Goal: Task Accomplishment & Management: Complete application form

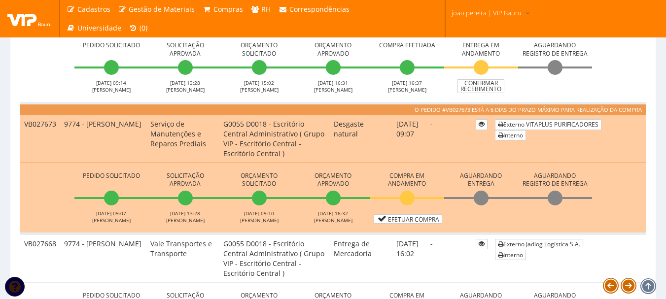
scroll to position [345, 0]
click at [426, 268] on td "-" at bounding box center [448, 257] width 45 height 49
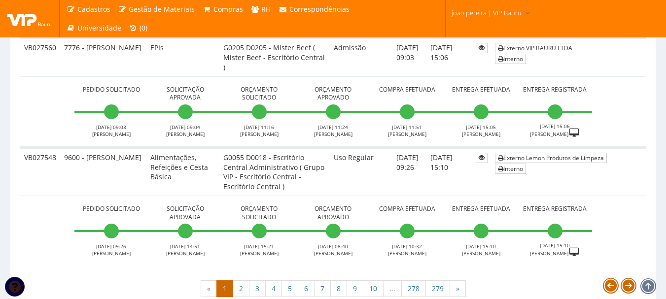
scroll to position [3672, 0]
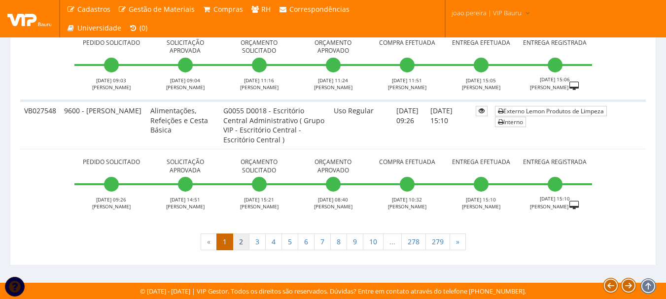
click at [246, 247] on link "2" at bounding box center [241, 242] width 17 height 17
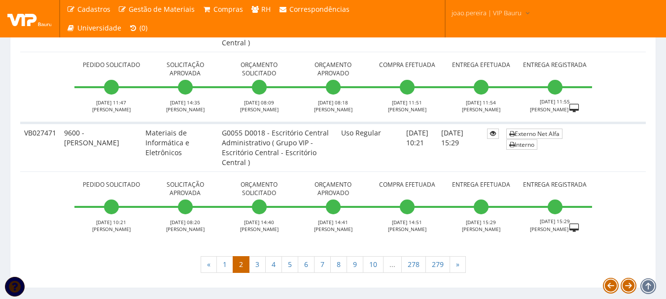
scroll to position [3543, 0]
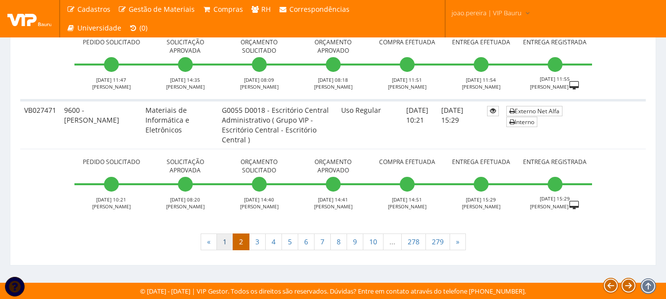
click at [226, 242] on link "1" at bounding box center [224, 242] width 17 height 17
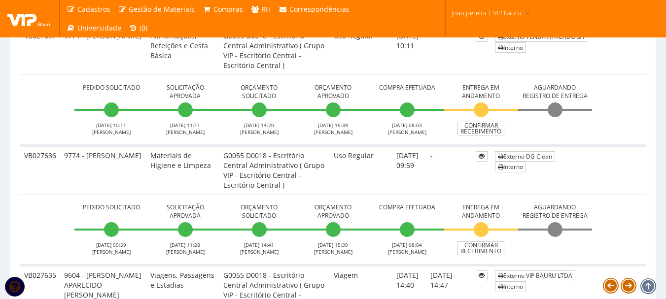
scroll to position [1363, 0]
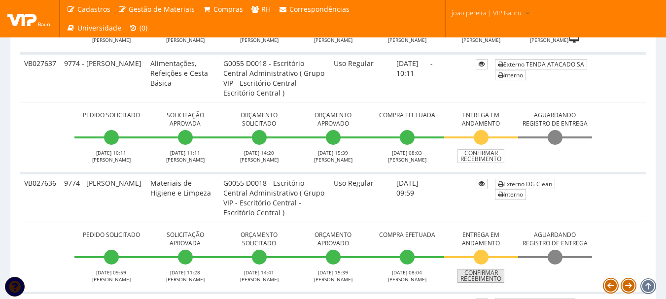
click at [490, 280] on link "Confirmar Recebimento" at bounding box center [481, 276] width 47 height 14
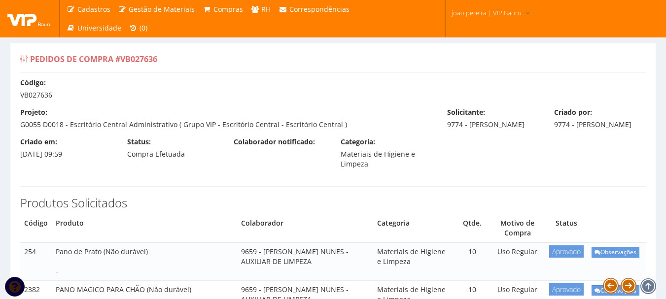
select select "848"
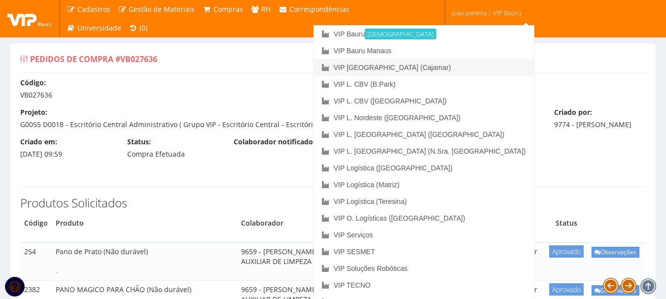
click at [458, 66] on link "VIP [GEOGRAPHIC_DATA] (Cajamar)" at bounding box center [424, 67] width 220 height 17
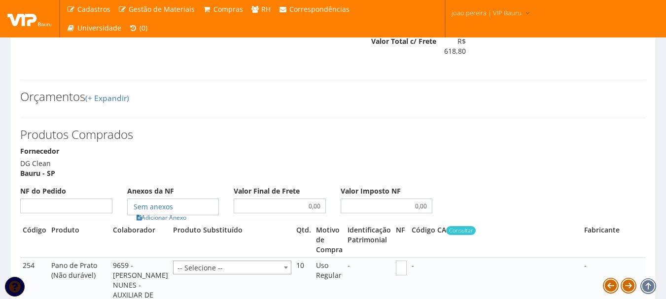
scroll to position [1282, 0]
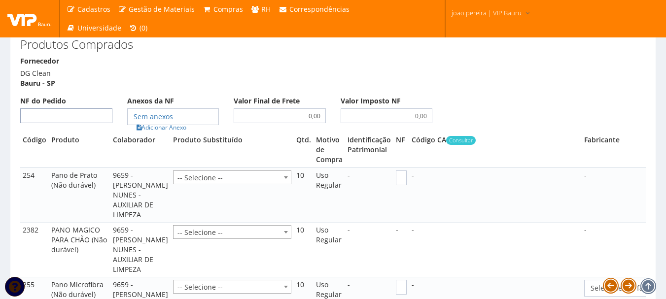
click at [52, 123] on input "NF do Pedido" at bounding box center [66, 115] width 92 height 15
click at [67, 122] on input "NF do Pedido" at bounding box center [66, 115] width 92 height 15
type input "52937"
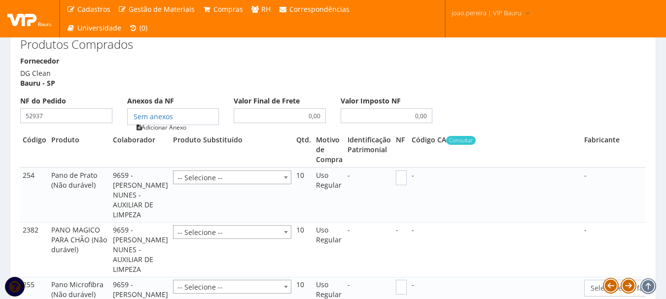
type input "52937"
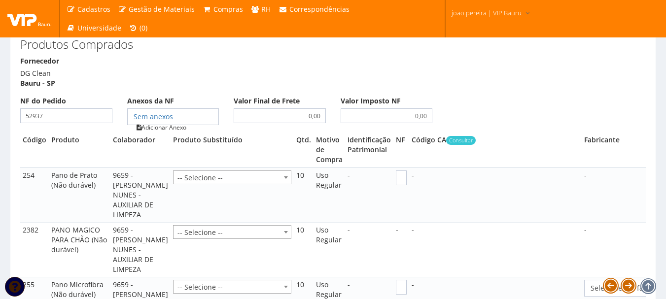
type input "52937"
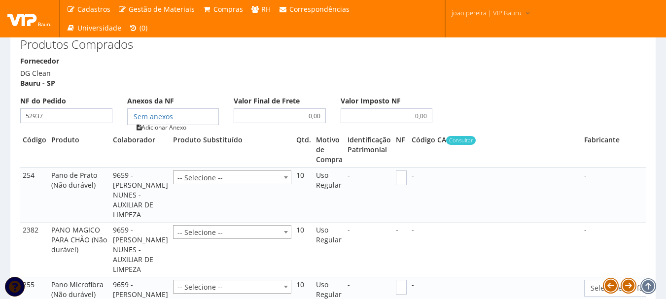
click at [177, 133] on link "Adicionar Anexo" at bounding box center [162, 127] width 56 height 10
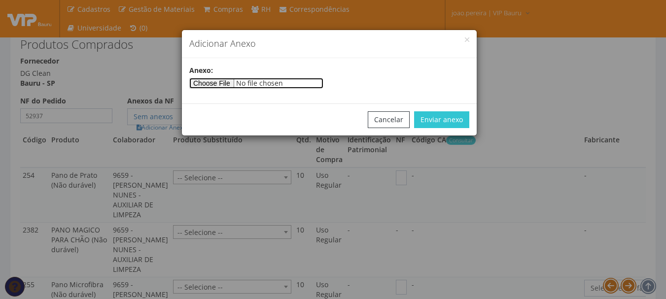
click at [225, 79] on input"] "file" at bounding box center [256, 83] width 134 height 11
type input"] "C:\fakepath\NF 52937 LEMON BAURU.pdf"
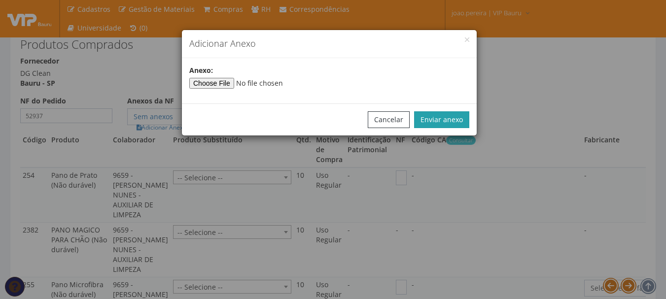
click at [456, 122] on button "Enviar anexo" at bounding box center [441, 119] width 55 height 17
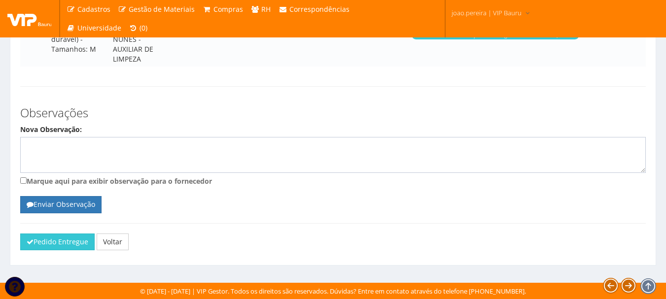
scroll to position [2237, 0]
click at [60, 244] on button "Pedido Entregue" at bounding box center [57, 242] width 74 height 17
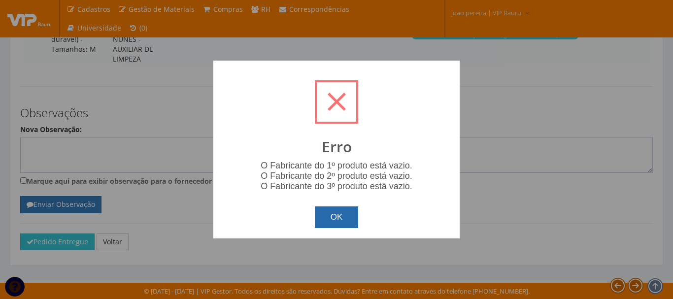
click at [344, 227] on button "OK" at bounding box center [337, 218] width 44 height 22
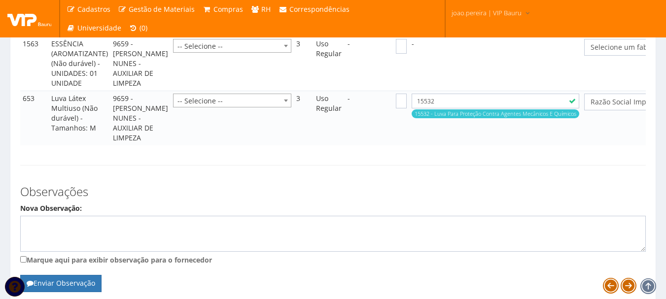
scroll to position [2040, 0]
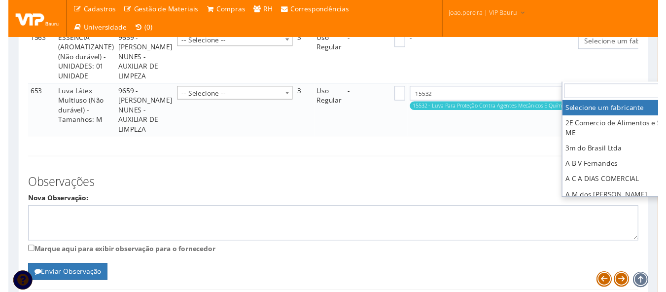
scroll to position [2040, 57]
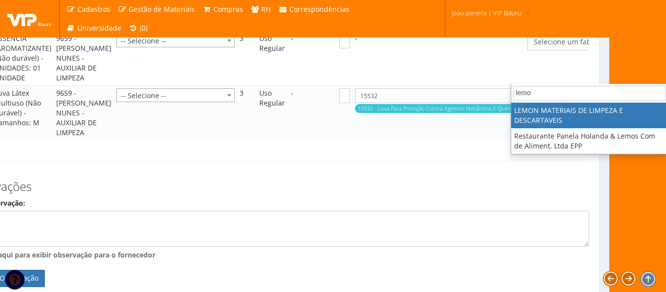
type input "lemo"
select select "651"
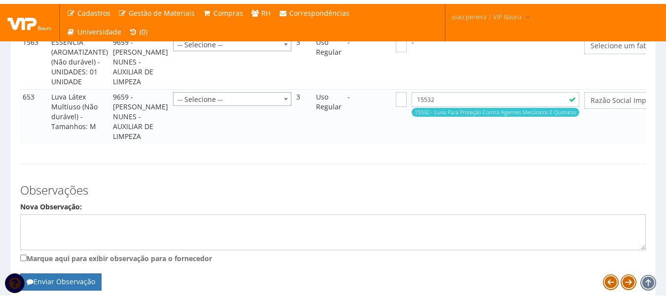
scroll to position [2040, 0]
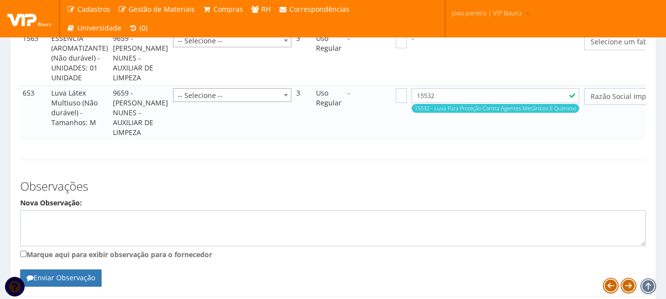
click at [610, 50] on span "Selecione um fabricante" at bounding box center [673, 42] width 178 height 17
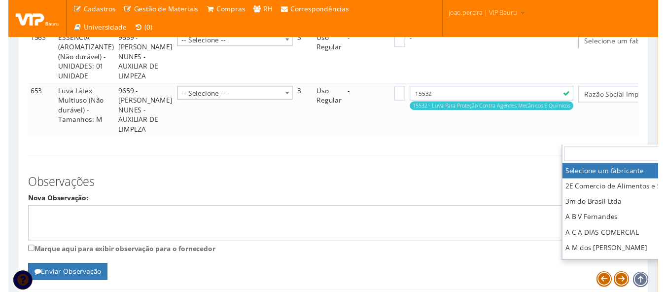
scroll to position [2040, 73]
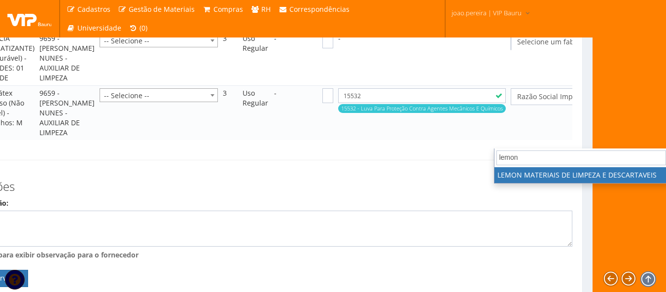
type input "lemon"
select select "651"
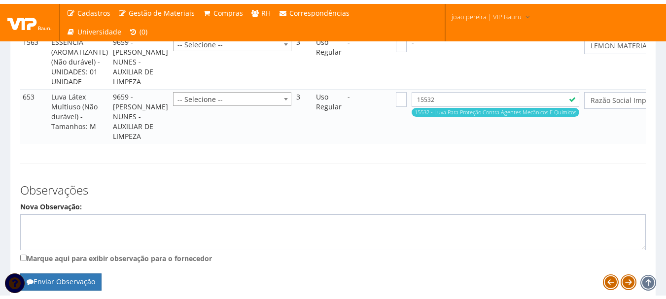
scroll to position [2040, 0]
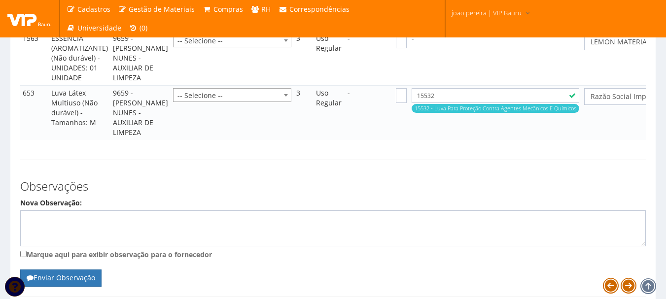
click at [612, 105] on span "Razão Social Importador:volk do Brasil Ltda" at bounding box center [673, 96] width 178 height 17
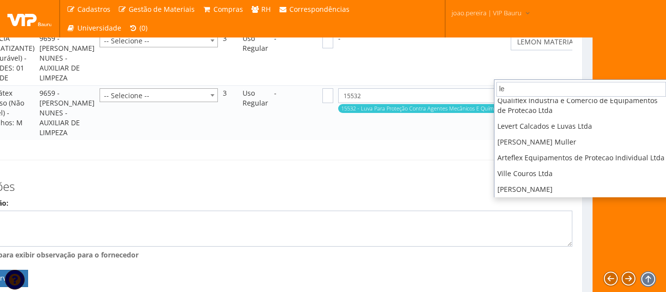
scroll to position [0, 0]
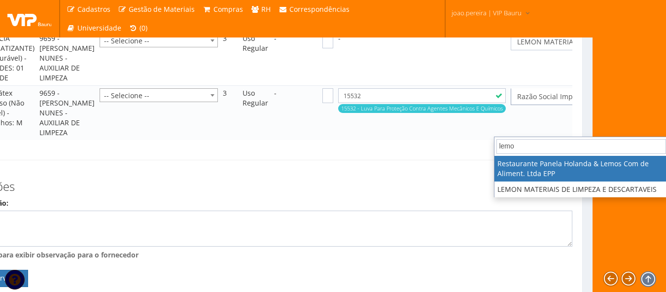
type input "lemon"
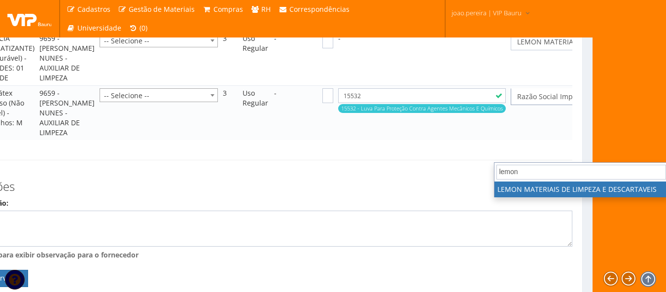
select select "651"
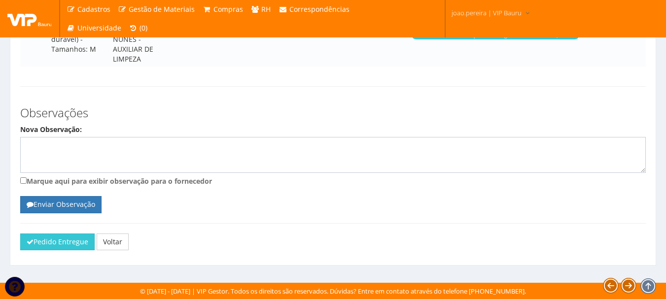
scroll to position [2237, 0]
click at [55, 245] on button "Pedido Entregue" at bounding box center [57, 242] width 74 height 17
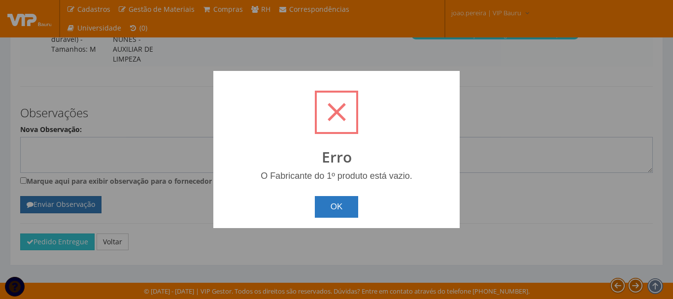
click at [342, 208] on button "OK" at bounding box center [337, 207] width 44 height 22
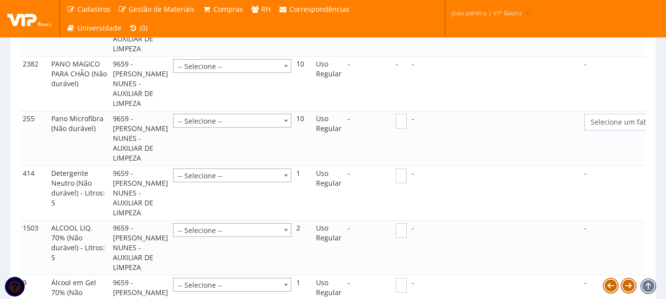
scroll to position [1449, 0]
click at [612, 127] on span "Selecione um fabricante" at bounding box center [670, 122] width 159 height 10
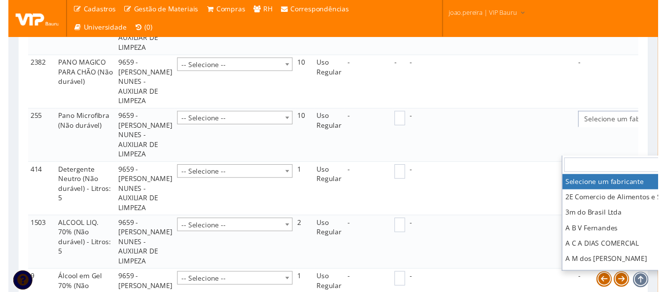
scroll to position [1449, 73]
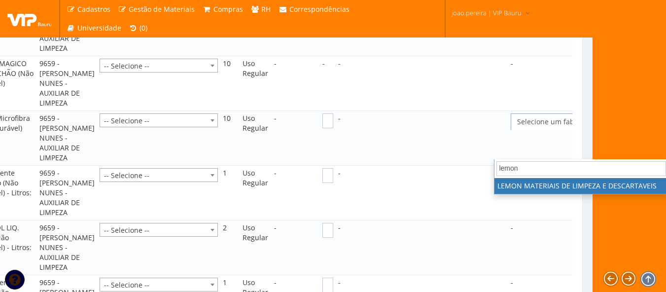
type input "lemon"
select select "651"
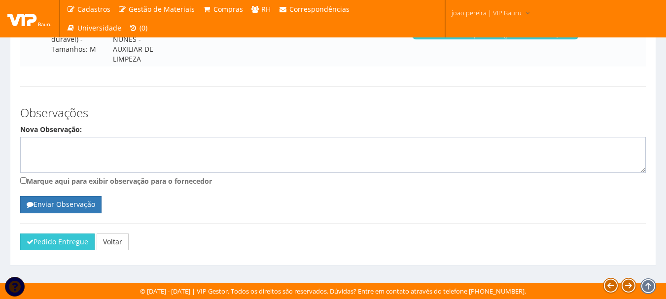
scroll to position [2237, 0]
click at [42, 243] on button "Pedido Entregue" at bounding box center [57, 242] width 74 height 17
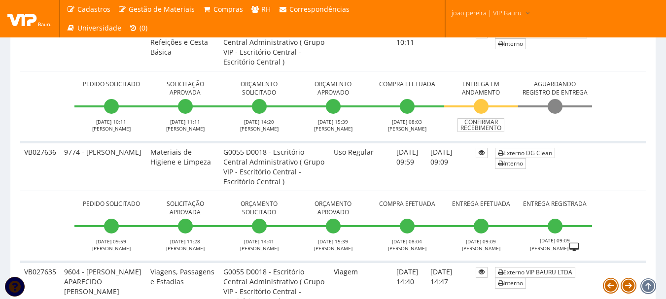
scroll to position [1331, 0]
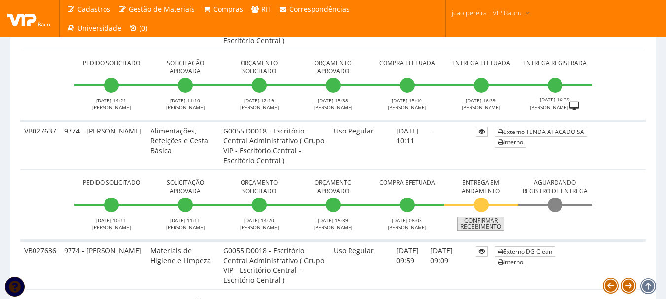
click at [488, 224] on link "Confirmar Recebimento" at bounding box center [481, 224] width 47 height 14
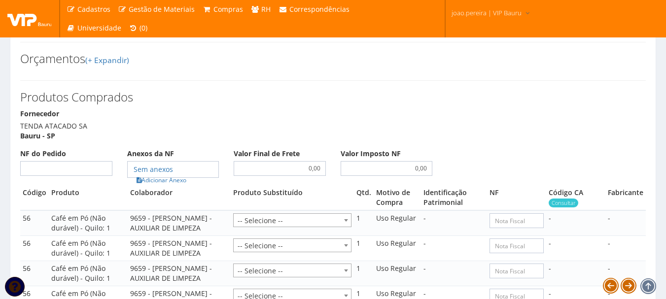
scroll to position [690, 0]
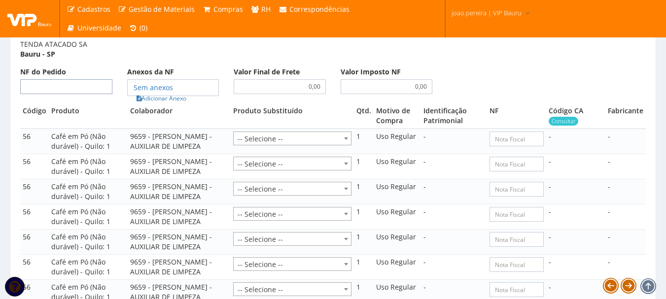
click at [51, 94] on input "NF do Pedido" at bounding box center [66, 86] width 92 height 15
type input "52937"
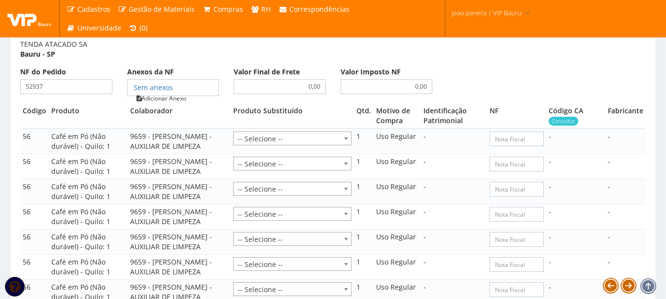
type input "52937"
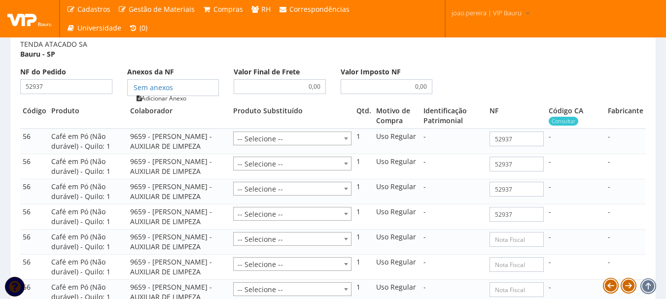
type input "52937"
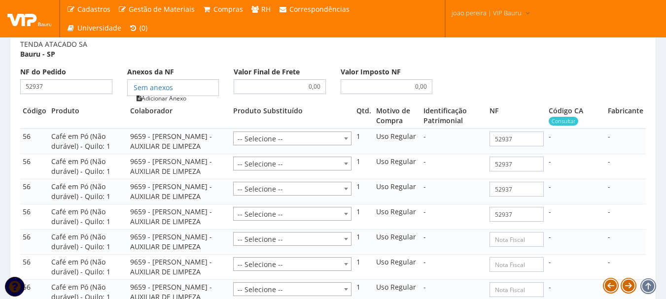
type input "52937"
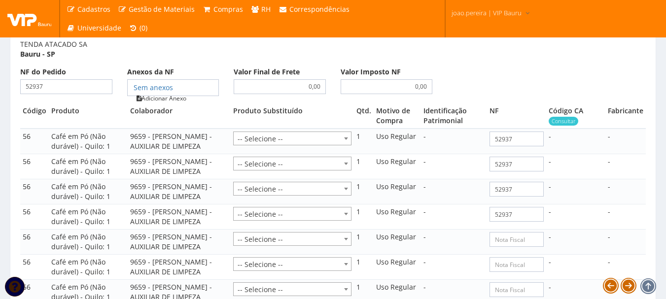
type input "52937"
click at [184, 104] on link "Adicionar Anexo" at bounding box center [162, 98] width 56 height 10
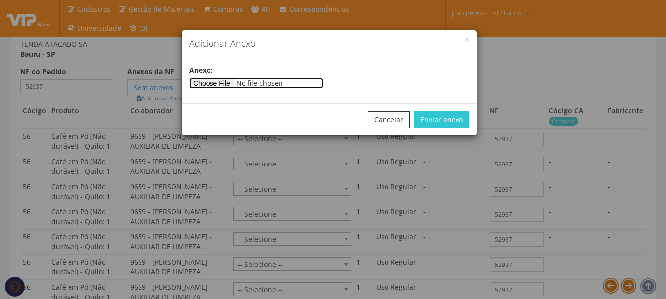
click at [217, 85] on input"] "file" at bounding box center [256, 83] width 134 height 11
type input"] "C:\fakepath\NF 52937 LEMON BAURU.pdf"
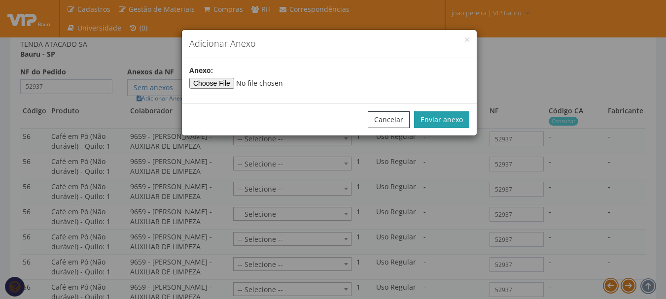
click at [453, 122] on button "Enviar anexo" at bounding box center [441, 119] width 55 height 17
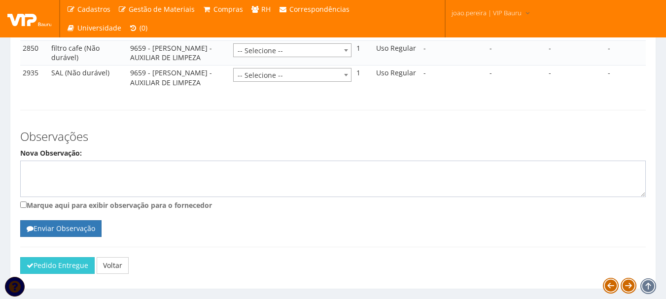
scroll to position [1365, 0]
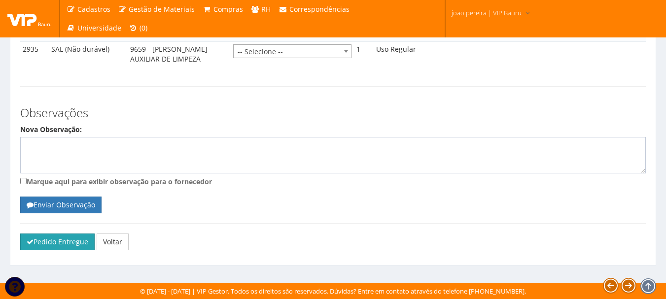
click at [51, 243] on button "Pedido Entregue" at bounding box center [57, 242] width 74 height 17
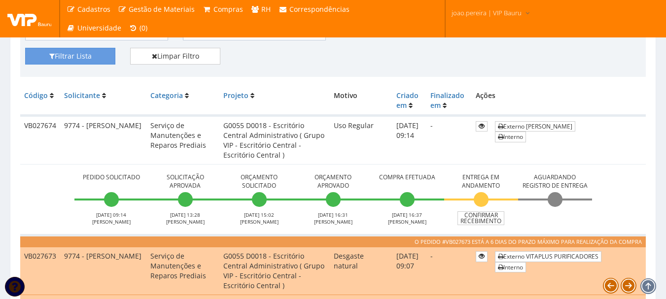
scroll to position [213, 0]
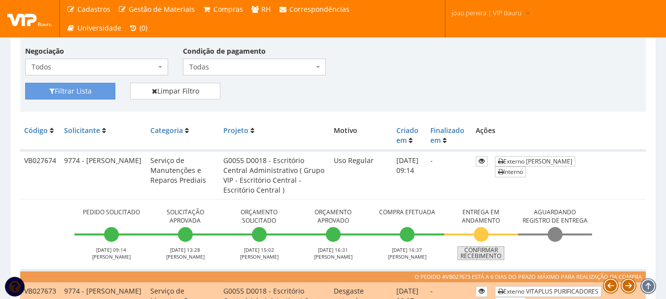
click at [499, 254] on link "Confirmar Recebimento" at bounding box center [481, 254] width 47 height 14
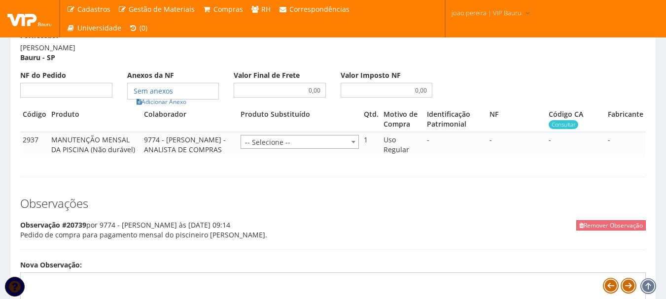
scroll to position [493, 0]
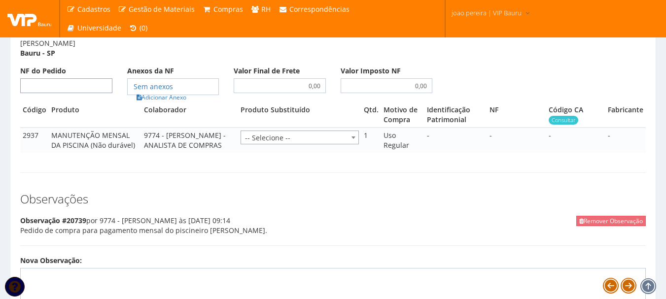
click at [63, 93] on input "NF do Pedido" at bounding box center [66, 85] width 92 height 15
type input "00"
click at [162, 103] on link "Adicionar Anexo" at bounding box center [162, 97] width 56 height 10
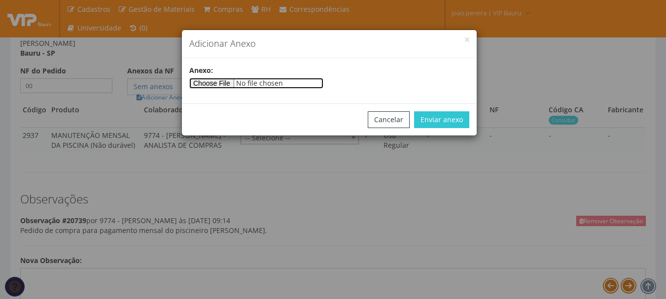
click at [242, 87] on input"] "file" at bounding box center [256, 83] width 134 height 11
type input"] "C:\fakepath\PEDIDOS SEM NOTA FISCAL ESTOQUE.docx"
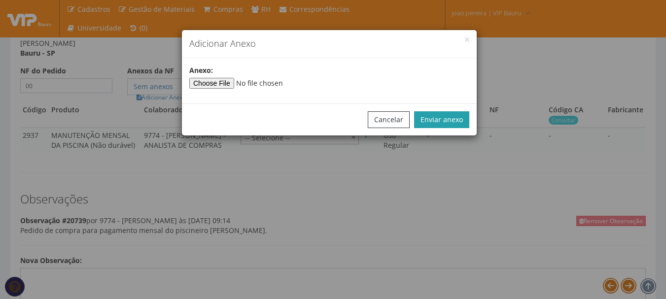
click at [457, 117] on button "Enviar anexo" at bounding box center [441, 119] width 55 height 17
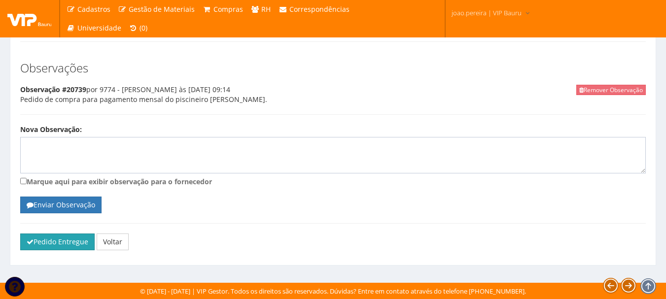
scroll to position [644, 0]
click at [41, 238] on button "Pedido Entregue" at bounding box center [57, 242] width 74 height 17
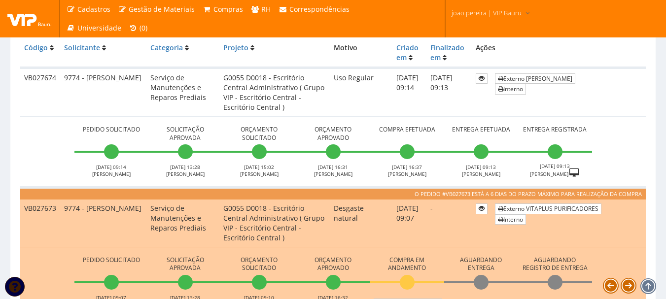
scroll to position [148, 0]
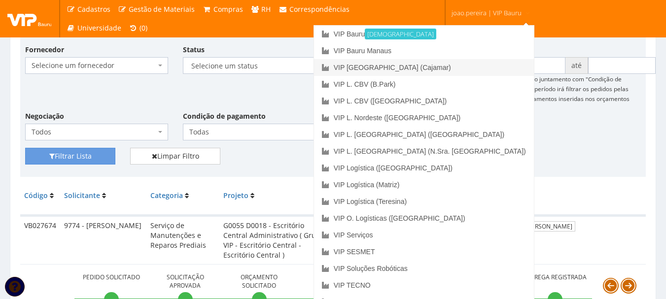
click at [460, 67] on link "VIP [GEOGRAPHIC_DATA] (Cajamar)" at bounding box center [424, 67] width 220 height 17
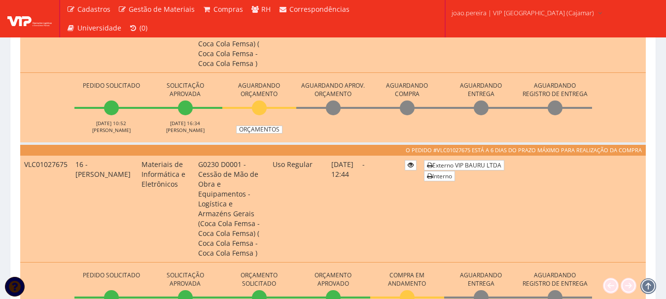
scroll to position [542, 0]
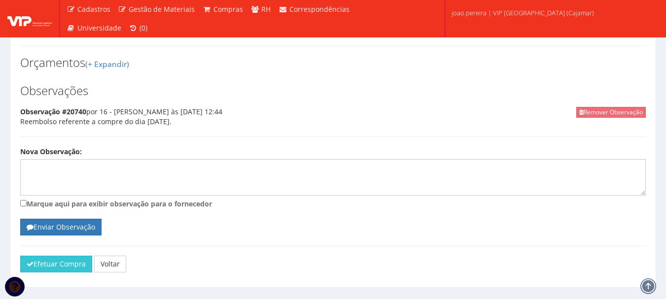
scroll to position [456, 0]
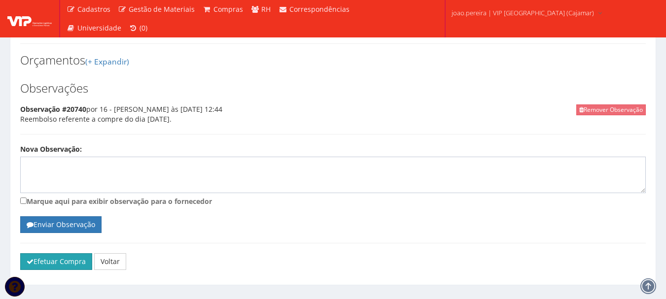
click at [47, 253] on button "Efetuar Compra" at bounding box center [56, 261] width 72 height 17
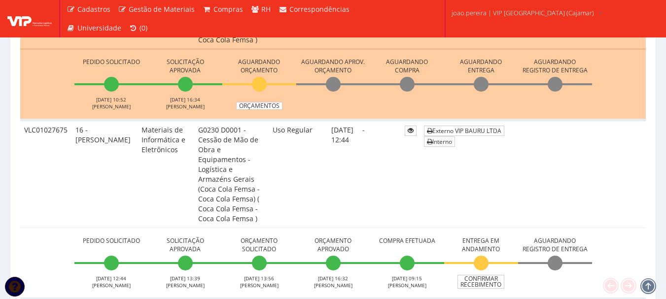
scroll to position [641, 0]
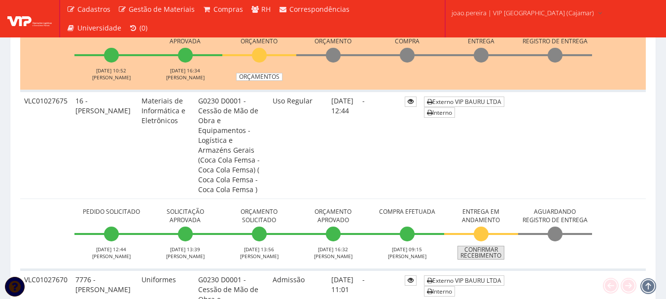
click at [492, 246] on link "Confirmar Recebimento" at bounding box center [481, 253] width 47 height 14
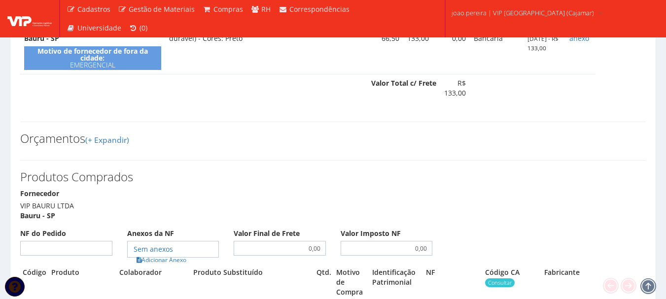
scroll to position [394, 0]
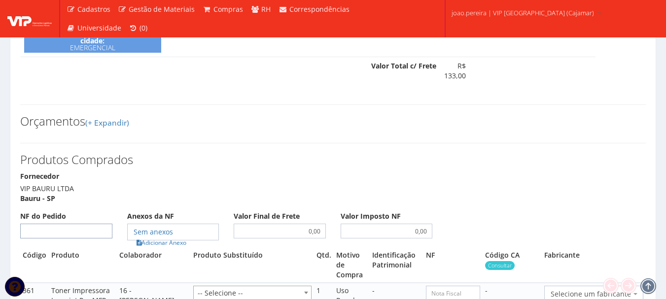
click at [58, 224] on input "NF do Pedido" at bounding box center [66, 231] width 92 height 15
type input "00"
click at [166, 238] on link "Adicionar Anexo" at bounding box center [162, 243] width 56 height 10
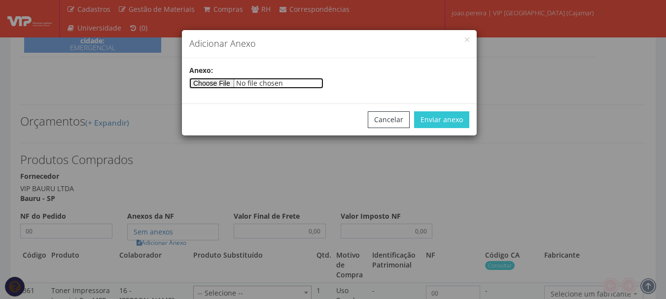
click at [228, 84] on input"] "file" at bounding box center [256, 83] width 134 height 11
type input"] "C:\fakepath\PEDIDOS SEM NOTA FISCAL Mister Beef.docx"
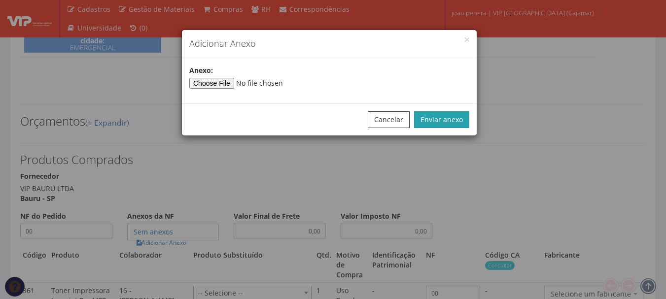
click at [452, 119] on button "Enviar anexo" at bounding box center [441, 119] width 55 height 17
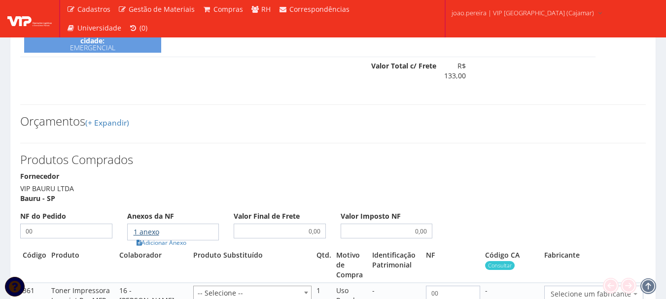
click at [154, 227] on link "1 anexo" at bounding box center [147, 231] width 26 height 9
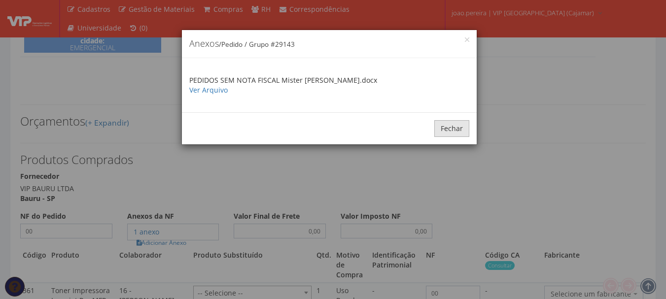
click at [461, 134] on button "Fechar" at bounding box center [451, 128] width 35 height 17
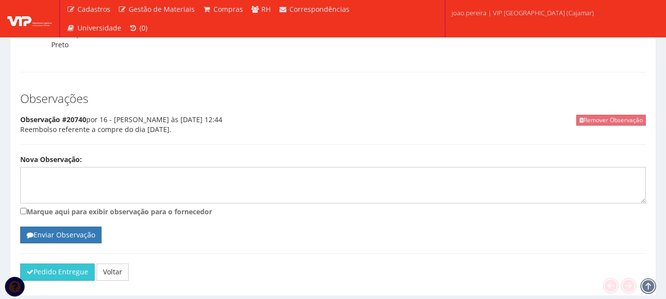
scroll to position [745, 0]
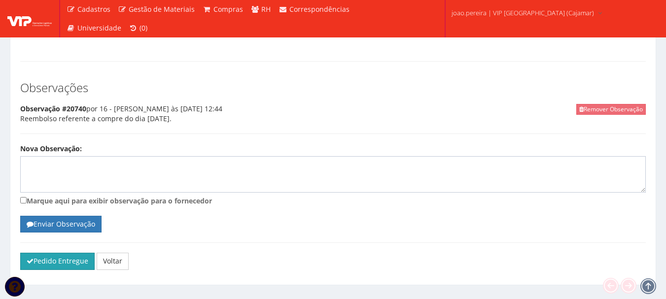
click at [60, 253] on button "Pedido Entregue" at bounding box center [57, 261] width 74 height 17
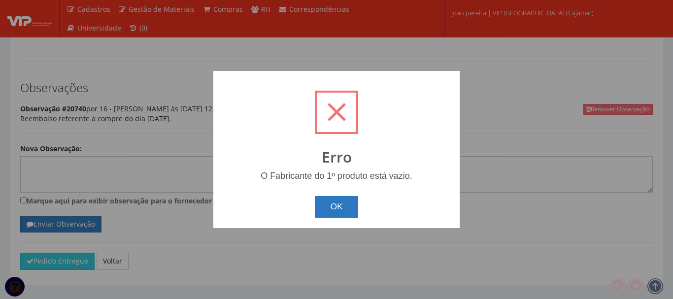
click at [338, 206] on button "OK" at bounding box center [337, 207] width 44 height 22
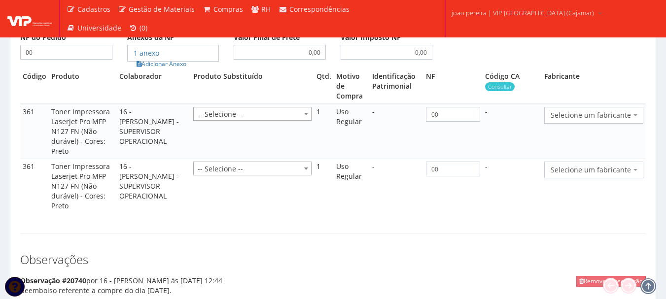
scroll to position [548, 0]
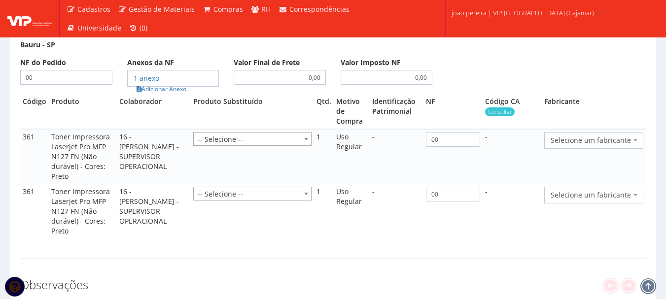
click at [591, 136] on span "Selecione um fabricante" at bounding box center [591, 141] width 80 height 10
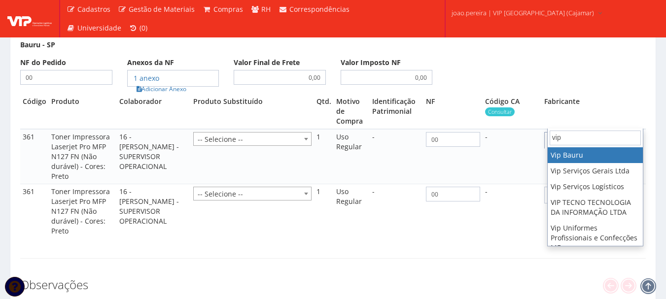
type input "vip"
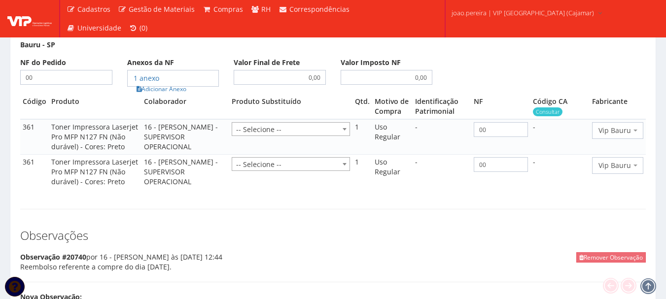
select select "70"
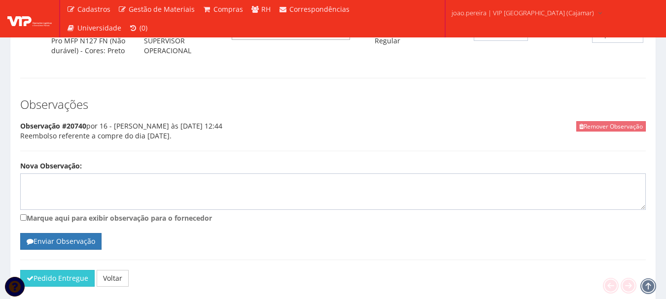
scroll to position [696, 0]
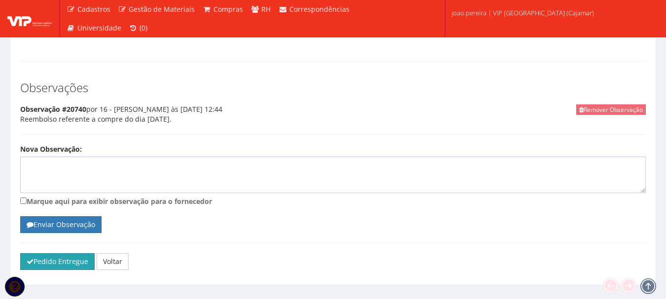
click at [50, 253] on button "Pedido Entregue" at bounding box center [57, 261] width 74 height 17
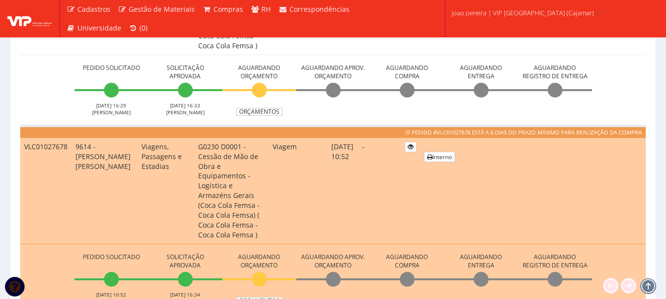
scroll to position [425, 0]
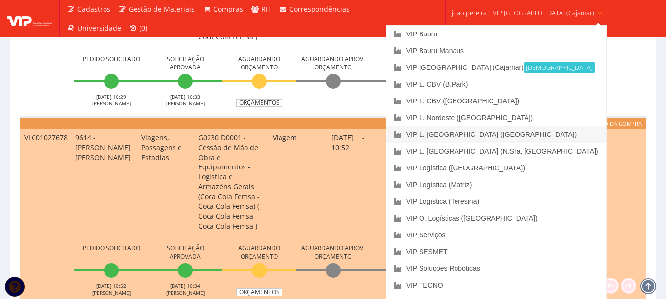
click at [511, 138] on link "VIP L. [GEOGRAPHIC_DATA] ([GEOGRAPHIC_DATA])" at bounding box center [497, 134] width 220 height 17
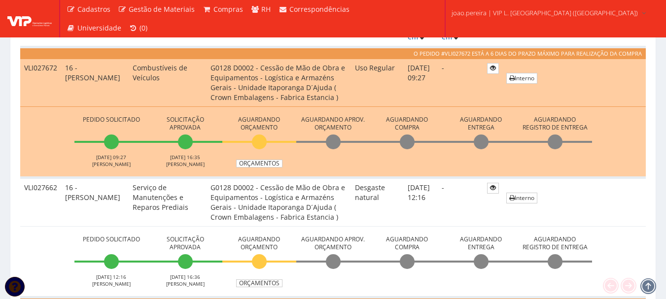
scroll to position [345, 0]
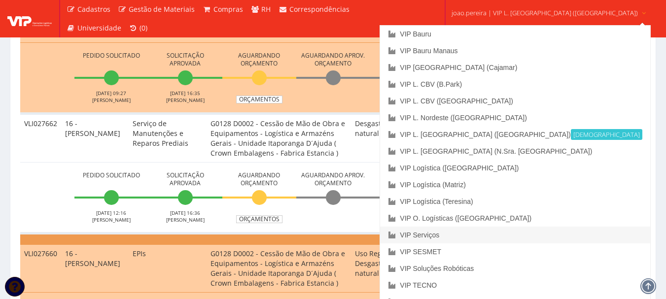
click at [482, 237] on link "VIP Serviços" at bounding box center [515, 235] width 270 height 17
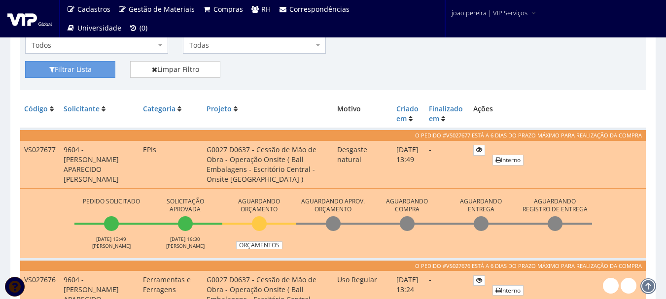
scroll to position [197, 0]
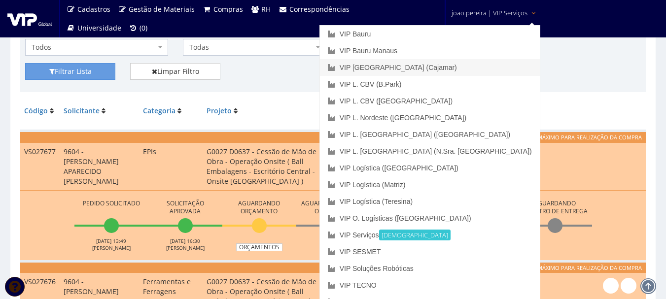
click at [457, 68] on link "VIP [GEOGRAPHIC_DATA] (Cajamar)" at bounding box center [430, 67] width 220 height 17
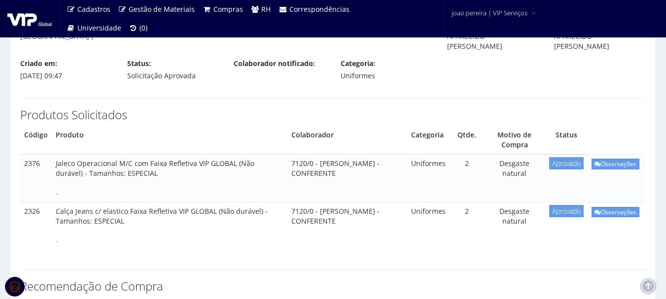
scroll to position [99, 0]
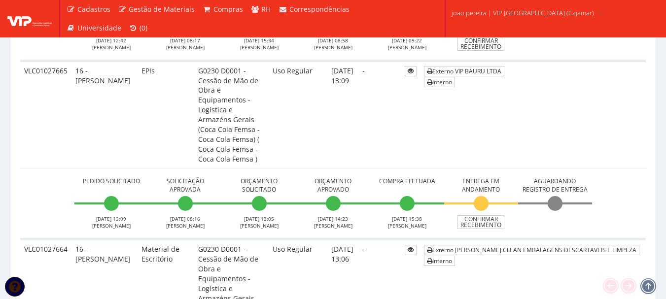
scroll to position [1470, 0]
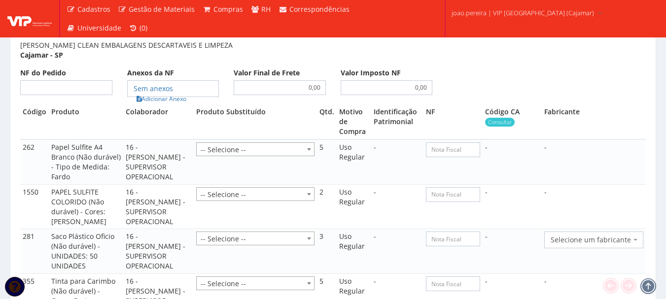
scroll to position [789, 0]
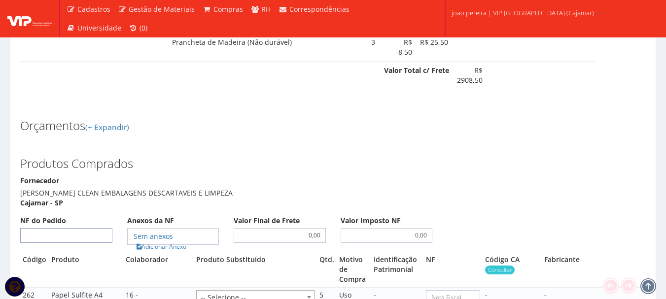
click at [67, 228] on input "NF do Pedido" at bounding box center [66, 235] width 92 height 15
type input "32107"
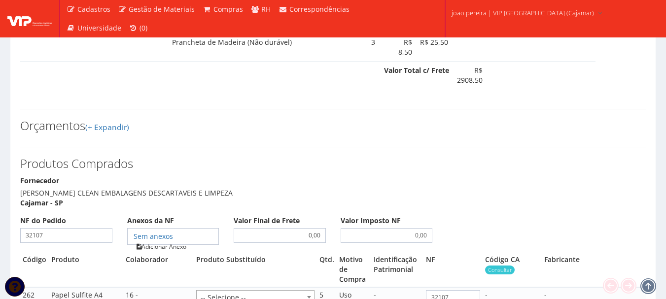
type input "32107"
click at [158, 242] on link "Adicionar Anexo" at bounding box center [162, 247] width 56 height 10
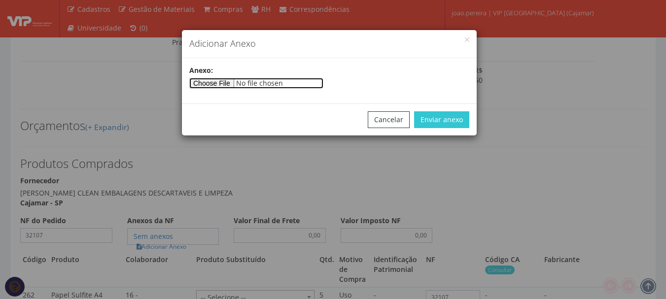
click at [220, 87] on input"] "file" at bounding box center [256, 83] width 134 height 11
type input"] "C:\fakepath\NF 32107 - LIMPEZA PAPELARIA CAJAMAR.pdf"
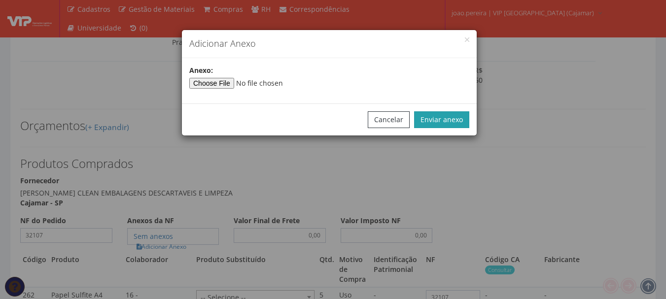
click at [458, 122] on button "Enviar anexo" at bounding box center [441, 119] width 55 height 17
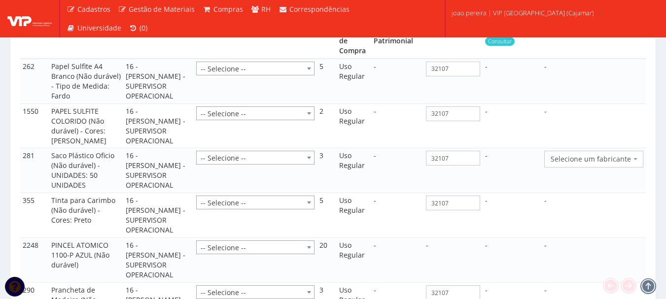
scroll to position [1035, 0]
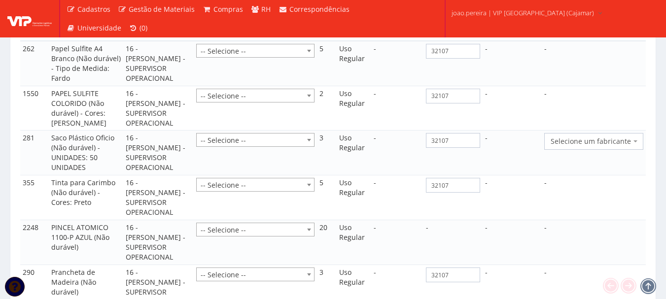
click at [641, 133] on span "Selecione um fabricante" at bounding box center [593, 141] width 99 height 17
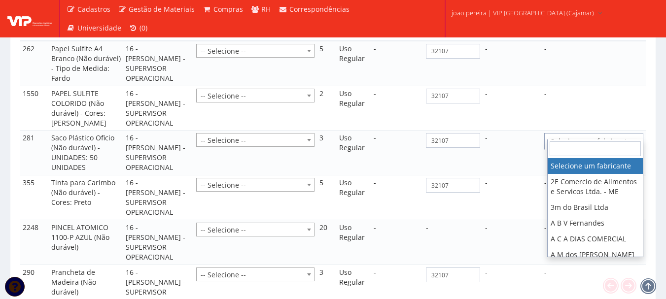
click at [601, 149] on input "search" at bounding box center [595, 149] width 91 height 15
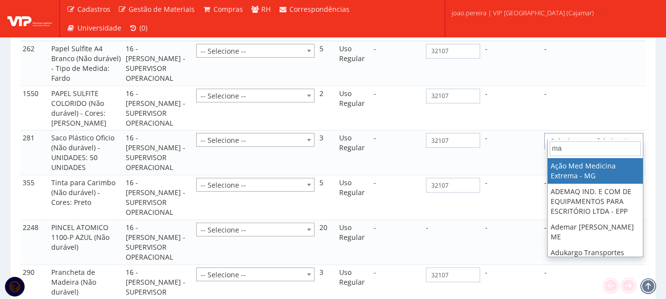
type input "m"
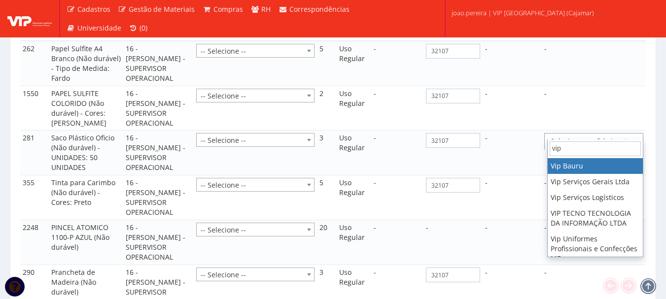
type input "vip"
select select "70"
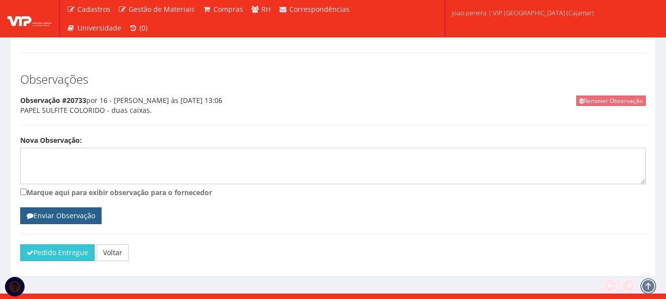
scroll to position [1244, 0]
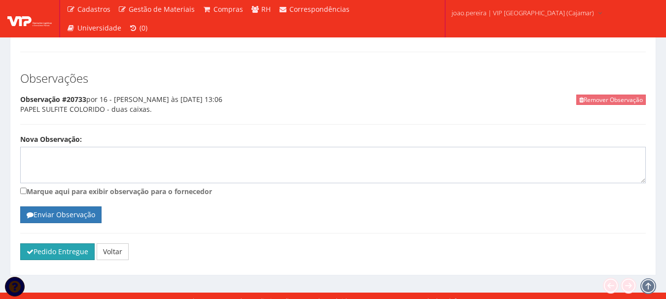
click at [45, 245] on button "Pedido Entregue" at bounding box center [57, 252] width 74 height 17
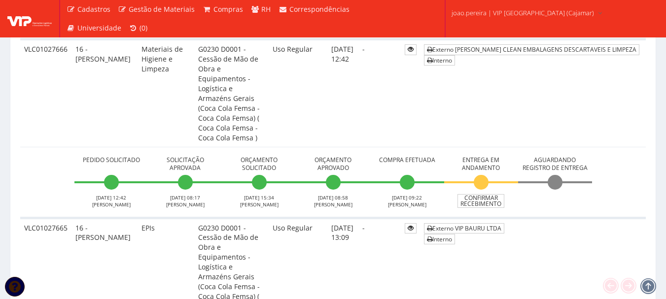
scroll to position [1348, 0]
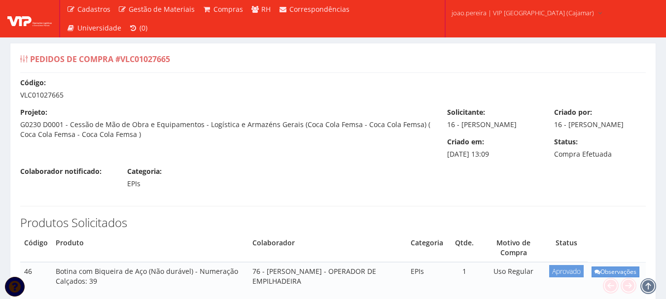
select select "1164"
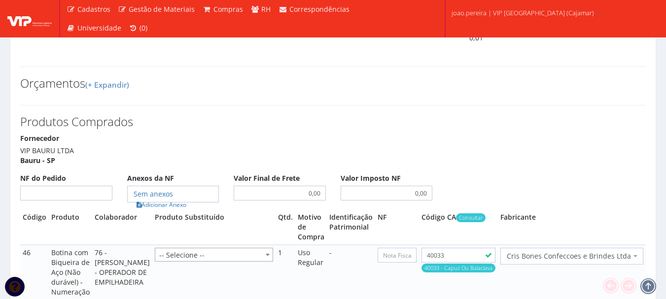
scroll to position [444, 0]
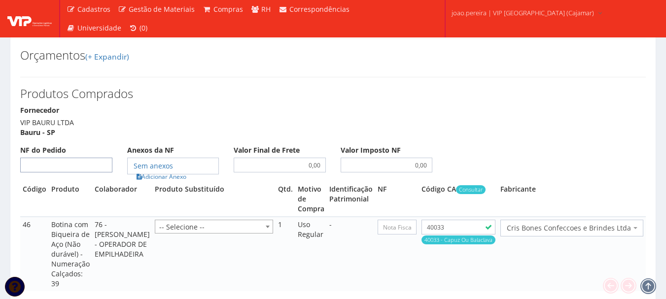
click at [92, 158] on input "NF do Pedido" at bounding box center [66, 165] width 92 height 15
type input "00"
click at [173, 172] on link "Adicionar Anexo" at bounding box center [162, 177] width 56 height 10
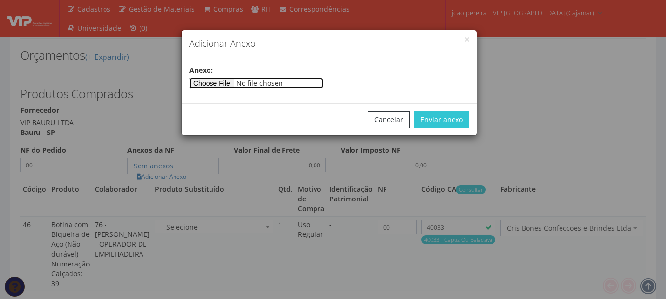
click at [233, 84] on input"] "file" at bounding box center [256, 83] width 134 height 11
type input"] "C:\fakepath\PEDIDOS SEM NOTA FISCAL ESTOQUE.docx"
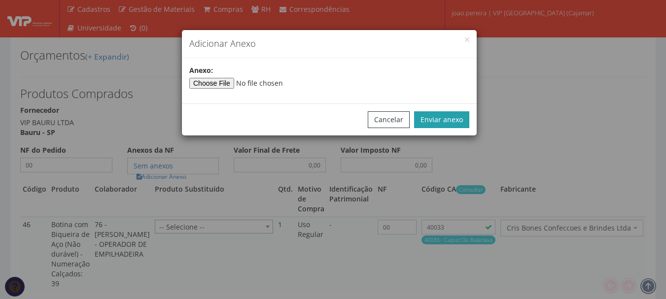
click at [454, 122] on button "Enviar anexo" at bounding box center [441, 119] width 55 height 17
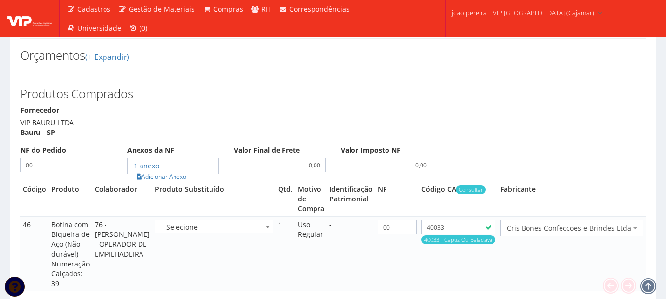
click at [202, 256] on td "-- Selecione -- -- Selecione --" at bounding box center [213, 254] width 123 height 74
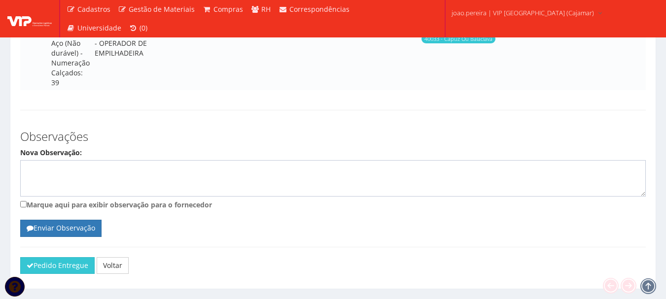
scroll to position [649, 0]
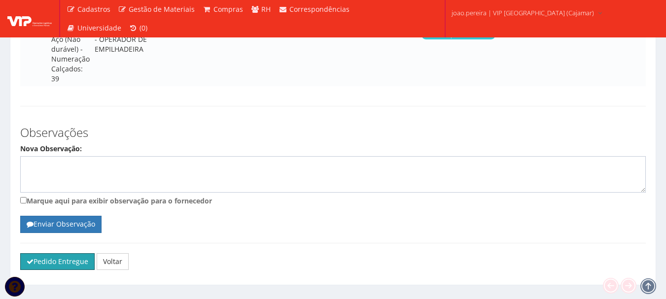
drag, startPoint x: 59, startPoint y: 242, endPoint x: 377, endPoint y: 32, distance: 381.4
click at [59, 253] on button "Pedido Entregue" at bounding box center [57, 261] width 74 height 17
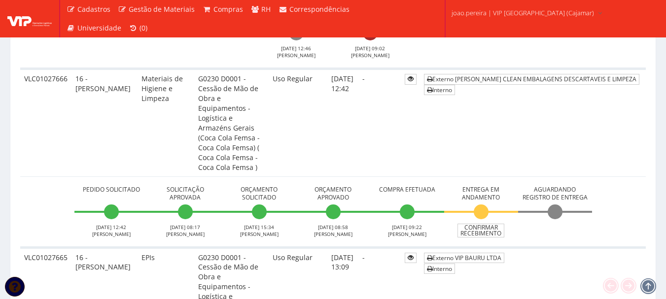
scroll to position [1381, 0]
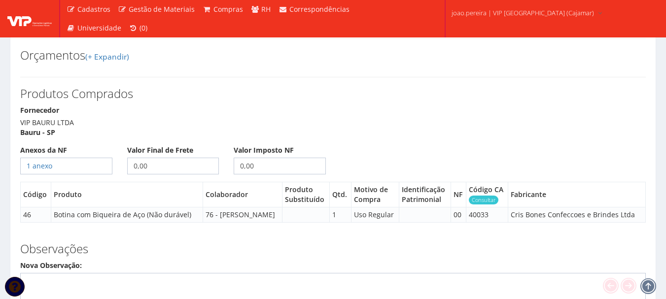
scroll to position [560, 0]
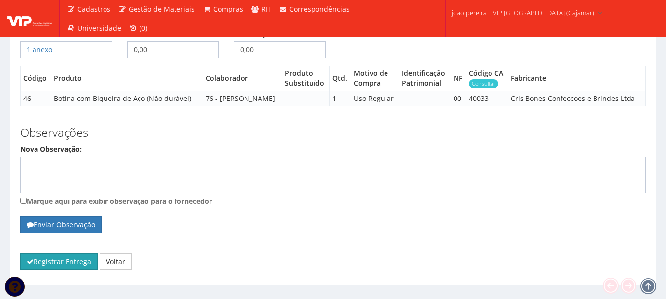
click at [49, 253] on button "Registrar Entrega" at bounding box center [58, 261] width 77 height 17
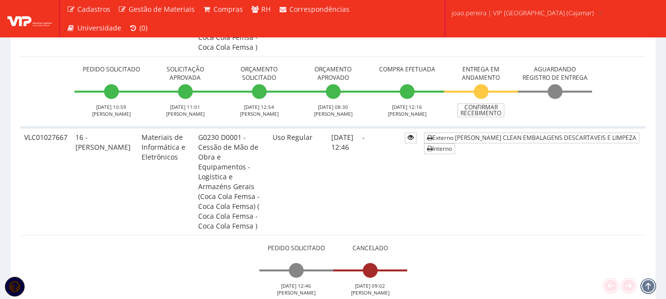
scroll to position [1134, 0]
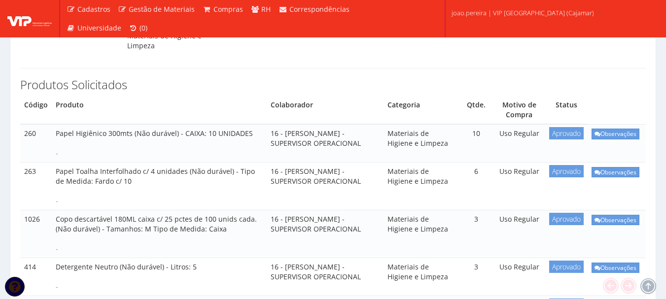
select select "848"
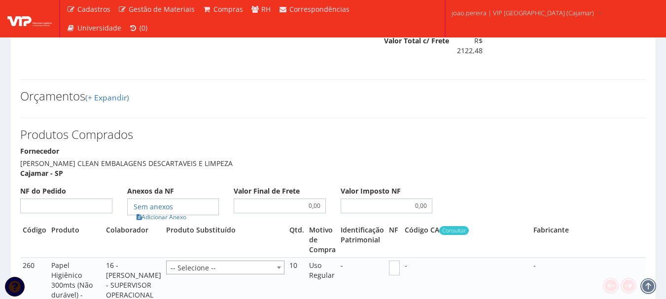
scroll to position [1479, 0]
click at [75, 198] on input "NF do Pedido" at bounding box center [66, 205] width 92 height 15
type input "00"
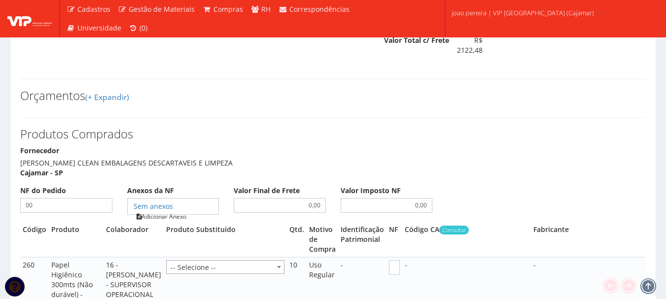
type input "00"
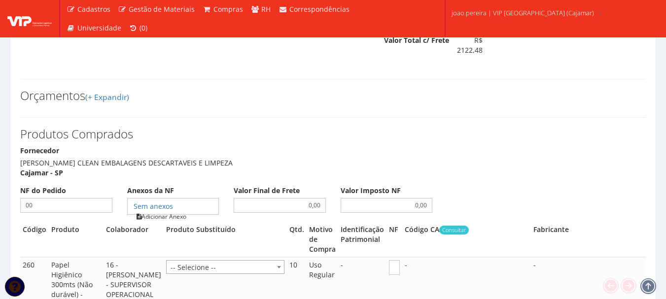
type input "00"
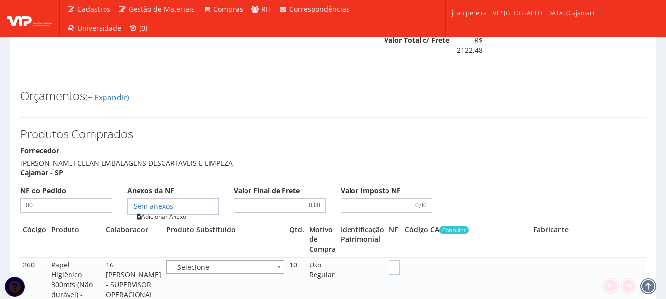
type input "00"
click at [161, 212] on link "Adicionar Anexo" at bounding box center [162, 217] width 56 height 10
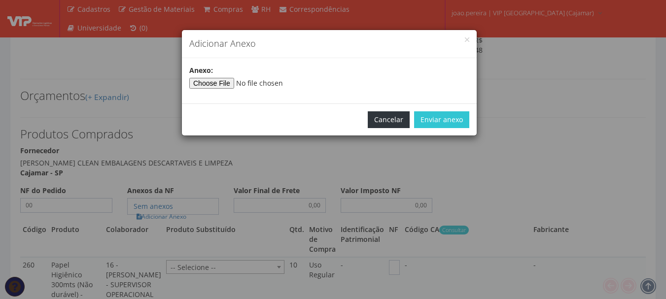
drag, startPoint x: 385, startPoint y: 122, endPoint x: 314, endPoint y: 140, distance: 73.2
click at [365, 130] on div "Cancelar Enviar anexo" at bounding box center [329, 120] width 295 height 32
click at [395, 116] on button "Cancelar" at bounding box center [389, 119] width 42 height 17
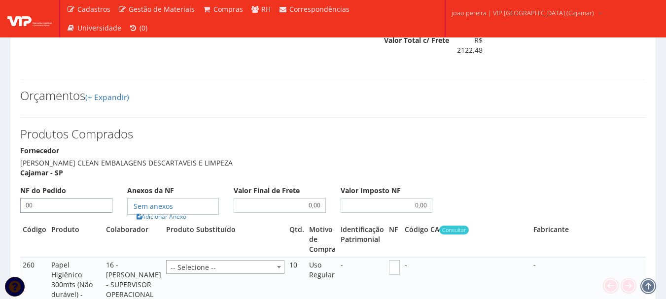
drag, startPoint x: 62, startPoint y: 180, endPoint x: 0, endPoint y: 181, distance: 62.1
click at [74, 198] on input "00" at bounding box center [66, 205] width 92 height 15
type input "0"
type input "32107"
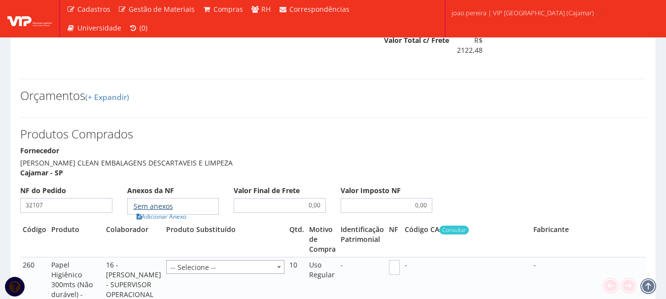
click at [166, 202] on link "Sem anexos" at bounding box center [153, 206] width 39 height 9
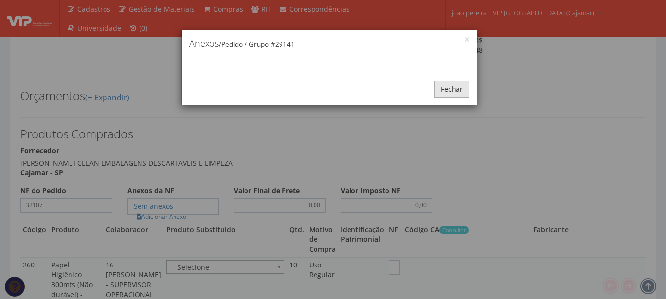
click at [465, 88] on button "Fechar" at bounding box center [451, 89] width 35 height 17
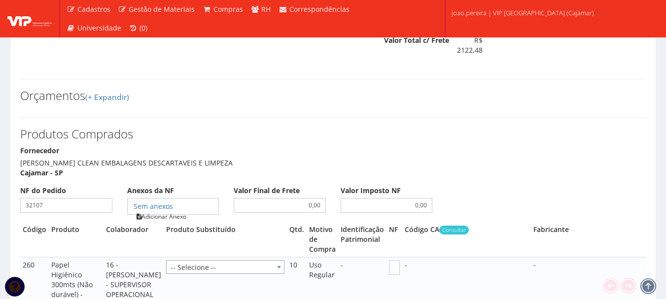
click at [178, 212] on link "Adicionar Anexo" at bounding box center [162, 217] width 56 height 10
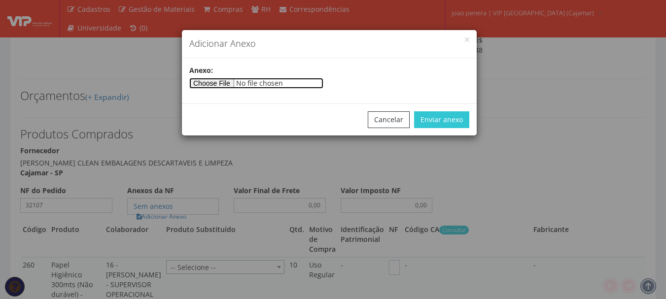
click at [223, 79] on input"] "file" at bounding box center [256, 83] width 134 height 11
type input"] "C:\fakepath\NF 32107 - LIMPEZA PAPELARIA CAJAMAR.pdf"
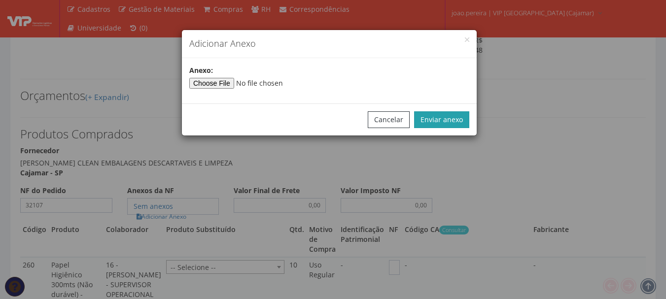
click at [449, 113] on button "Enviar anexo" at bounding box center [441, 119] width 55 height 17
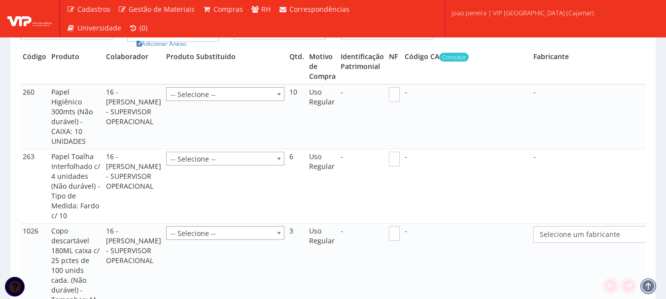
scroll to position [1726, 0]
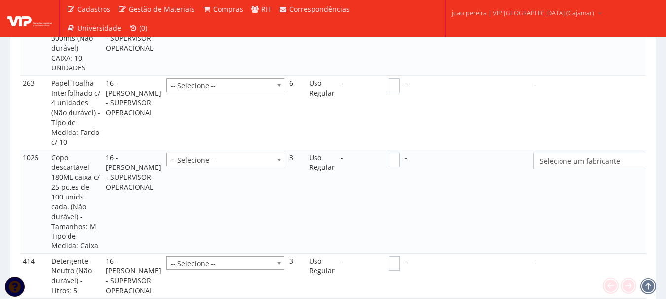
click at [593, 156] on span "Selecione um fabricante" at bounding box center [611, 161] width 142 height 10
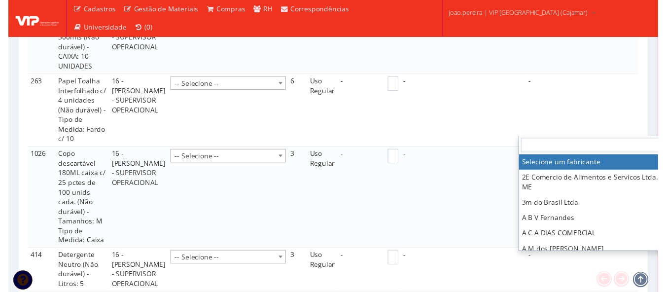
scroll to position [1726, 12]
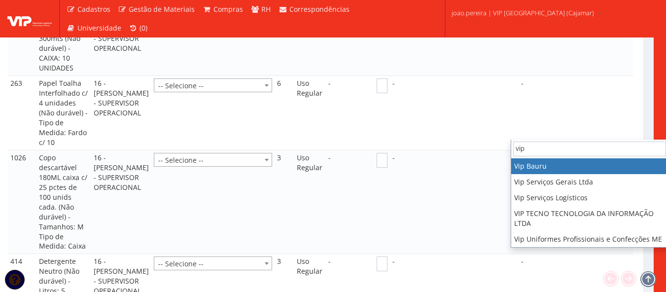
type input "vip"
select select "70"
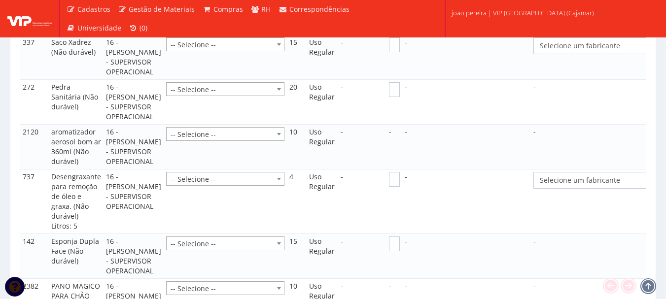
scroll to position [2169, 0]
click at [590, 50] on span "Selecione um fabricante" at bounding box center [611, 45] width 142 height 10
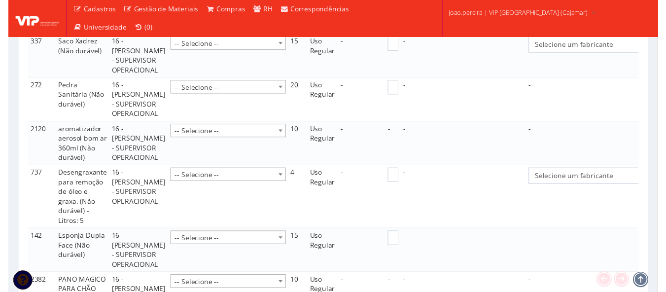
scroll to position [2169, 12]
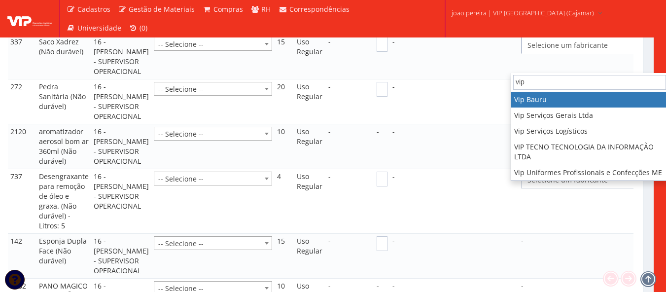
type input "vip"
select select "70"
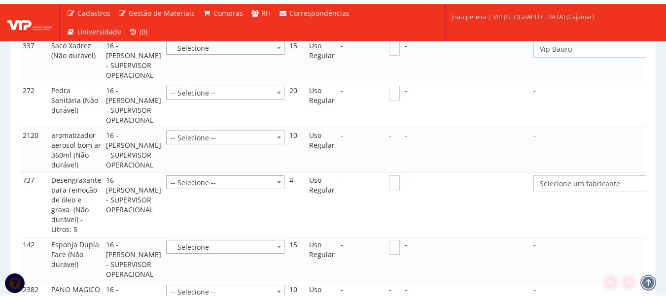
scroll to position [2169, 0]
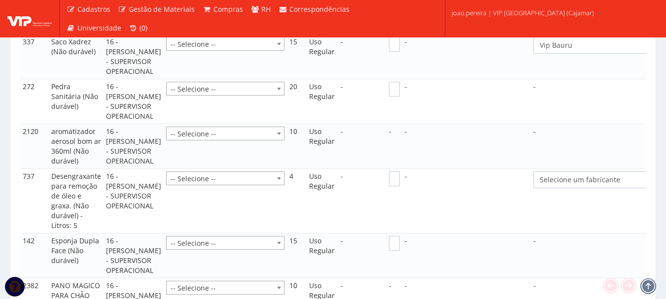
click at [577, 185] on span "Selecione um fabricante" at bounding box center [611, 180] width 142 height 10
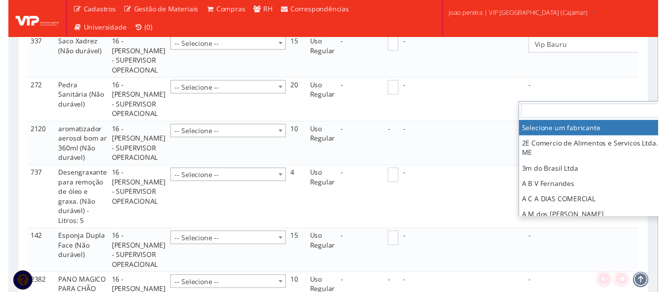
scroll to position [2169, 12]
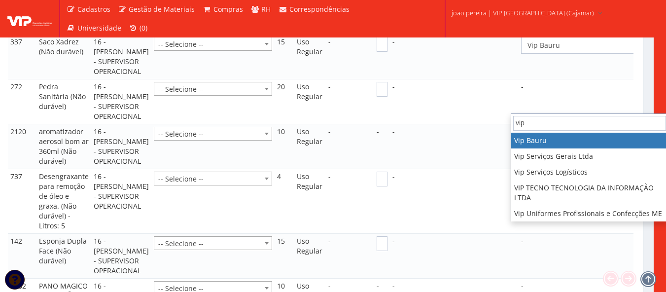
type input "vip"
select select "70"
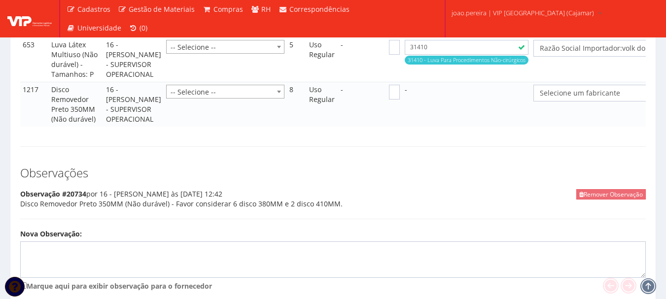
scroll to position [2514, 0]
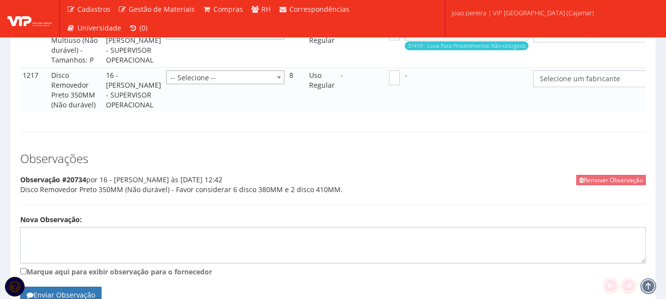
click at [562, 84] on span "Selecione um fabricante" at bounding box center [611, 79] width 142 height 10
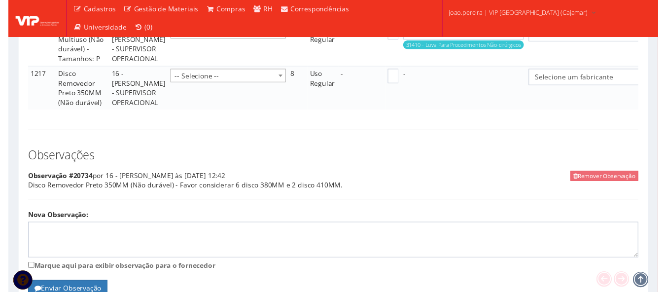
scroll to position [2514, 12]
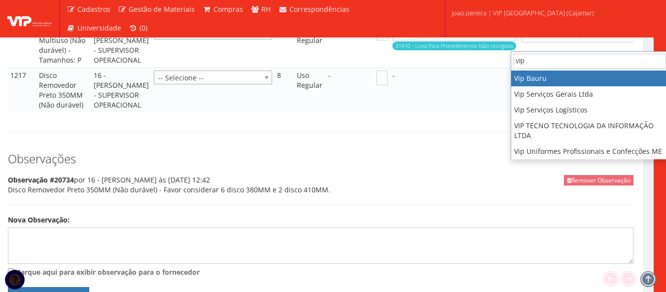
type input "vip"
select select "70"
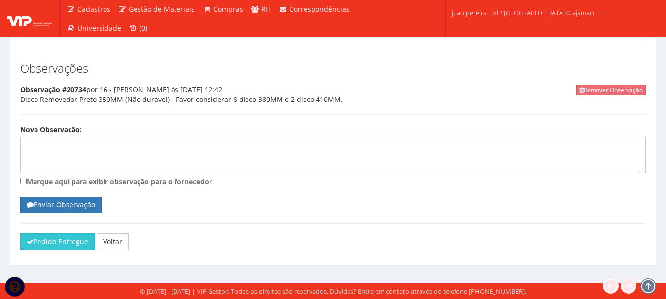
scroll to position [2709, 0]
click at [47, 245] on button "Pedido Entregue" at bounding box center [57, 242] width 74 height 17
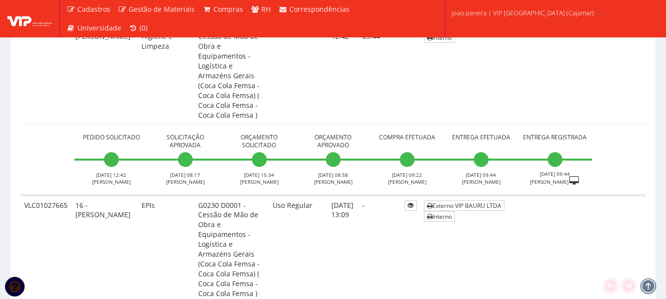
scroll to position [1371, 0]
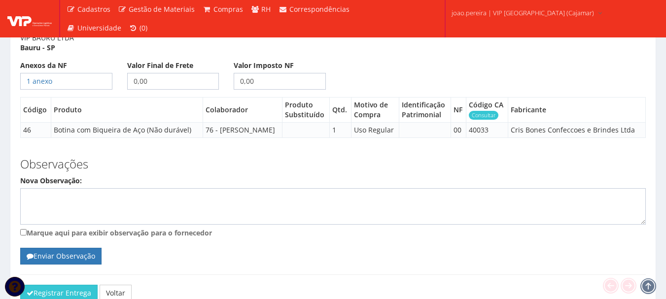
scroll to position [560, 0]
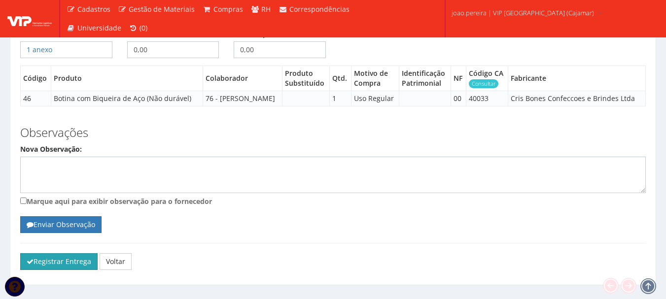
click at [59, 253] on button "Registrar Entrega" at bounding box center [58, 261] width 77 height 17
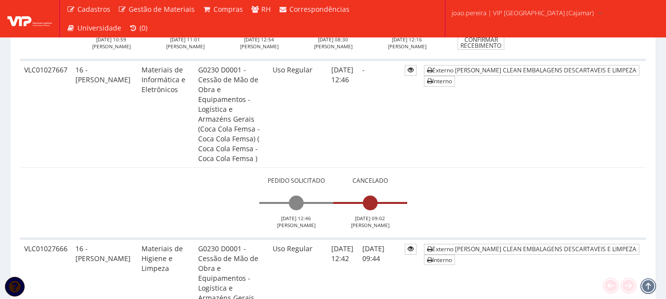
scroll to position [1134, 0]
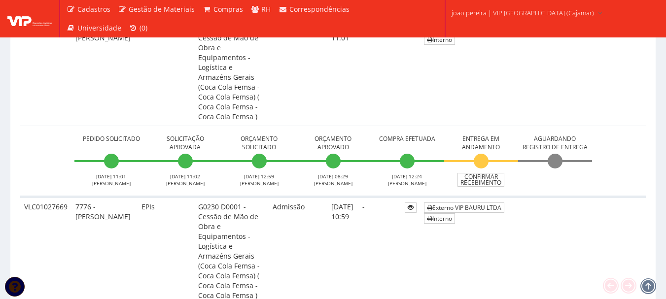
scroll to position [887, 0]
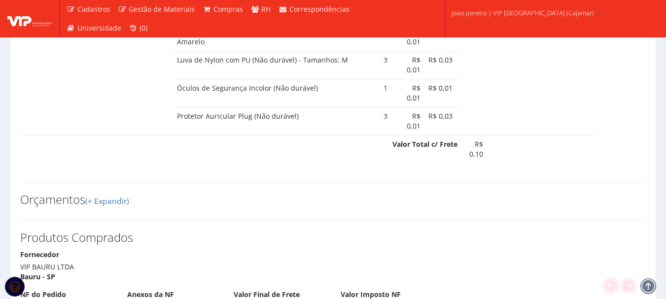
select select "848"
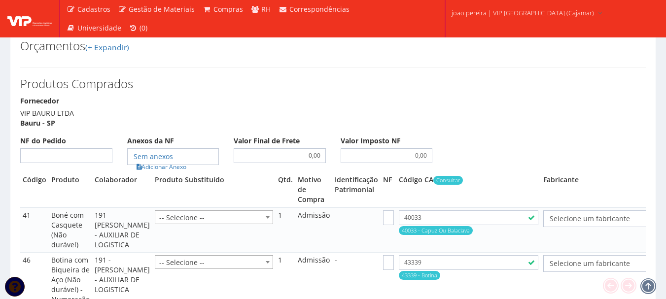
scroll to position [887, 0]
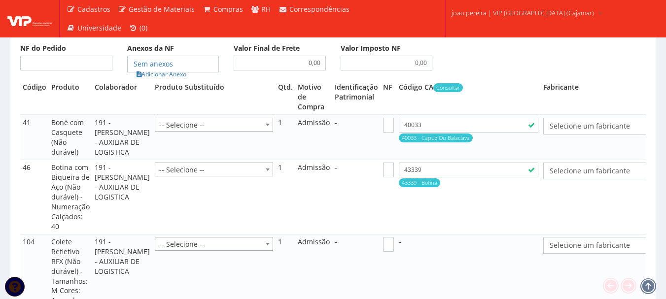
select select "848"
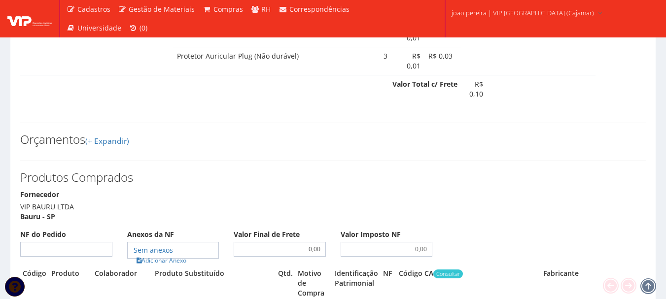
scroll to position [690, 0]
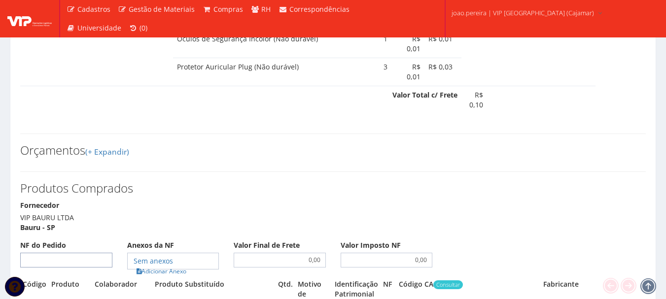
click at [81, 253] on input "NF do Pedido" at bounding box center [66, 260] width 92 height 15
select select "19"
type input "0"
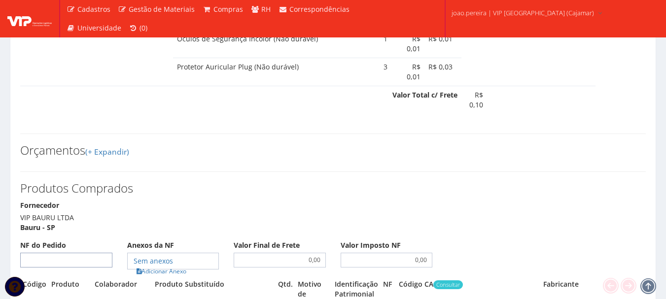
select select "1164"
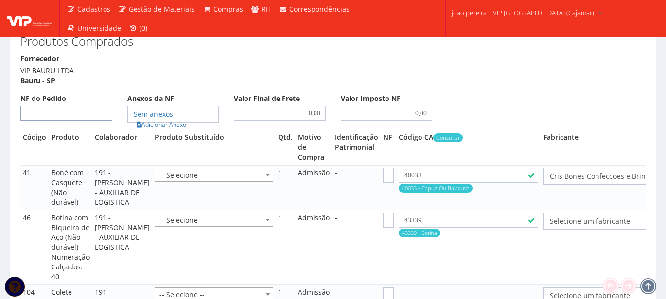
scroll to position [838, 0]
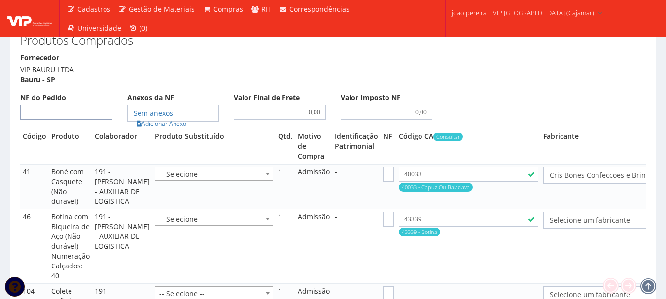
select select "25"
type input "00"
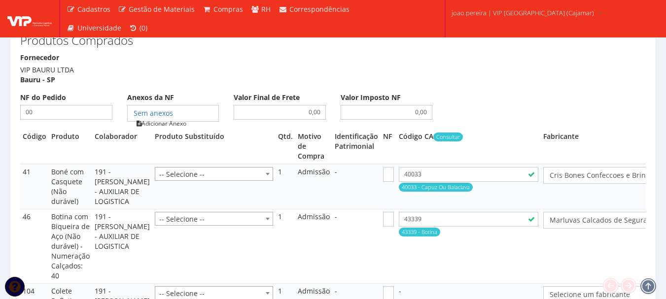
type input "00"
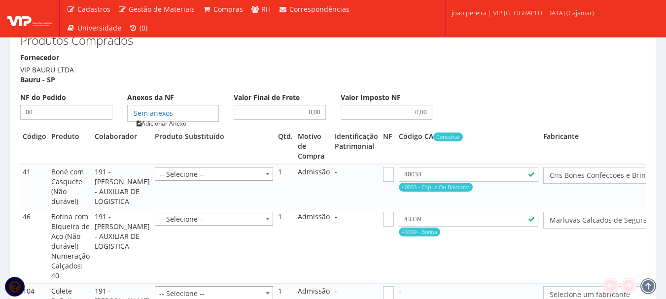
type input "00"
click at [168, 118] on link "Adicionar Anexo" at bounding box center [162, 123] width 56 height 10
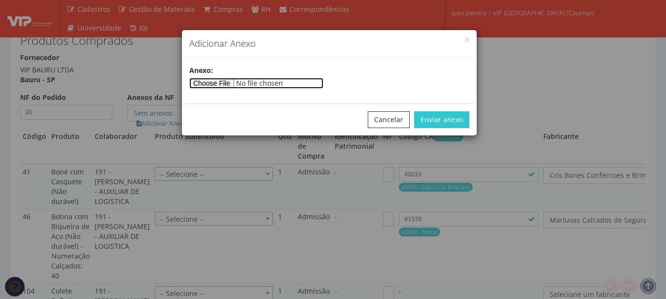
click at [226, 83] on input"] "file" at bounding box center [256, 83] width 134 height 11
type input"] "C:\fakepath\PEDIDOS SEM NOTA FISCAL ESTOQUE.docx"
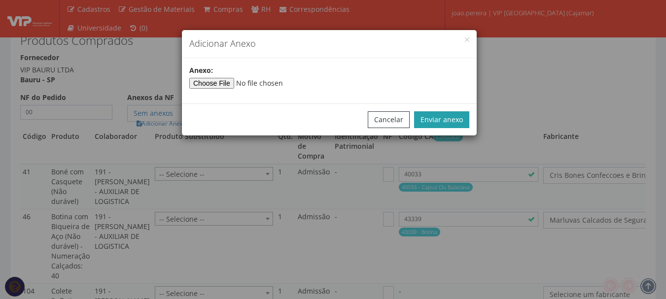
click at [454, 122] on button "Enviar anexo" at bounding box center [441, 119] width 55 height 17
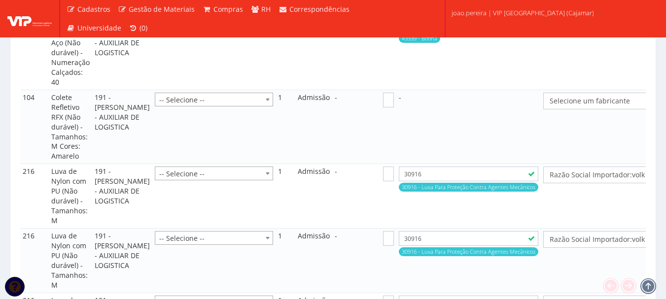
scroll to position [1035, 0]
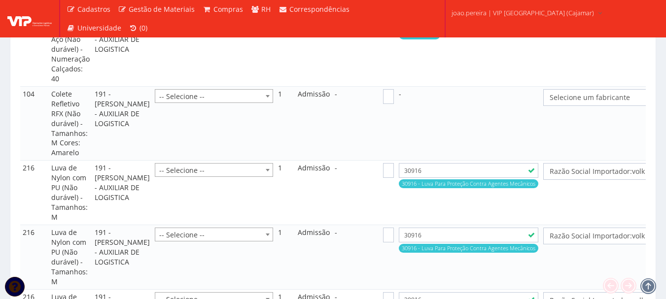
click at [586, 99] on span "Selecione um fabricante" at bounding box center [621, 98] width 142 height 10
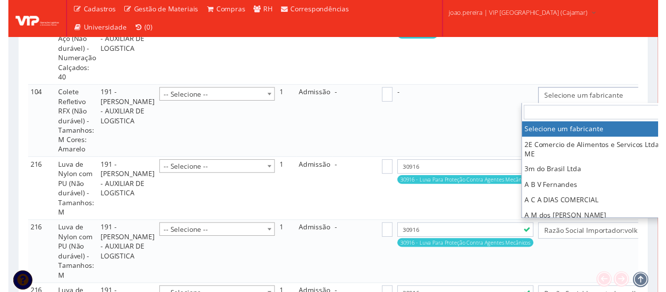
scroll to position [1035, 15]
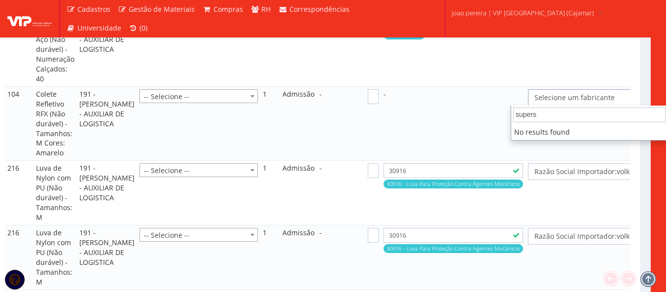
type input "super"
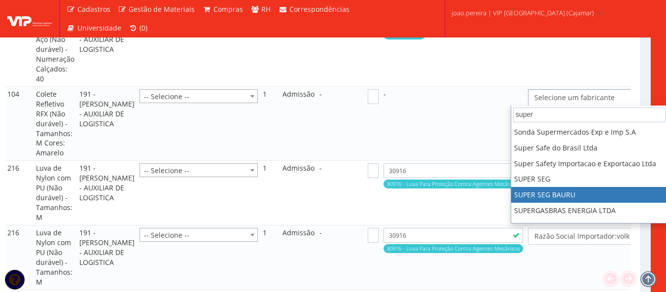
select select "644"
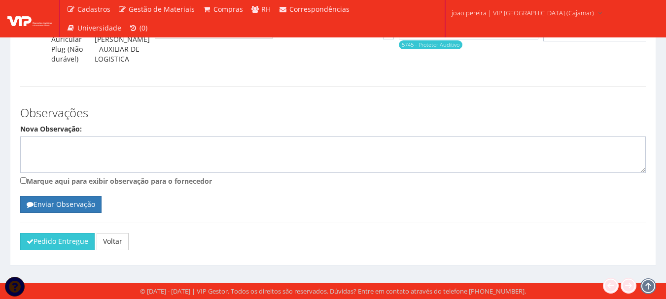
scroll to position [1586, 0]
click at [33, 242] on icon "submit" at bounding box center [30, 241] width 7 height 7
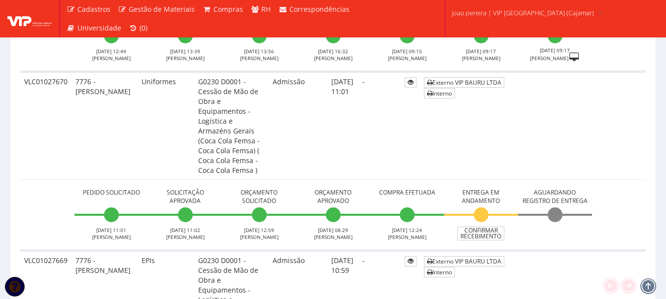
scroll to position [838, 0]
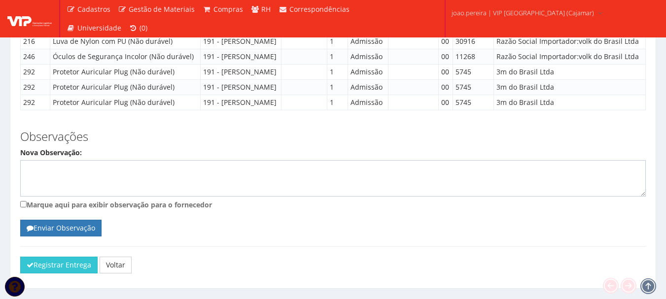
scroll to position [1147, 0]
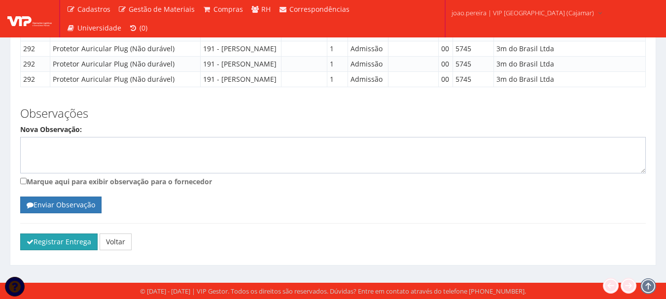
click at [53, 247] on button "Registrar Entrega" at bounding box center [58, 242] width 77 height 17
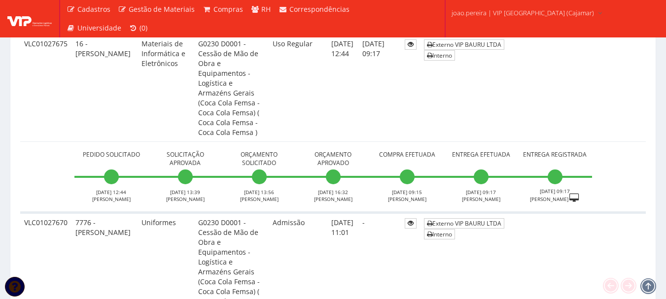
scroll to position [690, 0]
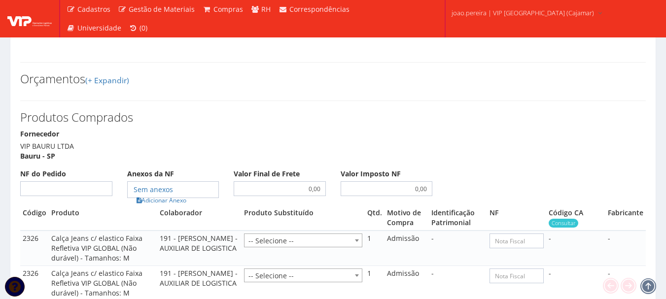
scroll to position [542, 0]
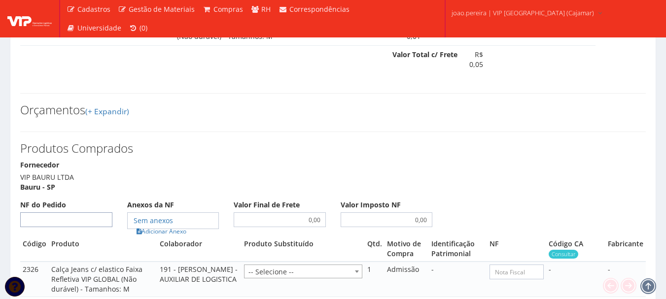
click at [58, 212] on input "NF do Pedido" at bounding box center [66, 219] width 92 height 15
type input "00"
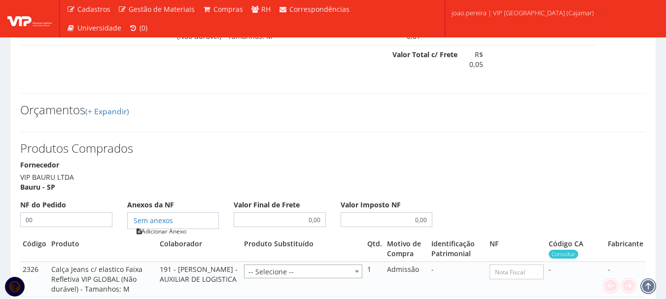
type input "00"
click at [172, 226] on link "Adicionar Anexo" at bounding box center [162, 231] width 56 height 10
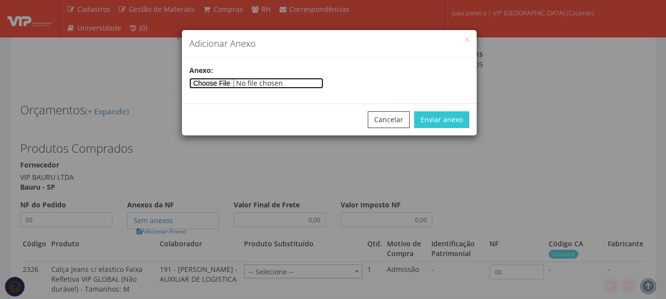
click at [226, 80] on input"] "file" at bounding box center [256, 83] width 134 height 11
type input"] "C:\fakepath\PEDIDOS SEM NOTA FISCAL ESTOQUE.docx"
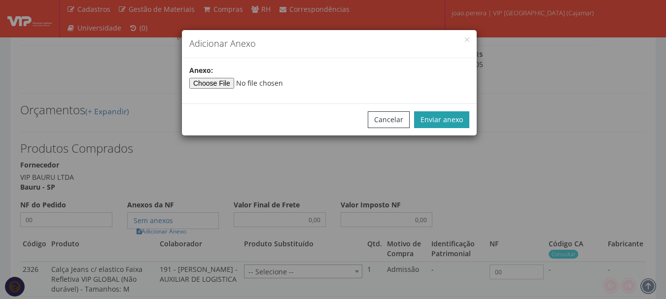
click at [461, 119] on button "Enviar anexo" at bounding box center [441, 119] width 55 height 17
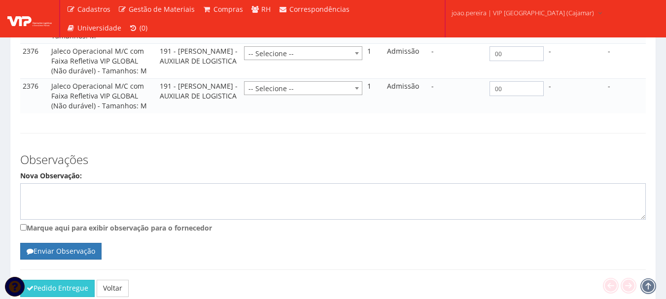
scroll to position [893, 0]
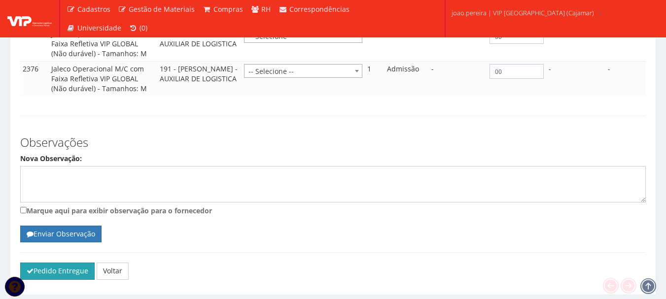
click at [43, 263] on button "Pedido Entregue" at bounding box center [57, 271] width 74 height 17
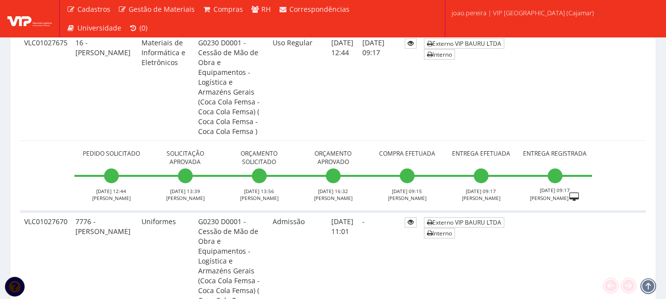
scroll to position [716, 0]
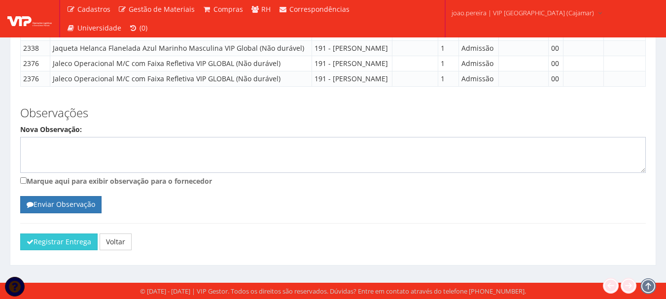
scroll to position [834, 0]
click at [51, 245] on button "Registrar Entrega" at bounding box center [58, 242] width 77 height 17
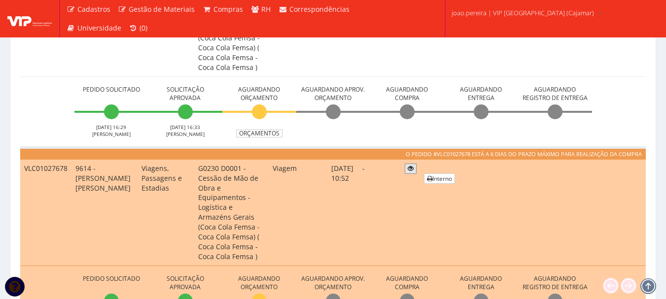
scroll to position [419, 0]
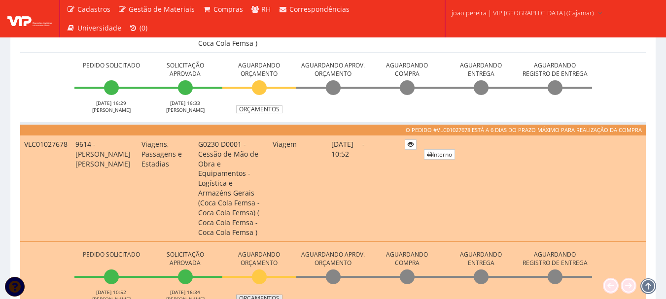
click at [268, 295] on link "Orçamentos" at bounding box center [259, 299] width 46 height 8
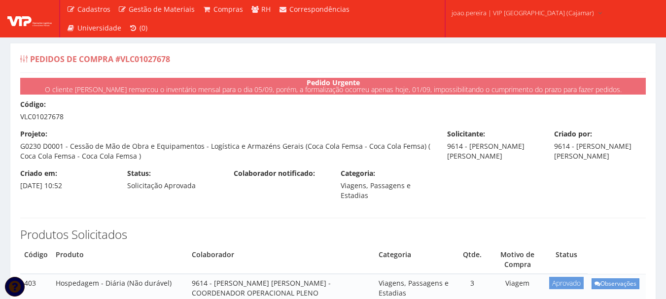
drag, startPoint x: 65, startPoint y: 115, endPoint x: 19, endPoint y: 115, distance: 45.9
click at [19, 115] on div "Código: VLC01027678" at bounding box center [333, 111] width 640 height 22
copy div "VLC01027678"
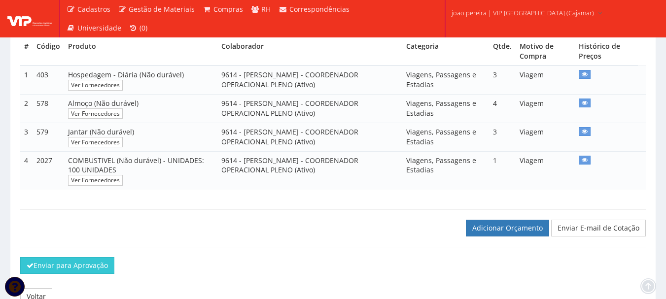
scroll to position [246, 0]
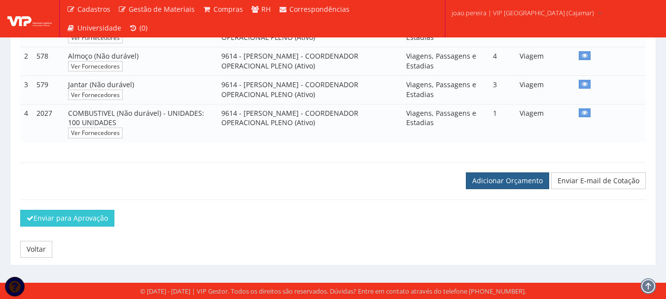
click at [523, 183] on link "Adicionar Orçamento" at bounding box center [507, 181] width 83 height 17
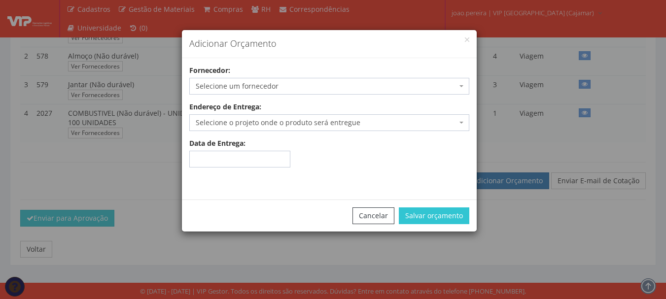
click at [227, 84] on span "Selecione um fornecedor" at bounding box center [326, 86] width 261 height 10
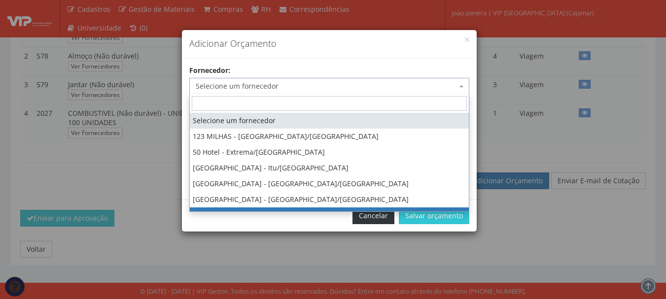
click at [386, 215] on button "Cancelar" at bounding box center [374, 216] width 42 height 17
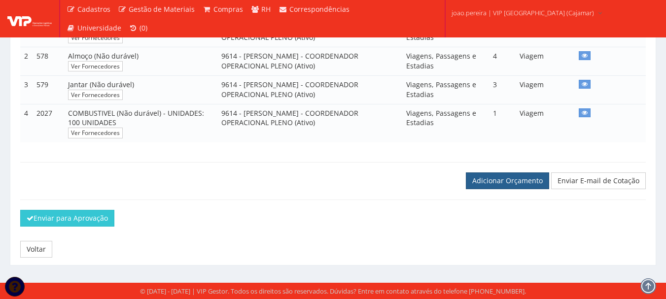
click at [495, 180] on link "Adicionar Orçamento" at bounding box center [507, 181] width 83 height 17
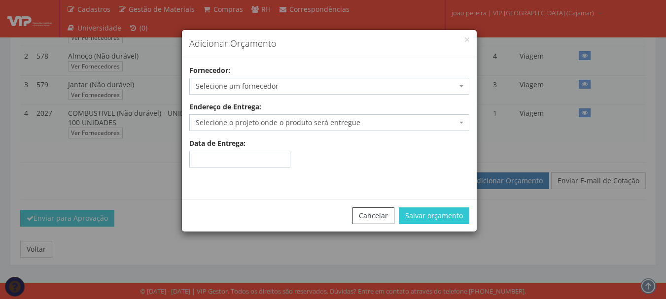
click at [308, 87] on span "Selecione um fornecedor" at bounding box center [326, 86] width 261 height 10
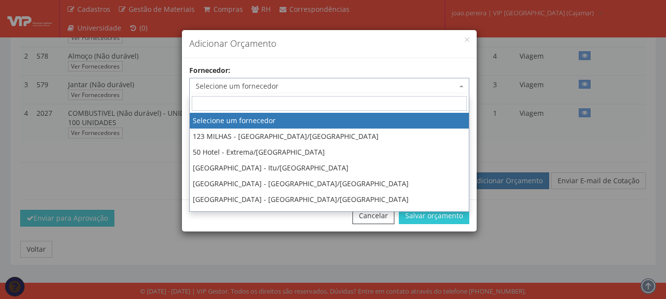
click at [293, 101] on input "search" at bounding box center [329, 103] width 275 height 15
click at [335, 60] on div "Fornecedor: Selecione um fornecedor 123 MILHAS - Belo Horizonte/MG 50 Hotel - E…" at bounding box center [329, 129] width 295 height 142
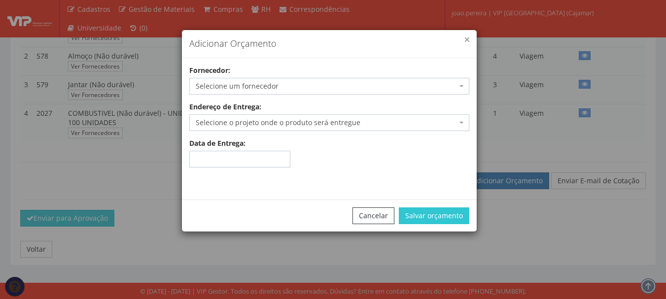
click at [466, 40] on button "button" at bounding box center [467, 39] width 4 height 4
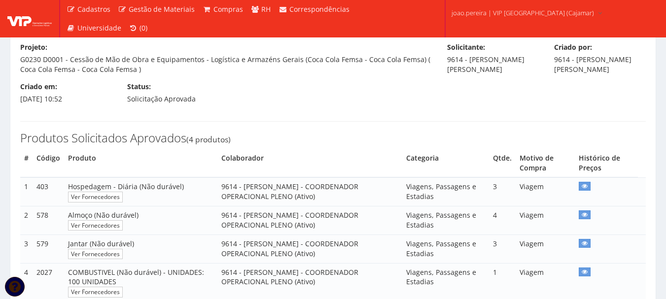
scroll to position [147, 0]
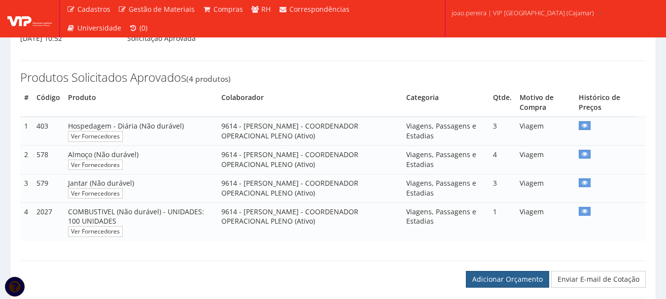
click at [509, 279] on link "Adicionar Orçamento" at bounding box center [507, 279] width 83 height 17
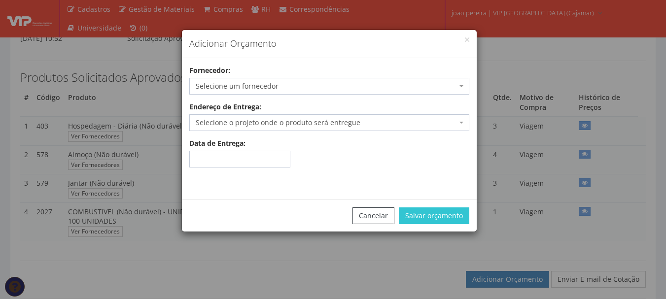
click at [372, 82] on span "Selecione um fornecedor" at bounding box center [326, 86] width 261 height 10
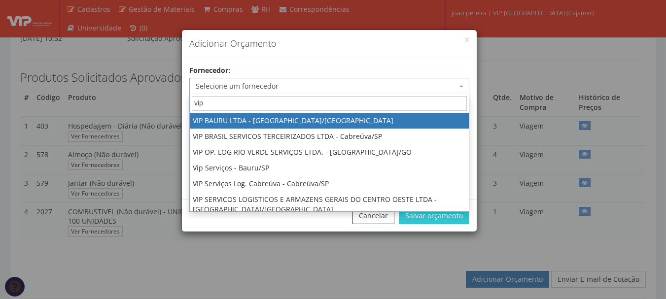
type input "vip"
select select "532"
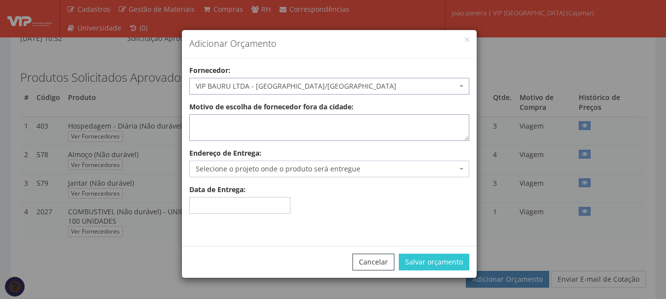
click at [245, 120] on textarea "Motivo de escolha de fornecedor fora da cidade:" at bounding box center [329, 127] width 280 height 27
type textarea "Adiantamento"
click at [258, 170] on span "Selecione o projeto onde o produto será entregue" at bounding box center [326, 169] width 261 height 10
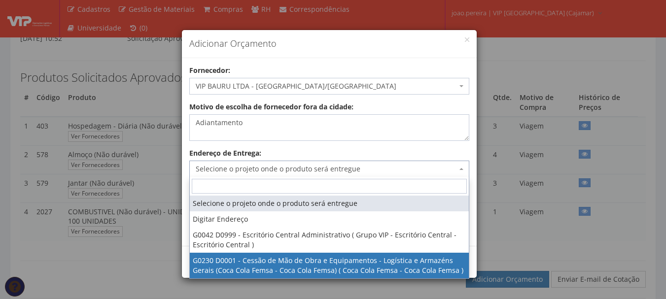
select select "230"
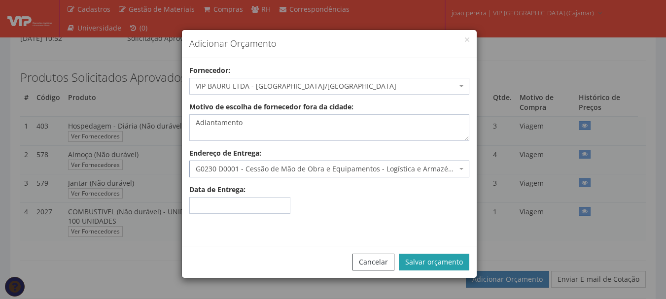
click at [447, 258] on button "Salvar orçamento" at bounding box center [434, 262] width 71 height 17
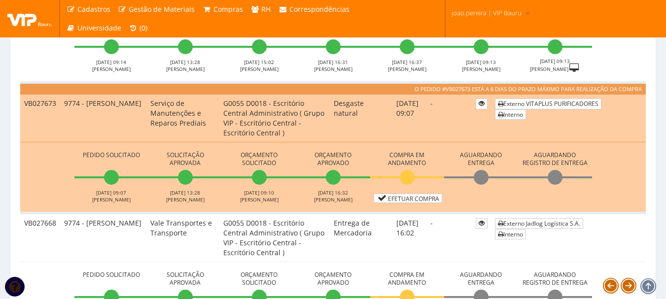
scroll to position [394, 0]
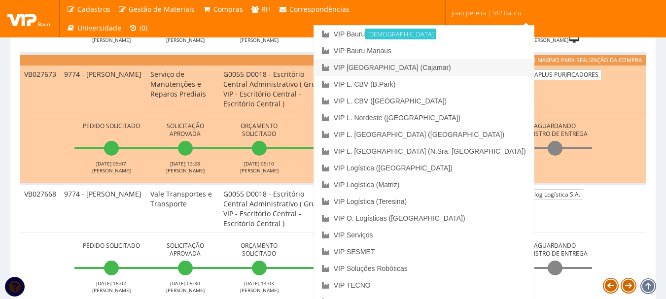
click at [468, 67] on link "VIP [GEOGRAPHIC_DATA] (Cajamar)" at bounding box center [424, 67] width 220 height 17
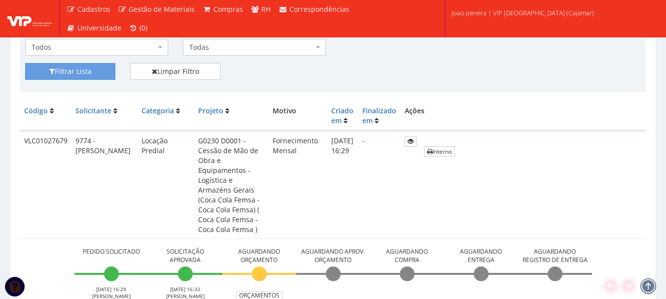
scroll to position [345, 0]
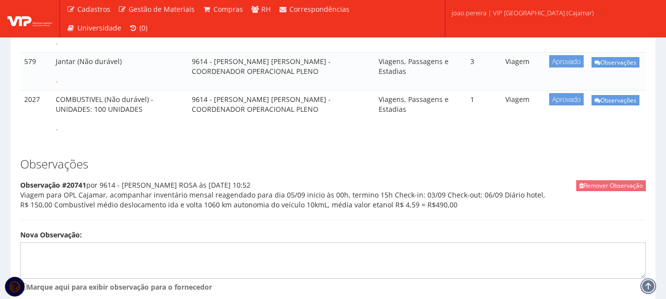
scroll to position [296, 0]
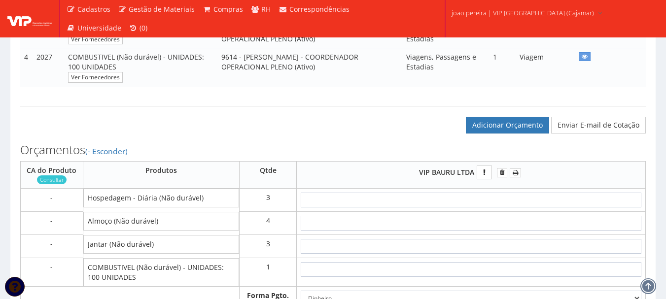
scroll to position [345, 0]
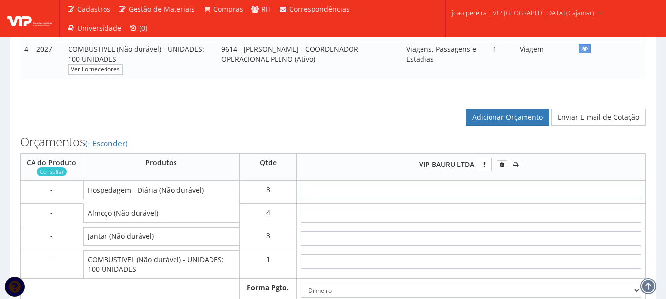
click at [516, 192] on input "text" at bounding box center [471, 192] width 341 height 15
type input "15"
type input "45,00"
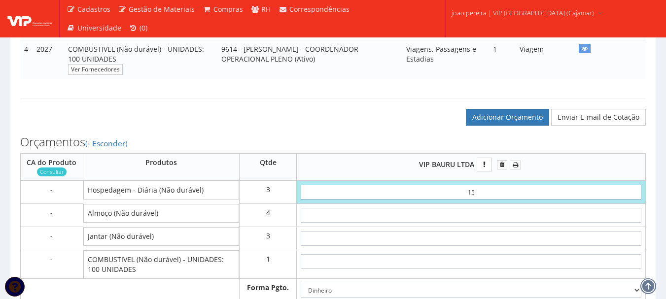
type input "1,50"
type input "4,50"
type input "15,00"
type input "45,00"
type input "150,00"
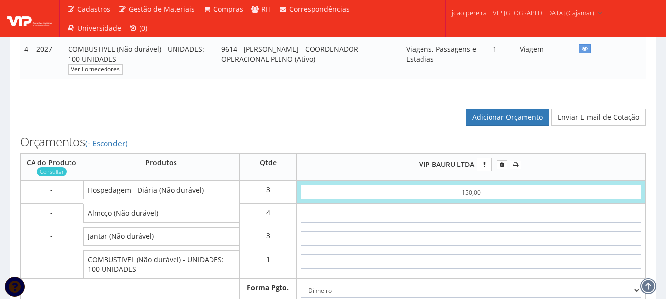
type input "450,00"
type input "150,00"
type input "4"
type input "466,00"
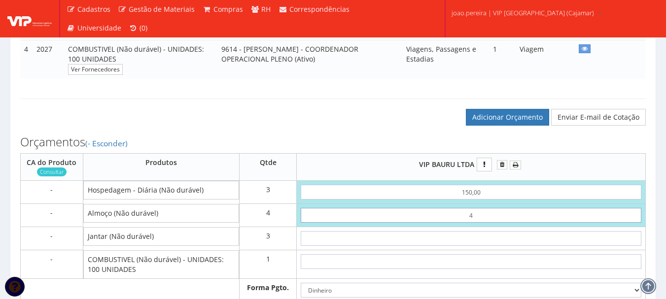
type input "40"
type input "610,00"
type input "40"
type input "4"
type input "622,00"
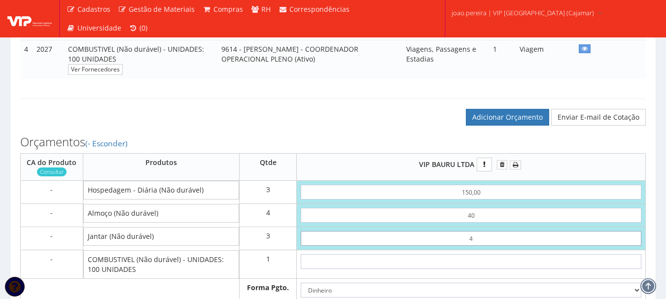
type input "40"
type input "730,00"
type input "40"
type input "5"
type input "735,00"
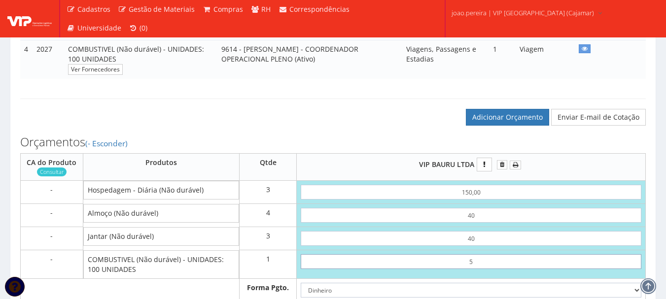
type input "50"
type input "780,00"
type input "5,00"
type input "735,00"
type input "50,00"
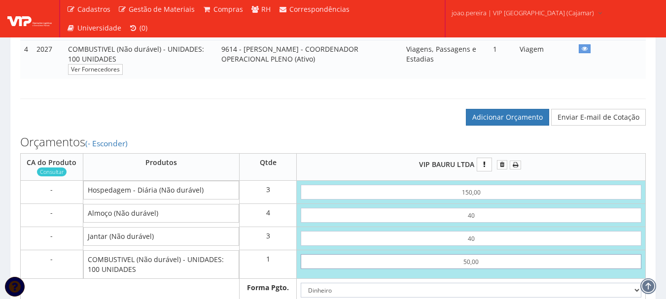
type input "780,00"
type input "500,00"
type input "1230,00"
type input "500,00"
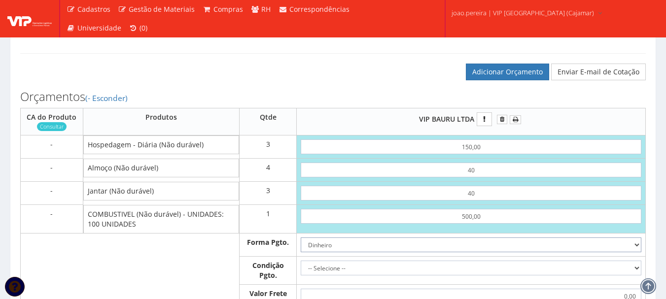
scroll to position [444, 0]
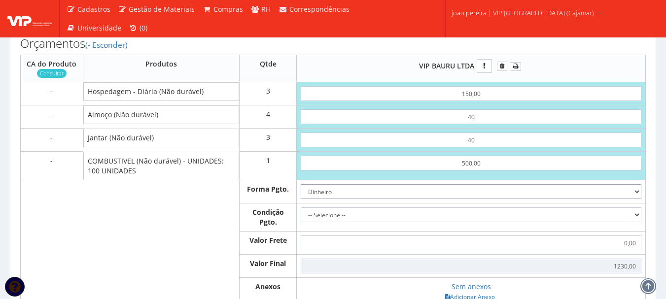
click at [630, 188] on select "Dinheiro Boleto Bancário Depósito Transferência Bancária Cartão de Crédito Cart…" at bounding box center [471, 191] width 341 height 15
select select "3"
click at [301, 184] on select "Dinheiro Boleto Bancário Depósito Transferência Bancária Cartão de Crédito Cart…" at bounding box center [471, 191] width 341 height 15
drag, startPoint x: 634, startPoint y: 215, endPoint x: 627, endPoint y: 217, distance: 7.2
click at [634, 215] on select "-- Selecione -- À vista 7 dias 10 dias" at bounding box center [471, 215] width 341 height 15
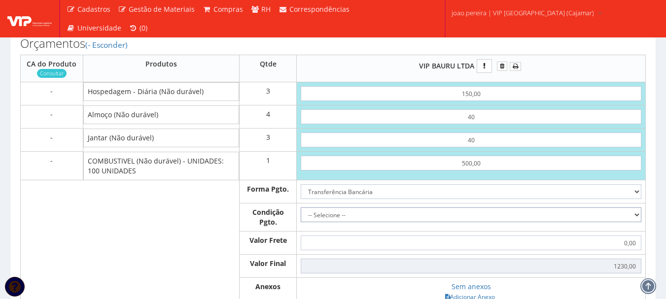
select select "0"
click at [301, 208] on select "-- Selecione -- À vista 7 dias 10 dias" at bounding box center [471, 215] width 341 height 15
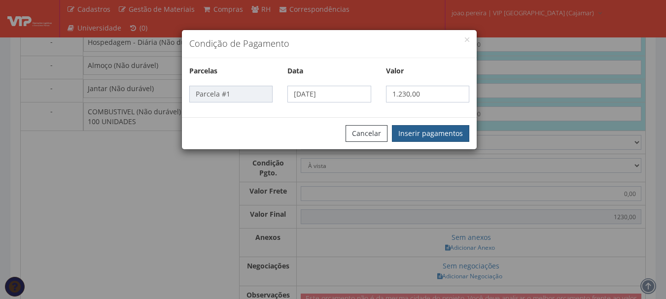
click at [427, 135] on button "Inserir pagamentos" at bounding box center [430, 133] width 77 height 17
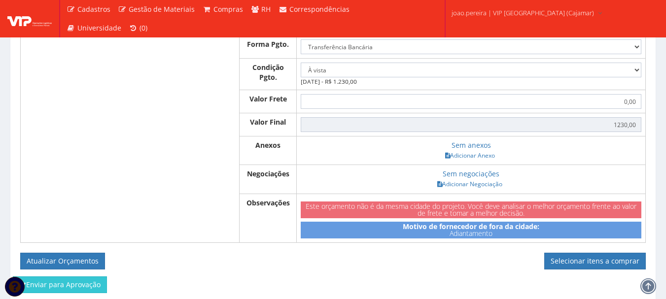
scroll to position [592, 0]
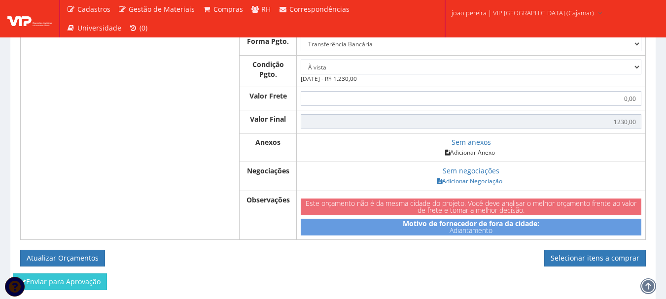
click at [480, 151] on link "Adicionar Anexo" at bounding box center [470, 152] width 56 height 10
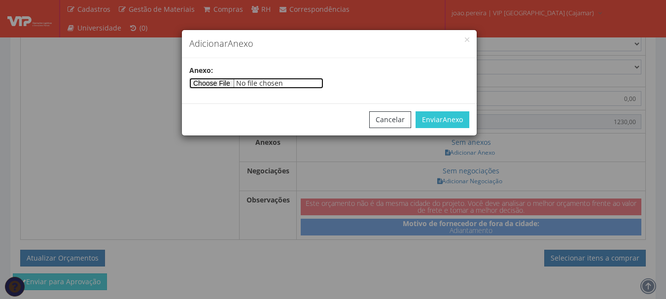
click at [206, 82] on input"] "file" at bounding box center [256, 83] width 134 height 11
type input"] "C:\fakepath\CAMARGO 03-09.docx"
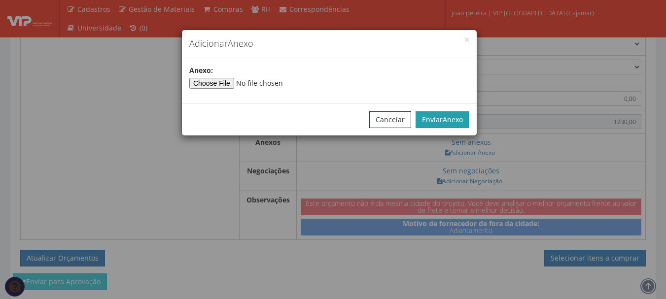
click at [456, 120] on span "Anexo" at bounding box center [453, 119] width 20 height 9
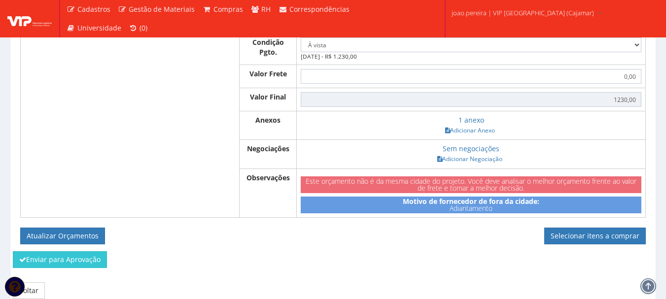
scroll to position [655, 0]
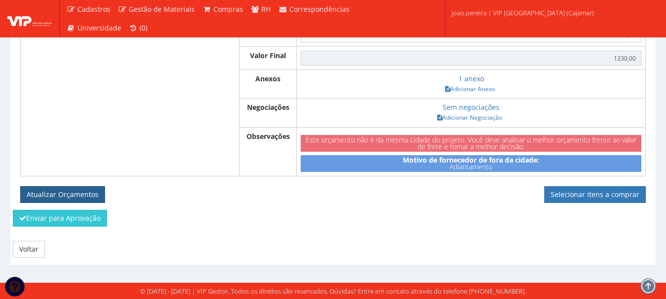
click at [65, 193] on button "Atualizar Orçamentos" at bounding box center [62, 194] width 85 height 17
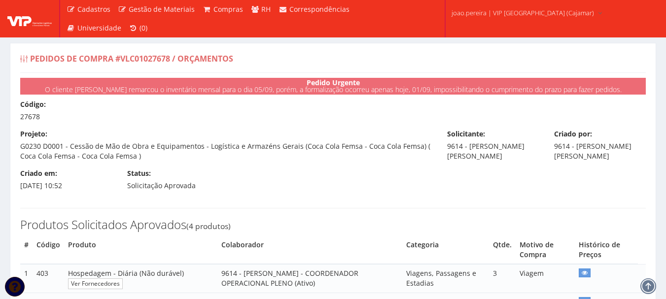
select select "0"
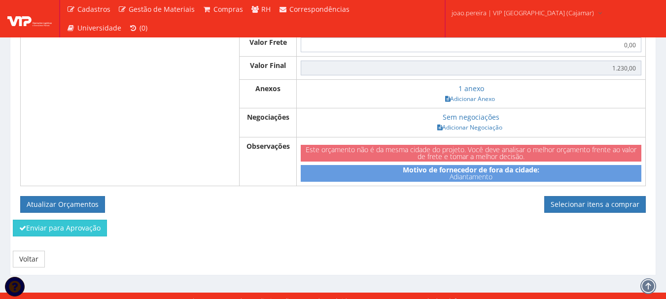
scroll to position [620, 0]
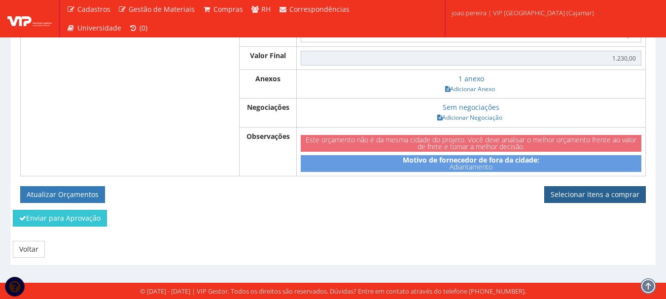
click at [610, 194] on link "Selecionar itens a comprar" at bounding box center [595, 194] width 102 height 17
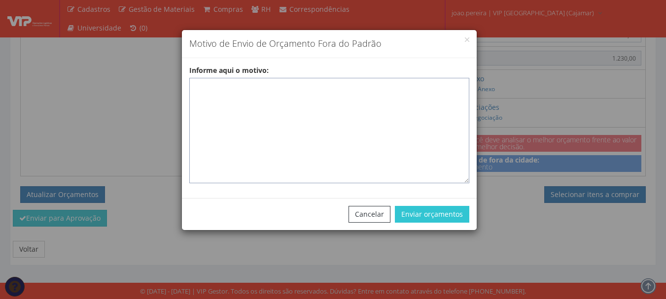
click at [254, 83] on textarea "Informe aqui o motivo:" at bounding box center [329, 131] width 280 height 106
paste textarea "Pedido de compra para emissão de adiantamento para colaborador - ADIANTAMENTO D…"
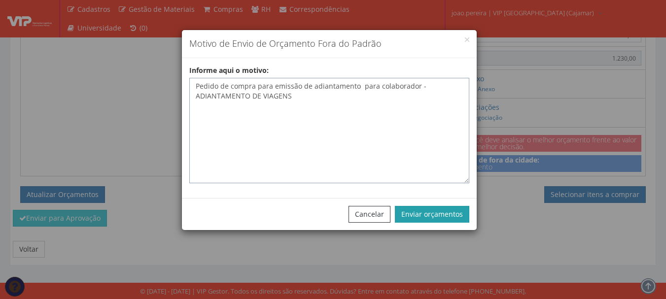
type textarea "Pedido de compra para emissão de adiantamento para colaborador - ADIANTAMENTO D…"
click at [429, 218] on button "Enviar orçamentos" at bounding box center [432, 214] width 74 height 17
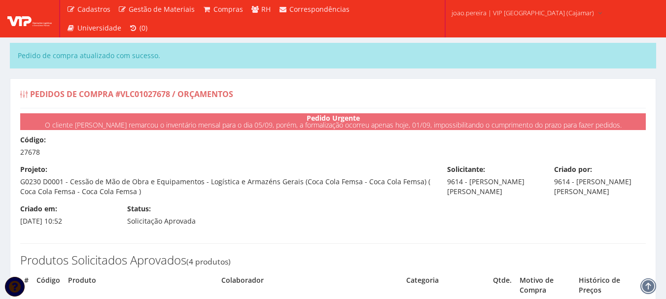
select select "0"
type input "1.230,00"
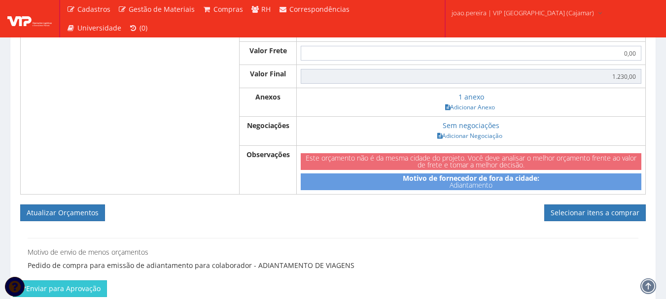
scroll to position [641, 0]
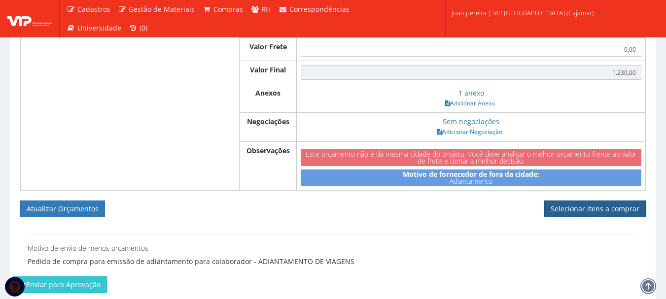
click at [601, 205] on link "Selecionar itens a comprar" at bounding box center [595, 209] width 102 height 17
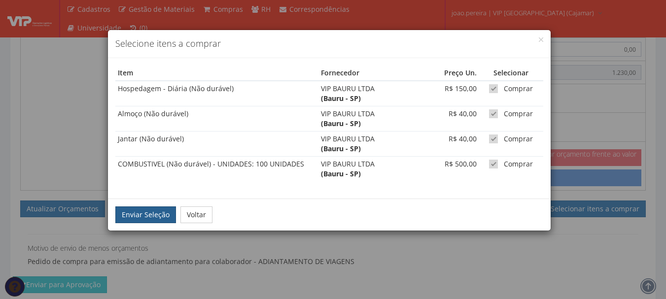
click at [142, 217] on button "Enviar Seleção" at bounding box center [145, 215] width 61 height 17
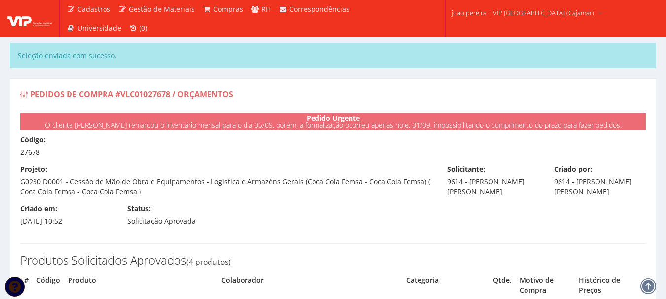
select select "0"
type input "1.230,00"
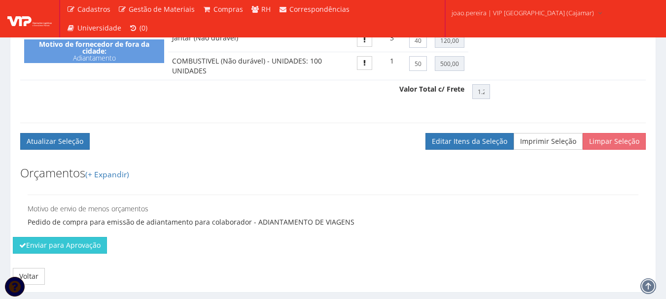
scroll to position [534, 0]
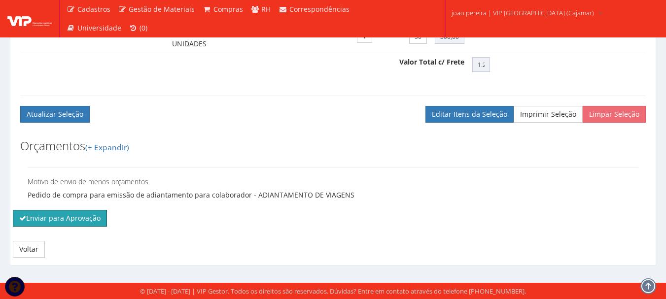
click at [71, 218] on button "Enviar para Aprovação" at bounding box center [60, 218] width 94 height 17
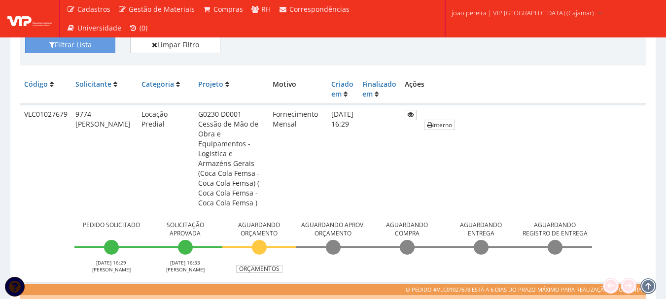
scroll to position [242, 0]
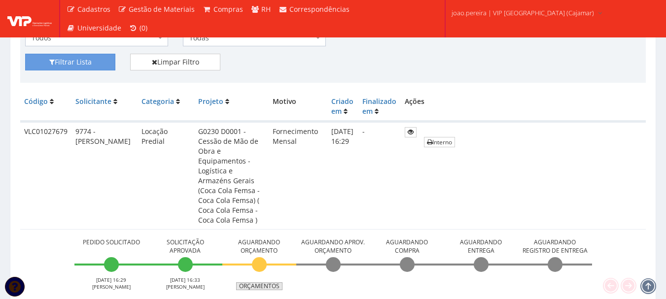
click at [262, 283] on link "Orçamentos" at bounding box center [259, 287] width 46 height 8
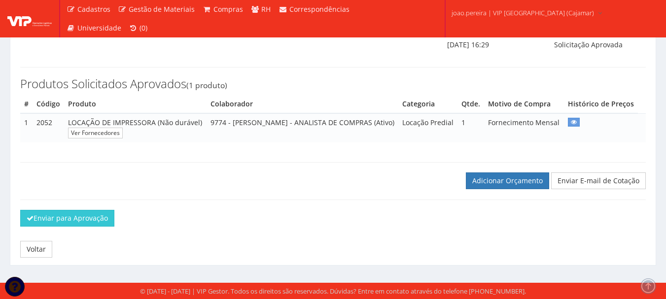
scroll to position [139, 0]
click at [508, 182] on link "Adicionar Orçamento" at bounding box center [507, 181] width 83 height 17
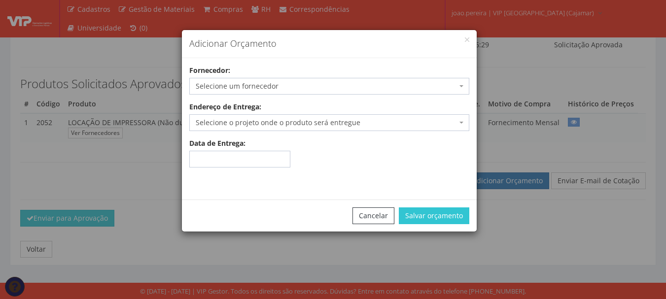
click at [445, 88] on span "Selecione um fornecedor" at bounding box center [326, 86] width 261 height 10
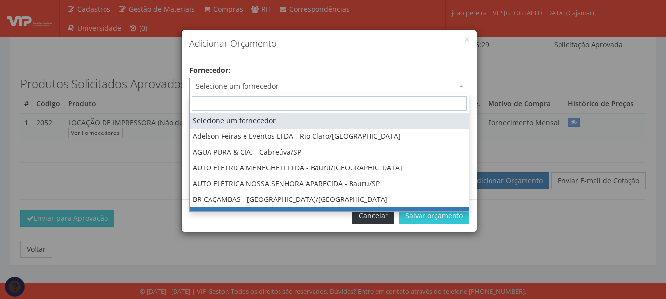
click at [374, 220] on button "Cancelar" at bounding box center [374, 216] width 42 height 17
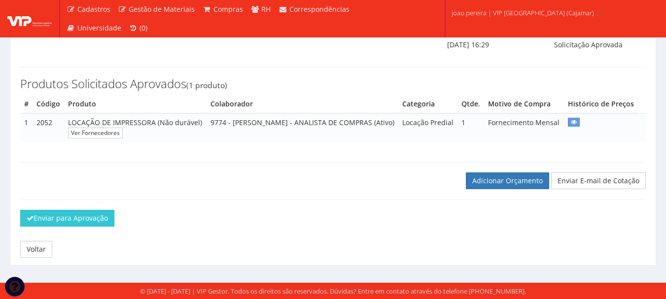
click at [372, 211] on div "Enviar para Aprovação" at bounding box center [333, 222] width 640 height 24
click at [515, 181] on link "Adicionar Orçamento" at bounding box center [507, 181] width 83 height 17
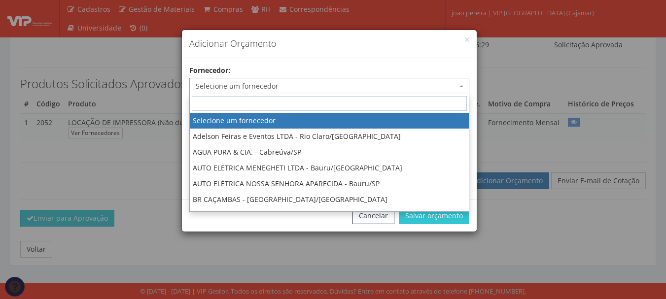
click at [303, 84] on span "Selecione um fornecedor" at bounding box center [326, 86] width 261 height 10
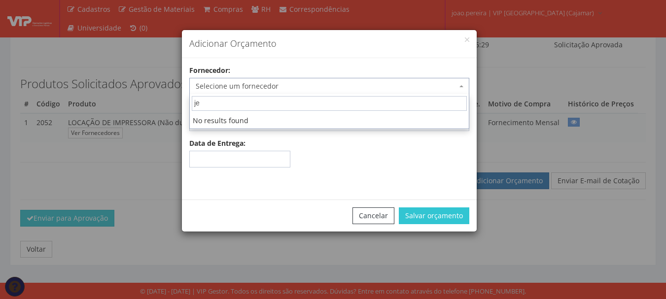
type input "jee"
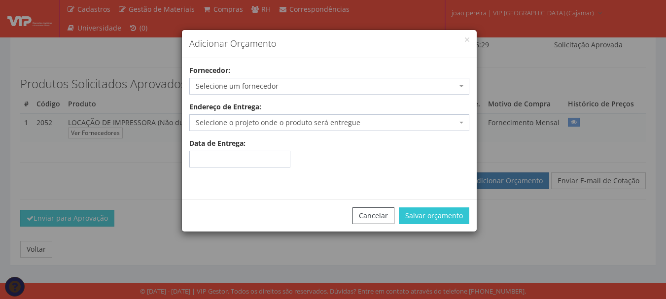
click at [399, 216] on div "Cancelar Salvar orçamento" at bounding box center [329, 216] width 295 height 32
click at [384, 222] on button "Cancelar" at bounding box center [374, 216] width 42 height 17
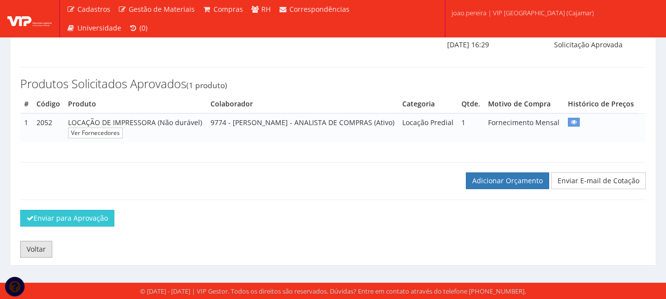
click at [39, 252] on link "Voltar" at bounding box center [36, 249] width 32 height 17
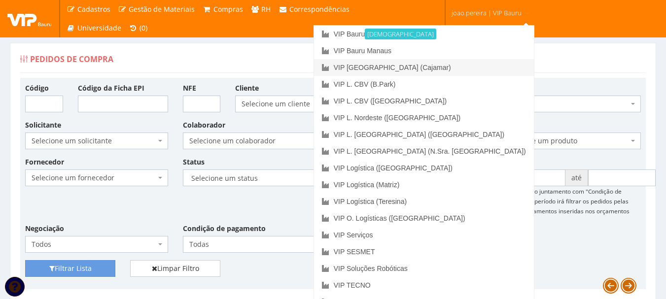
click at [475, 69] on link "VIP [GEOGRAPHIC_DATA] (Cajamar)" at bounding box center [424, 67] width 220 height 17
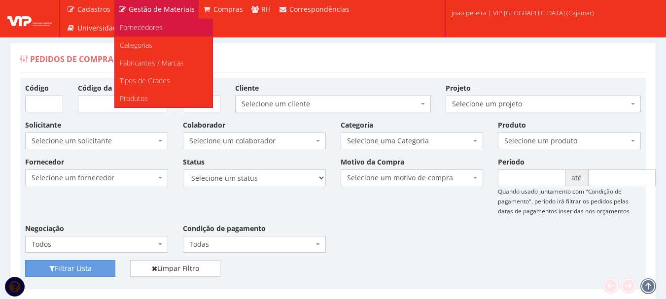
click at [161, 27] on span "Fornecedores" at bounding box center [141, 27] width 43 height 9
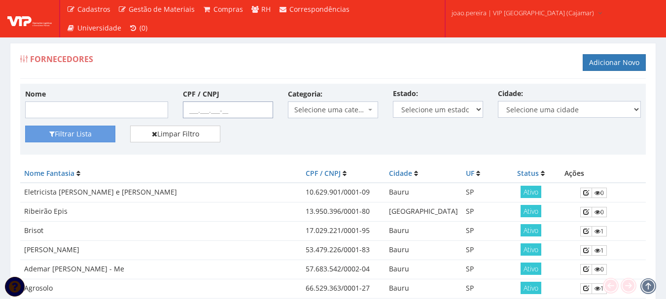
drag, startPoint x: 188, startPoint y: 109, endPoint x: 194, endPoint y: 107, distance: 6.2
click at [188, 109] on input "CPF / CNPJ" at bounding box center [228, 110] width 90 height 17
drag, startPoint x: 260, startPoint y: 114, endPoint x: 92, endPoint y: 117, distance: 168.6
click at [92, 117] on div "Nome CPF / CNPJ 04.360.279/0001-75 Categoria: Selecione uma categoria (Inativo …" at bounding box center [333, 107] width 631 height 37
type input "04.360.279/0001-75"
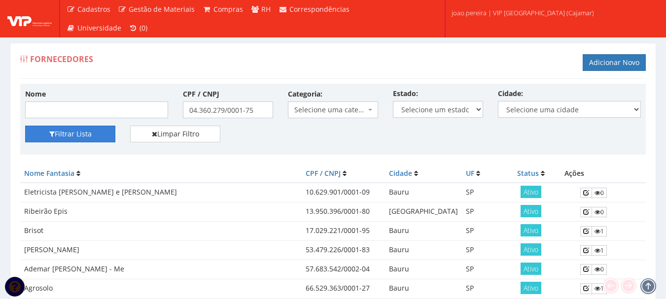
click at [94, 137] on button "Filtrar Lista" at bounding box center [70, 134] width 90 height 17
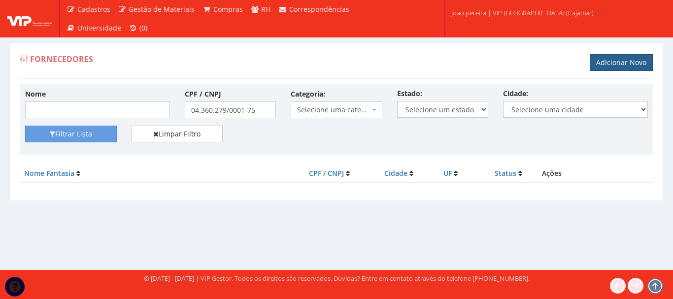
click at [640, 64] on link "Adicionar Novo" at bounding box center [621, 62] width 63 height 17
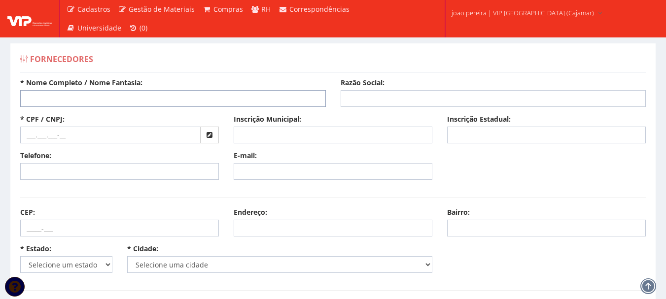
click at [85, 96] on input "* Nome Completo / Nome Fantasia:" at bounding box center [173, 98] width 306 height 17
click at [69, 138] on input "text" at bounding box center [110, 135] width 180 height 17
paste input "04.360.279/0001-75"
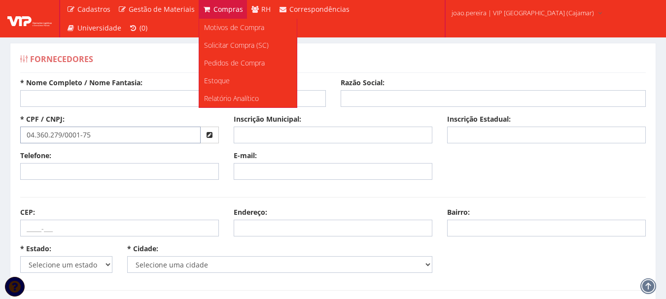
type input "04.360.279/0001-75"
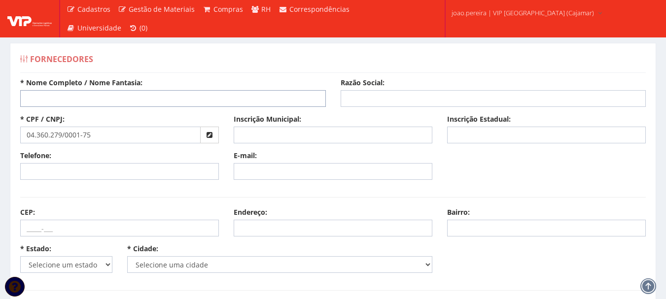
click at [53, 100] on input "* Nome Completo / Nome Fantasia:" at bounding box center [173, 98] width 306 height 17
paste input "Jet House Comercio e Informatica LTDA"
type input "Jet House Comercio e Informatica LTDA"
click at [390, 101] on input "Razão Social:" at bounding box center [494, 98] width 306 height 17
paste input "Jet House Comercio e Informatica LTDA"
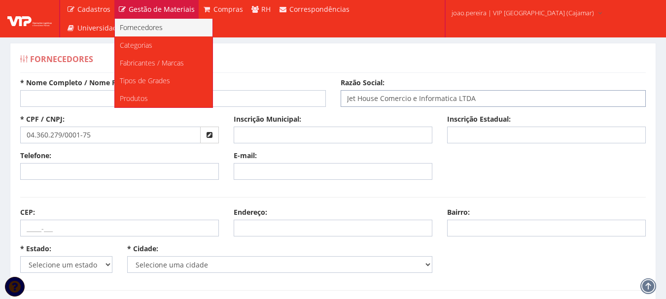
type input "Jet House Comercio e Informatica LTDA"
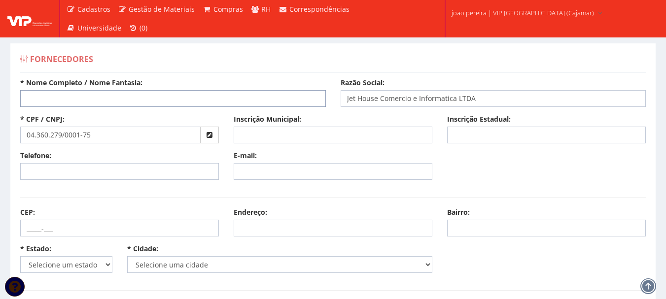
click at [61, 101] on input "* Nome Completo / Nome Fantasia:" at bounding box center [173, 98] width 306 height 17
paste input "Jettp"
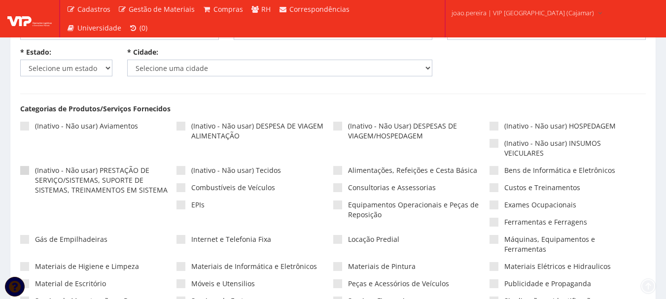
scroll to position [197, 0]
type input "Jettp"
click at [107, 69] on select "Selecione um estado AC AL AM AP BA Cacheu CE DF ES GO MA MG MS MT PA PB PE PI P…" at bounding box center [66, 67] width 92 height 17
select select "25"
click at [20, 59] on select "Selecione um estado AC AL AM AP BA Cacheu CE DF ES GO MA MG MS MT PA PB PE PI P…" at bounding box center [66, 67] width 92 height 17
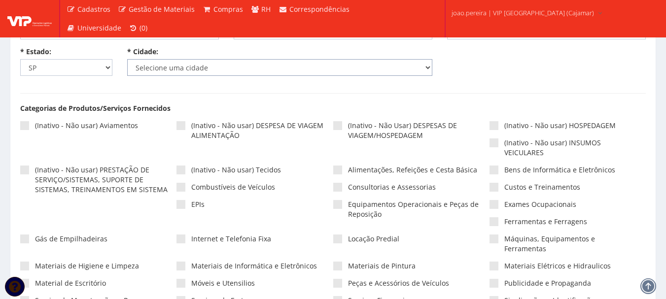
click at [412, 65] on select "Selecione uma cidade" at bounding box center [280, 67] width 306 height 17
click at [271, 62] on select "Selecione uma cidade Adamantina Adolfo Aguaí Águas da Prata Águas de Lindóia Ág…" at bounding box center [280, 67] width 306 height 17
click at [430, 66] on select "Selecione uma cidade Adamantina Adolfo Aguaí Águas da Prata Águas de Lindóia Ág…" at bounding box center [280, 67] width 306 height 17
select select "4809"
click at [127, 59] on select "Selecione uma cidade Adamantina Adolfo Aguaí Águas da Prata Águas de Lindóia Ág…" at bounding box center [280, 67] width 306 height 17
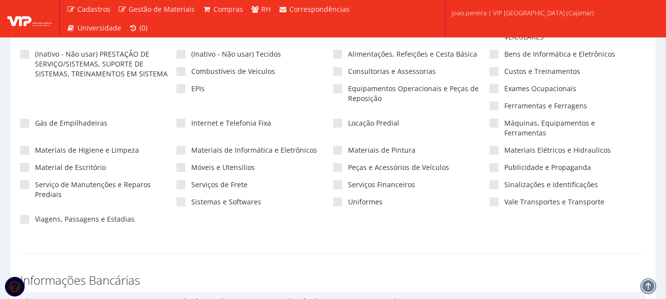
scroll to position [247, 0]
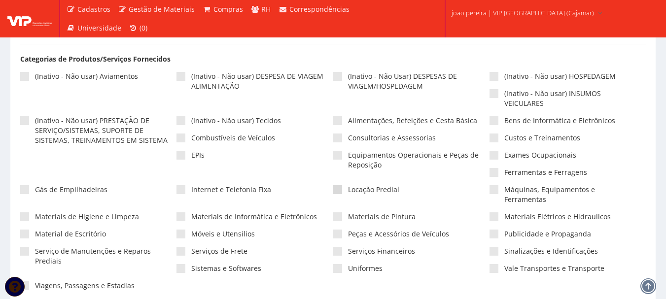
click at [340, 190] on span at bounding box center [337, 189] width 9 height 9
click at [348, 190] on input"] "Locação Predial" at bounding box center [351, 190] width 6 height 6
checkbox input"] "true"
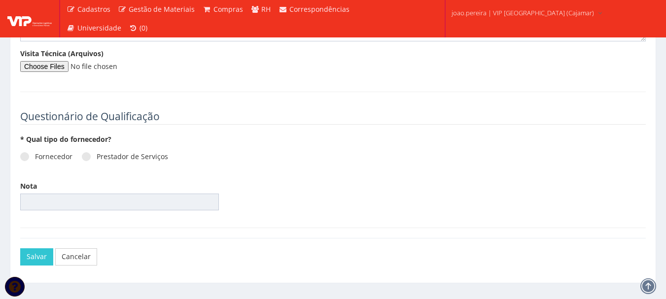
scroll to position [1346, 0]
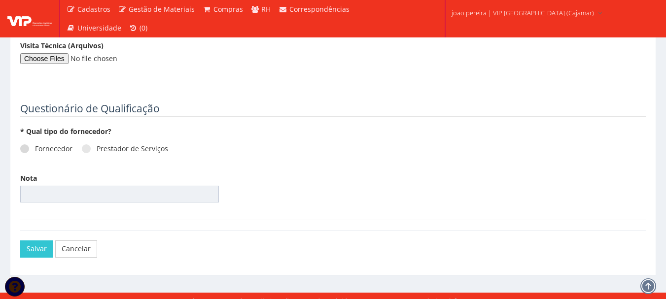
click at [27, 144] on span at bounding box center [24, 148] width 9 height 9
click at [35, 146] on input "Fornecedor" at bounding box center [38, 149] width 6 height 6
radio input "true"
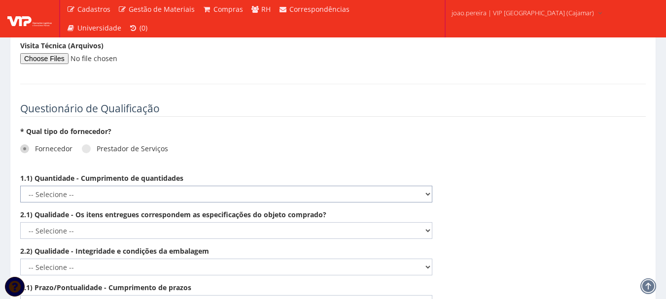
click at [429, 186] on select "-- Selecione -- Não demonstra a competência esperada Demonstra a competência em…" at bounding box center [226, 194] width 412 height 17
select select "5"
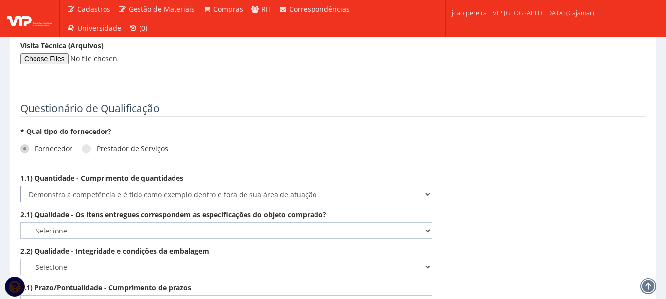
click at [20, 186] on select "-- Selecione -- Não demonstra a competência esperada Demonstra a competência em…" at bounding box center [226, 194] width 412 height 17
click at [430, 223] on select "-- Selecione -- Não demonstra a competência esperada Demonstra a competência em…" at bounding box center [226, 230] width 412 height 17
select select "5"
click at [20, 222] on select "-- Selecione -- Não demonstra a competência esperada Demonstra a competência em…" at bounding box center [226, 230] width 412 height 17
click at [429, 259] on select "-- Selecione -- Não demonstra a competência esperada Demonstra a competência em…" at bounding box center [226, 267] width 412 height 17
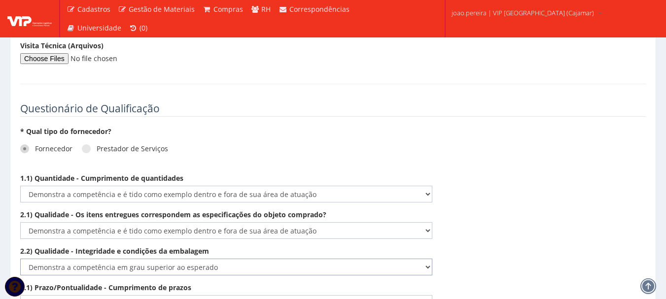
click at [20, 259] on select "-- Selecione -- Não demonstra a competência esperada Demonstra a competência em…" at bounding box center [226, 267] width 412 height 17
click at [428, 222] on select "-- Selecione -- Não demonstra a competência esperada Demonstra a competência em…" at bounding box center [226, 230] width 412 height 17
click at [338, 225] on select "-- Selecione -- Não demonstra a competência esperada Demonstra a competência em…" at bounding box center [226, 230] width 412 height 17
drag, startPoint x: 428, startPoint y: 260, endPoint x: 423, endPoint y: 262, distance: 6.1
click at [428, 260] on select "-- Selecione -- Não demonstra a competência esperada Demonstra a competência em…" at bounding box center [226, 267] width 412 height 17
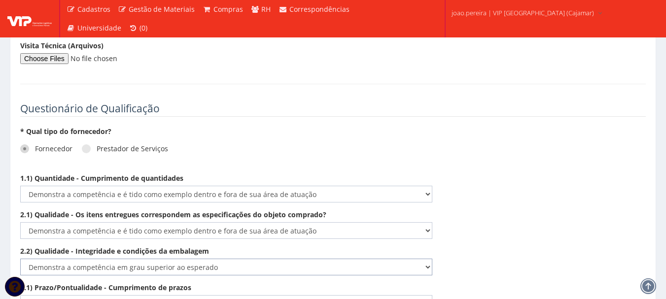
select select "5"
click at [20, 259] on select "-- Selecione -- Não demonstra a competência esperada Demonstra a competência em…" at bounding box center [226, 267] width 412 height 17
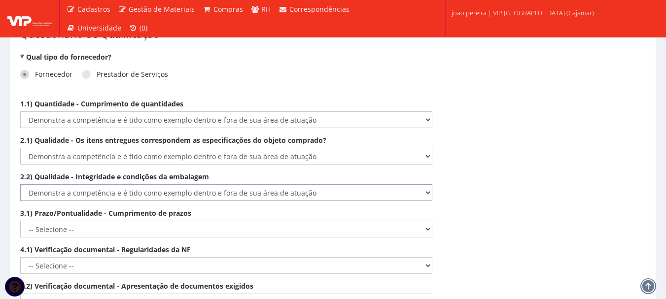
scroll to position [1445, 0]
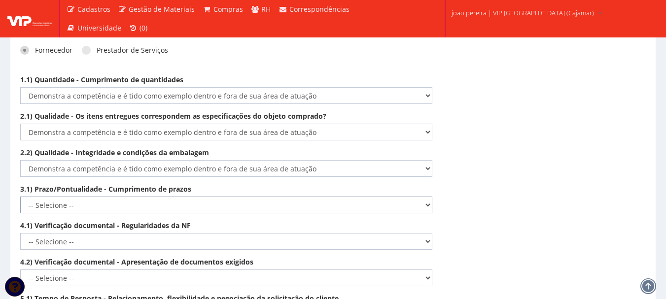
click at [426, 199] on select "-- Selecione -- Não demonstra a competência esperada Demonstra a competência em…" at bounding box center [226, 205] width 412 height 17
select select "5"
click at [20, 197] on select "-- Selecione -- Não demonstra a competência esperada Demonstra a competência em…" at bounding box center [226, 205] width 412 height 17
click at [429, 233] on select "-- Selecione -- Não demonstra a competência esperada Demonstra a competência em…" at bounding box center [226, 241] width 412 height 17
select select "5"
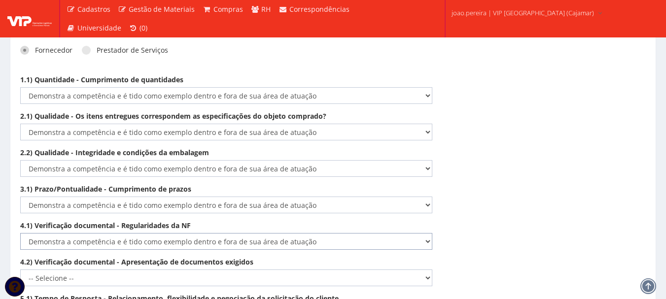
click at [20, 233] on select "-- Selecione -- Não demonstra a competência esperada Demonstra a competência em…" at bounding box center [226, 241] width 412 height 17
click at [425, 270] on select "-- Selecione -- Não demonstra a competência esperada Demonstra a competência em…" at bounding box center [226, 278] width 412 height 17
select select "5"
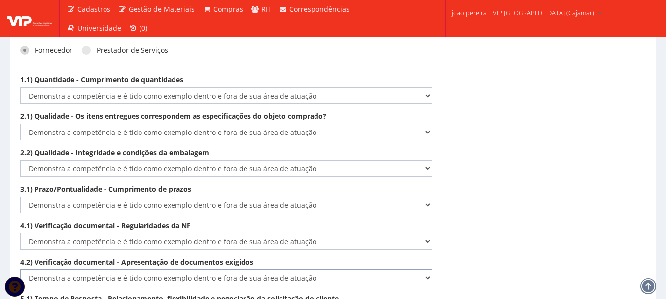
click at [20, 270] on select "-- Selecione -- Não demonstra a competência esperada Demonstra a competência em…" at bounding box center [226, 278] width 412 height 17
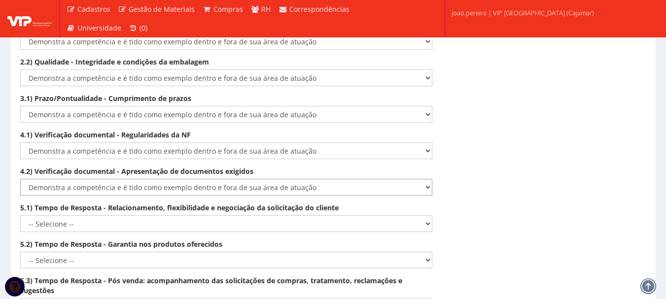
scroll to position [1544, 0]
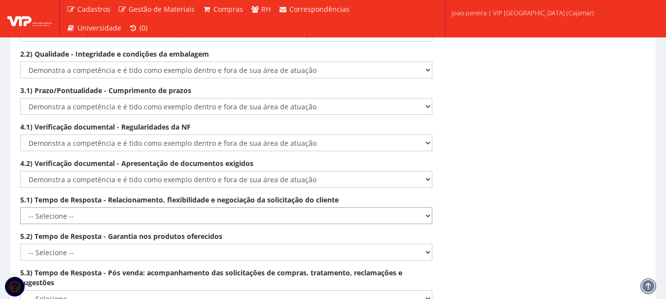
click at [428, 208] on select "-- Selecione -- Não demonstra a competência esperada Demonstra a competência em…" at bounding box center [226, 216] width 412 height 17
select select "5"
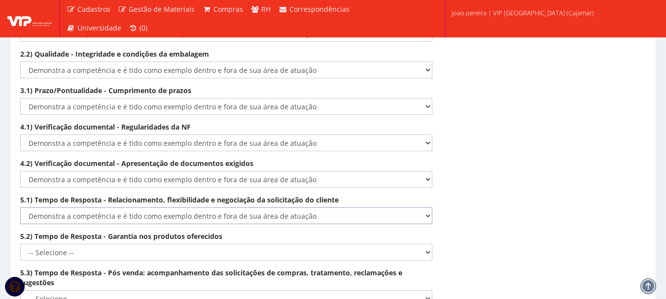
click at [20, 208] on select "-- Selecione -- Não demonstra a competência esperada Demonstra a competência em…" at bounding box center [226, 216] width 412 height 17
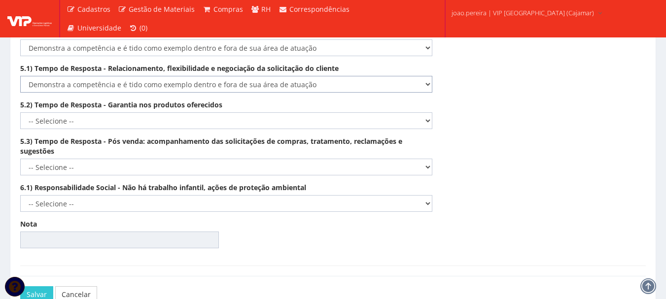
scroll to position [1692, 0]
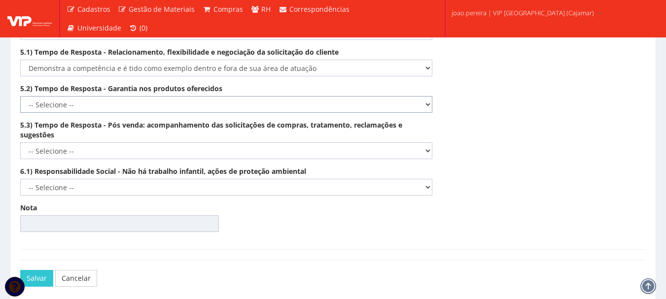
click at [429, 96] on select "-- Selecione -- Não demonstra a competência esperada Demonstra a competência em…" at bounding box center [226, 104] width 412 height 17
select select "5"
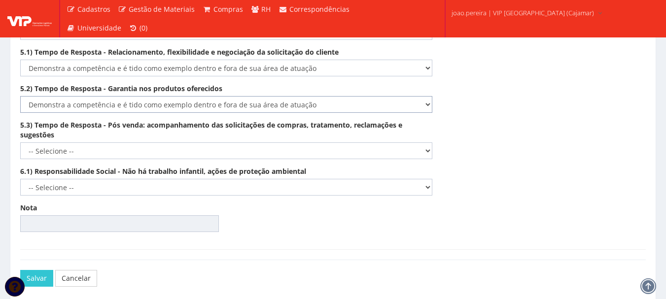
click at [20, 96] on select "-- Selecione -- Não demonstra a competência esperada Demonstra a competência em…" at bounding box center [226, 104] width 412 height 17
click at [428, 144] on select "-- Selecione -- Não demonstra a competência esperada Demonstra a competência em…" at bounding box center [226, 150] width 412 height 17
select select "5"
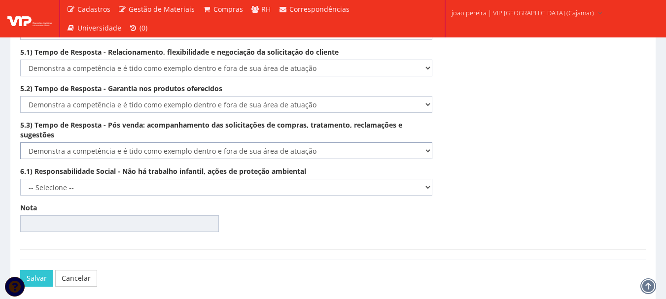
click at [20, 142] on select "-- Selecione -- Não demonstra a competência esperada Demonstra a competência em…" at bounding box center [226, 150] width 412 height 17
click at [429, 179] on select "-- Selecione -- Não demonstra a competência esperada Demonstra a competência em…" at bounding box center [226, 187] width 412 height 17
select select "5"
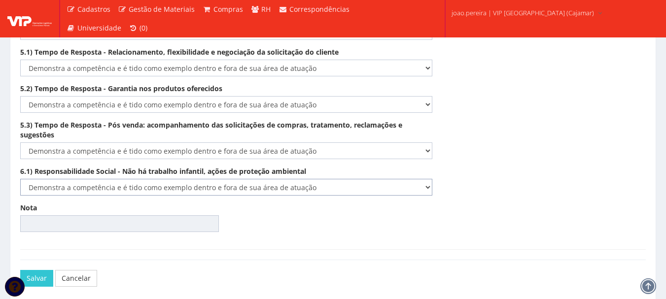
click at [20, 179] on select "-- Selecione -- Não demonstra a competência esperada Demonstra a competência em…" at bounding box center [226, 187] width 412 height 17
type input "100.00"
click at [28, 270] on button "Salvar" at bounding box center [36, 278] width 33 height 17
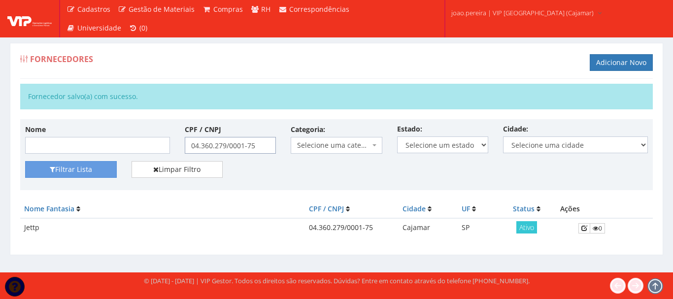
drag, startPoint x: 261, startPoint y: 144, endPoint x: 120, endPoint y: 140, distance: 140.6
click at [120, 140] on div "Nome CPF / CNPJ 04.360.279/0001-75 Categoria: Selecione uma categoria (Inativo …" at bounding box center [337, 142] width 638 height 37
paste input "49.603.440/0001-22"
type input "49.603.440/0001-22"
click at [77, 168] on button "Filtrar Lista" at bounding box center [71, 169] width 92 height 17
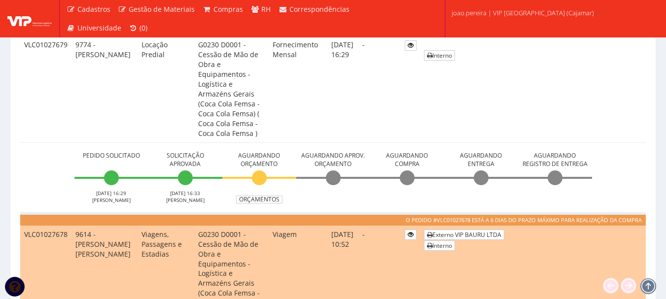
scroll to position [247, 0]
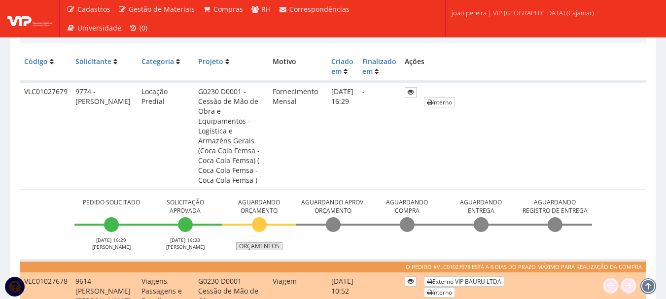
click at [265, 243] on link "Orçamentos" at bounding box center [259, 247] width 46 height 8
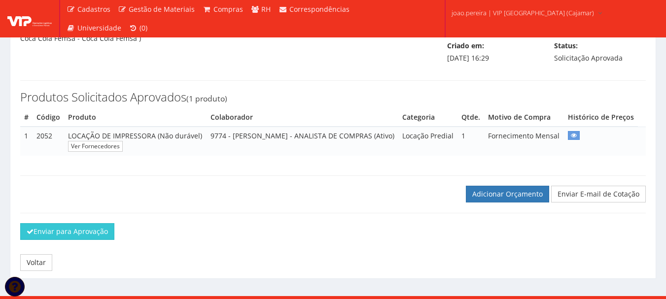
scroll to position [90, 0]
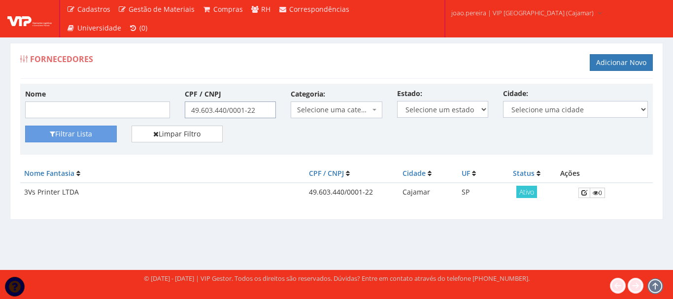
drag, startPoint x: 267, startPoint y: 113, endPoint x: 86, endPoint y: 110, distance: 181.0
click at [86, 110] on div "Nome CPF / CNPJ 49.603.440/0001-22 Categoria: Selecione uma categoria (Inativo …" at bounding box center [337, 107] width 638 height 37
paste input "08.656.646/0001-33"
type input "08.656.646/0001-33"
click at [76, 139] on button "Filtrar Lista" at bounding box center [71, 134] width 92 height 17
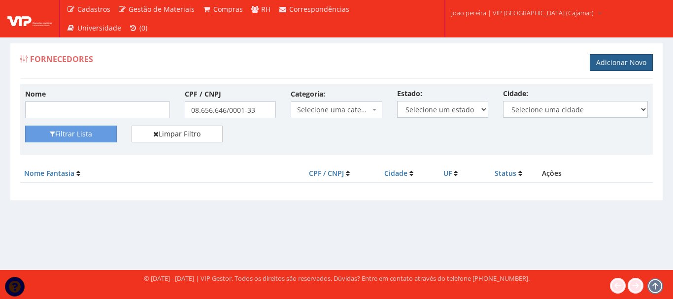
click at [622, 66] on link "Adicionar Novo" at bounding box center [621, 62] width 63 height 17
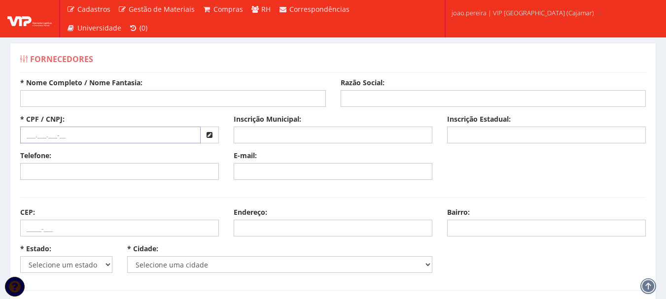
drag, startPoint x: 72, startPoint y: 138, endPoint x: 0, endPoint y: 142, distance: 72.6
paste input "08.656.646/0001-33"
type input "08.656.646/0001-33"
click at [382, 96] on input "Razão Social:" at bounding box center [494, 98] width 306 height 17
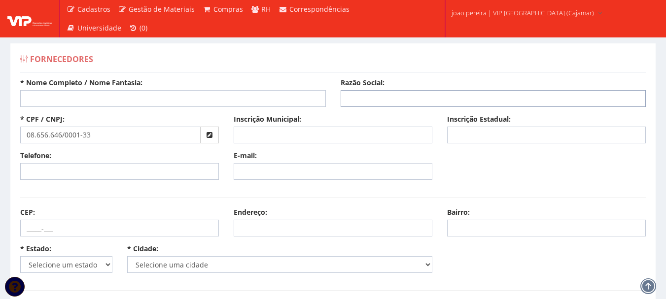
paste input "Rs Comercio Servicos e Eventos LTDA"
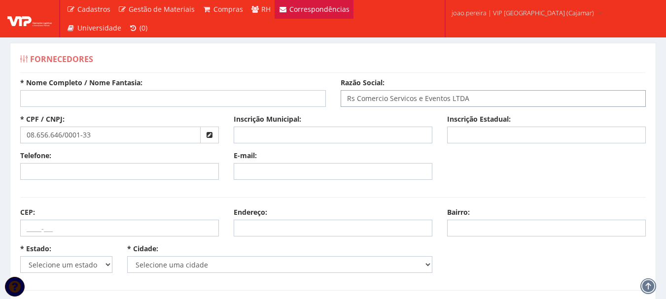
type input "Rs Comercio Servicos e Eventos LTDA"
click at [82, 99] on input "* Nome Completo / Nome Fantasia:" at bounding box center [173, 98] width 306 height 17
paste input "Rs Service"
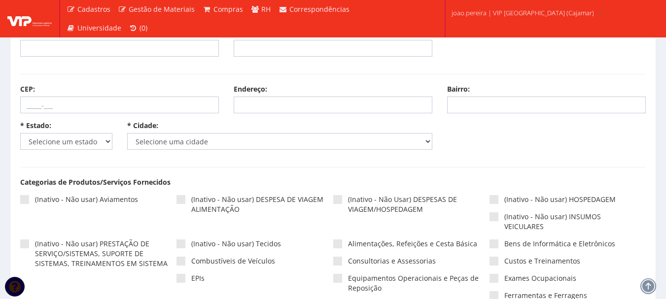
scroll to position [148, 0]
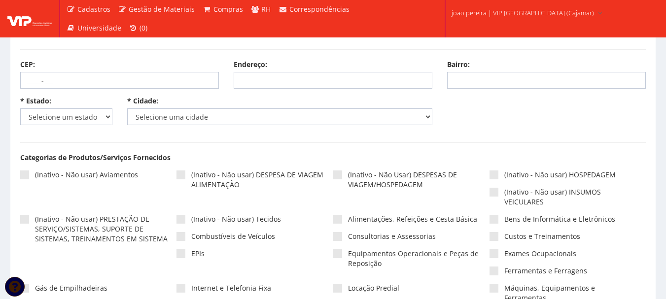
type input "Rs Service"
click at [103, 117] on select "Selecione um estado AC AL AM AP BA Cacheu CE DF ES GO MA MG MS MT PA PB PE PI P…" at bounding box center [66, 116] width 92 height 17
select select "25"
click at [20, 108] on select "Selecione um estado AC AL AM AP BA Cacheu CE DF ES GO MA MG MS MT PA PB PE PI P…" at bounding box center [66, 116] width 92 height 17
click at [425, 114] on select "Selecione uma cidade Adamantina Adolfo Aguaí Águas da Prata Águas de Lindóia Ág…" at bounding box center [280, 116] width 306 height 17
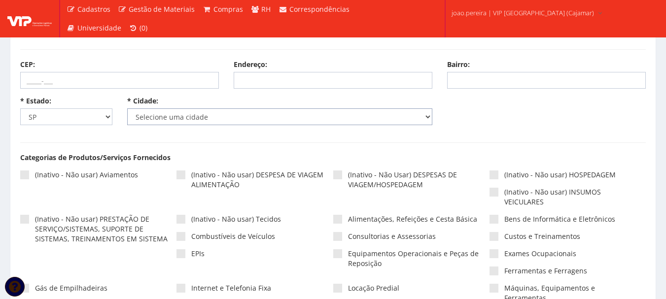
select select "4809"
click at [127, 108] on select "Selecione uma cidade Adamantina Adolfo Aguaí Águas da Prata Águas de Lindóia Ág…" at bounding box center [280, 116] width 306 height 17
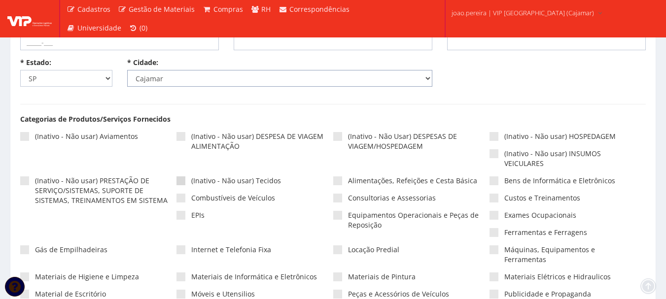
scroll to position [197, 0]
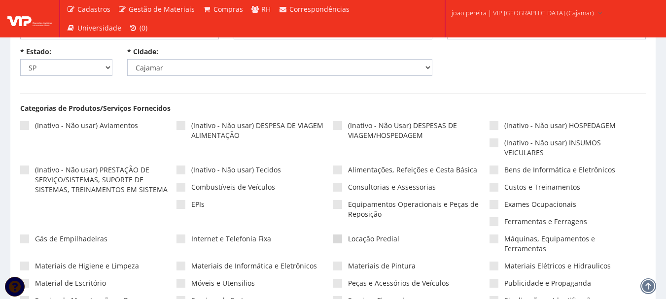
click at [336, 237] on span at bounding box center [337, 239] width 9 height 9
click at [348, 237] on input"] "Locação Predial" at bounding box center [351, 239] width 6 height 6
checkbox input"] "true"
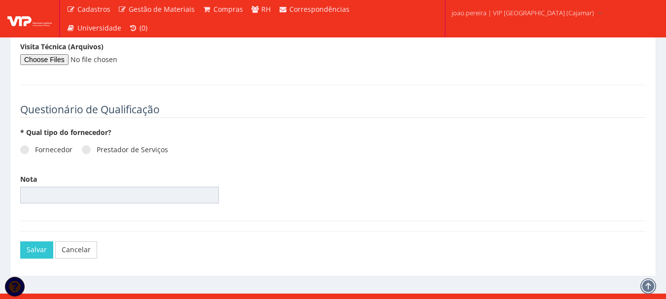
scroll to position [1346, 0]
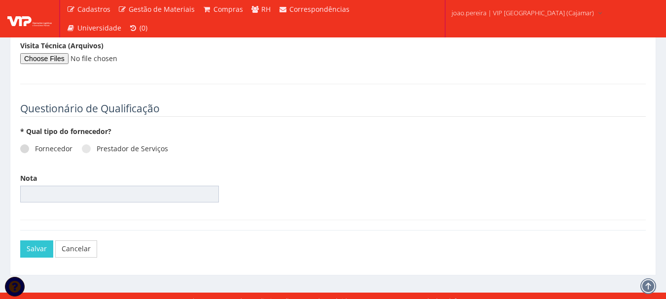
click at [24, 144] on span at bounding box center [24, 148] width 9 height 9
click at [35, 146] on input "Fornecedor" at bounding box center [38, 149] width 6 height 6
radio input "true"
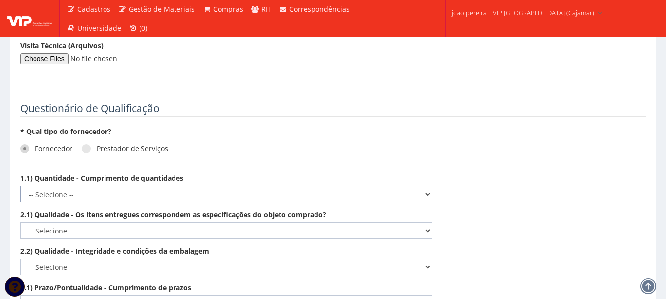
click at [427, 186] on select "-- Selecione -- Não demonstra a competência esperada Demonstra a competência em…" at bounding box center [226, 194] width 412 height 17
select select "5"
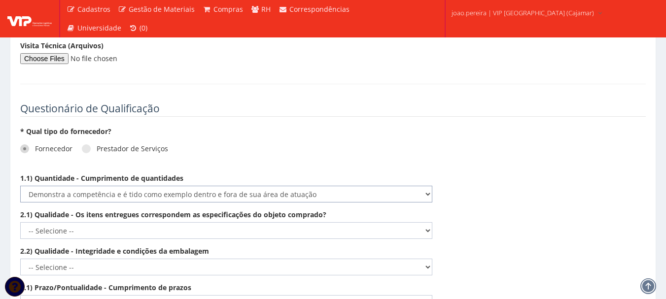
click at [20, 186] on select "-- Selecione -- Não demonstra a competência esperada Demonstra a competência em…" at bounding box center [226, 194] width 412 height 17
click at [425, 222] on select "-- Selecione -- Não demonstra a competência esperada Demonstra a competência em…" at bounding box center [226, 230] width 412 height 17
select select "5"
click at [20, 222] on select "-- Selecione -- Não demonstra a competência esperada Demonstra a competência em…" at bounding box center [226, 230] width 412 height 17
click at [428, 259] on select "-- Selecione -- Não demonstra a competência esperada Demonstra a competência em…" at bounding box center [226, 267] width 412 height 17
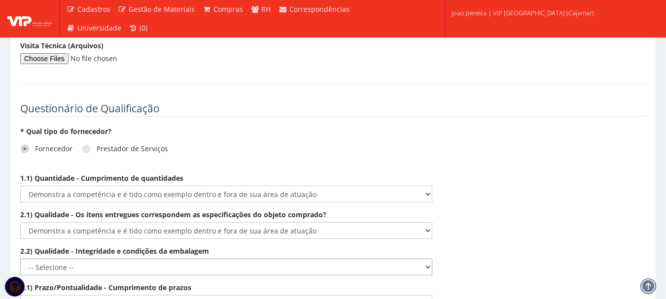
select select "5"
click at [20, 259] on select "-- Selecione -- Não demonstra a competência esperada Demonstra a competência em…" at bounding box center [226, 267] width 412 height 17
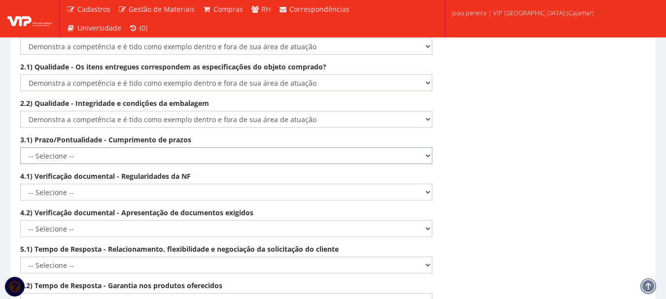
click at [425, 147] on select "-- Selecione -- Não demonstra a competência esperada Demonstra a competência em…" at bounding box center [226, 155] width 412 height 17
select select "5"
click at [20, 147] on select "-- Selecione -- Não demonstra a competência esperada Demonstra a competência em…" at bounding box center [226, 155] width 412 height 17
click at [429, 184] on select "-- Selecione -- Não demonstra a competência esperada Demonstra a competência em…" at bounding box center [226, 192] width 412 height 17
select select "5"
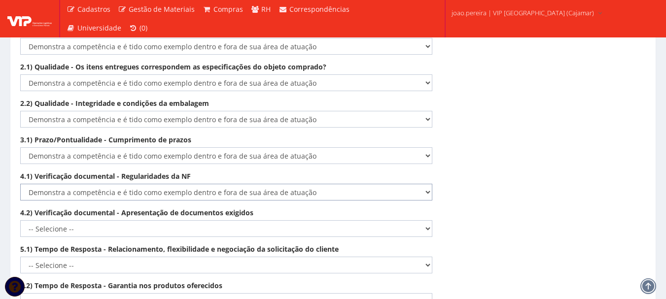
click at [20, 184] on select "-- Selecione -- Não demonstra a competência esperada Demonstra a competência em…" at bounding box center [226, 192] width 412 height 17
click at [428, 220] on select "-- Selecione -- Não demonstra a competência esperada Demonstra a competência em…" at bounding box center [226, 228] width 412 height 17
select select "5"
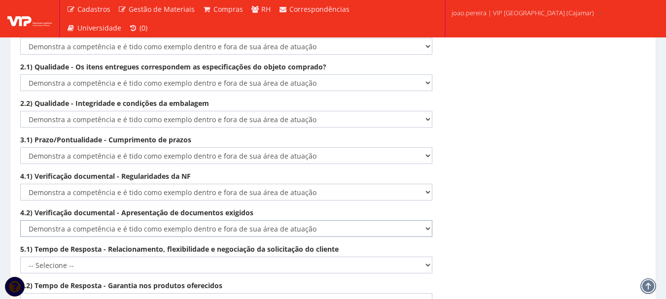
click at [20, 220] on select "-- Selecione -- Não demonstra a competência esperada Demonstra a competência em…" at bounding box center [226, 228] width 412 height 17
click at [425, 257] on select "-- Selecione -- Não demonstra a competência esperada Demonstra a competência em…" at bounding box center [226, 265] width 412 height 17
select select "5"
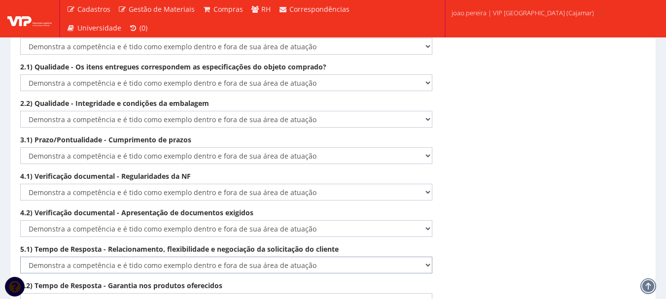
click at [20, 257] on select "-- Selecione -- Não demonstra a competência esperada Demonstra a competência em…" at bounding box center [226, 265] width 412 height 17
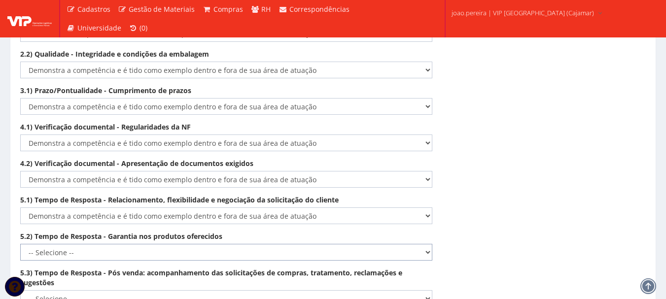
drag, startPoint x: 428, startPoint y: 241, endPoint x: 418, endPoint y: 245, distance: 11.3
click at [428, 244] on select "-- Selecione -- Não demonstra a competência esperada Demonstra a competência em…" at bounding box center [226, 252] width 412 height 17
select select "5"
click at [20, 244] on select "-- Selecione -- Não demonstra a competência esperada Demonstra a competência em…" at bounding box center [226, 252] width 412 height 17
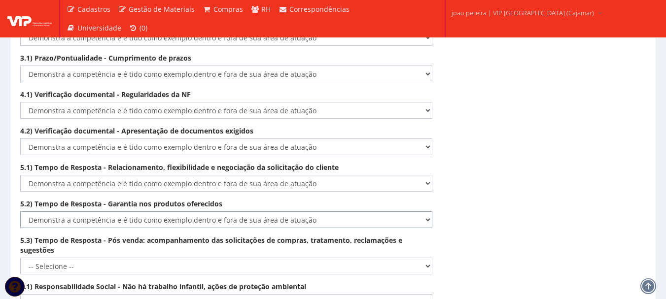
scroll to position [1593, 0]
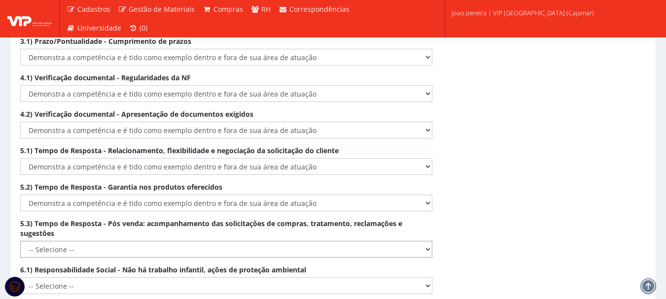
click at [431, 242] on select "-- Selecione -- Não demonstra a competência esperada Demonstra a competência em…" at bounding box center [226, 249] width 412 height 17
select select "5"
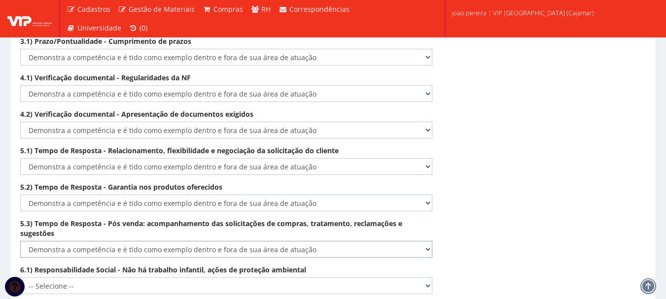
click at [20, 241] on select "-- Selecione -- Não demonstra a competência esperada Demonstra a competência em…" at bounding box center [226, 249] width 412 height 17
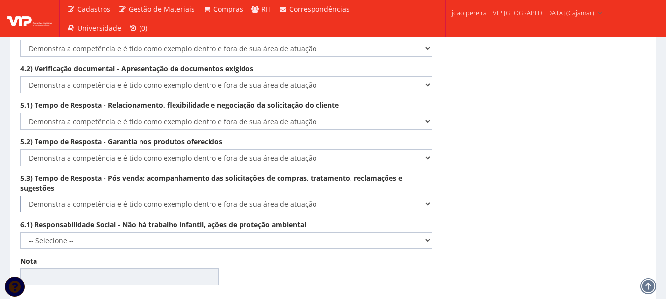
scroll to position [1642, 0]
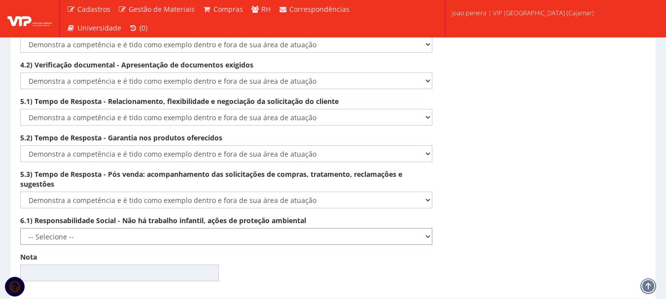
click at [423, 230] on select "-- Selecione -- Não demonstra a competência esperada Demonstra a competência em…" at bounding box center [226, 236] width 412 height 17
select select "5"
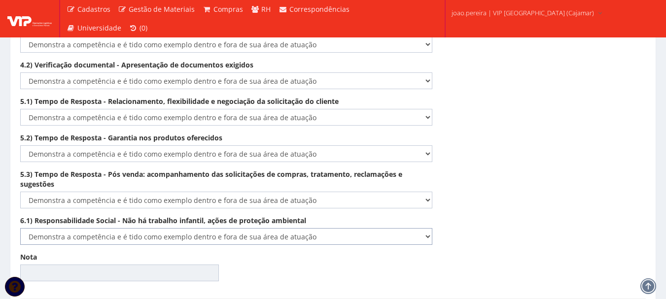
click at [20, 228] on select "-- Selecione -- Não demonstra a competência esperada Demonstra a competência em…" at bounding box center [226, 236] width 412 height 17
type input "100.00"
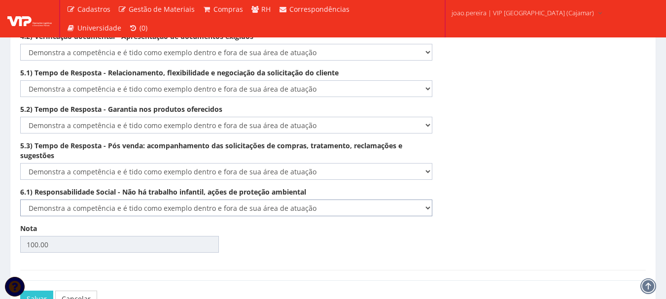
scroll to position [1671, 0]
click at [37, 293] on button "Salvar" at bounding box center [36, 298] width 33 height 17
